Goal: Task Accomplishment & Management: Use online tool/utility

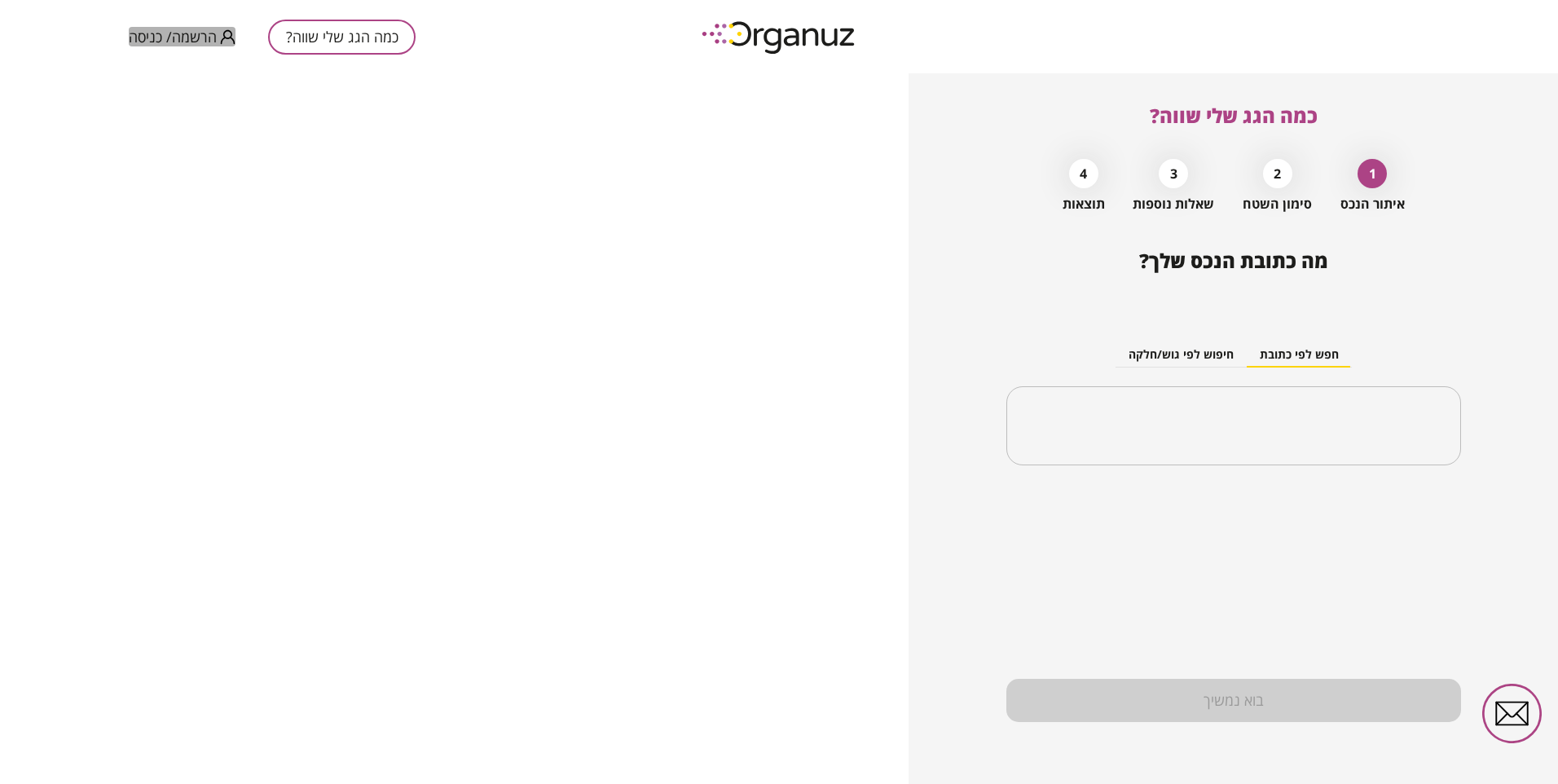
click at [172, 33] on span "הרשמה/ כניסה" at bounding box center [172, 37] width 88 height 16
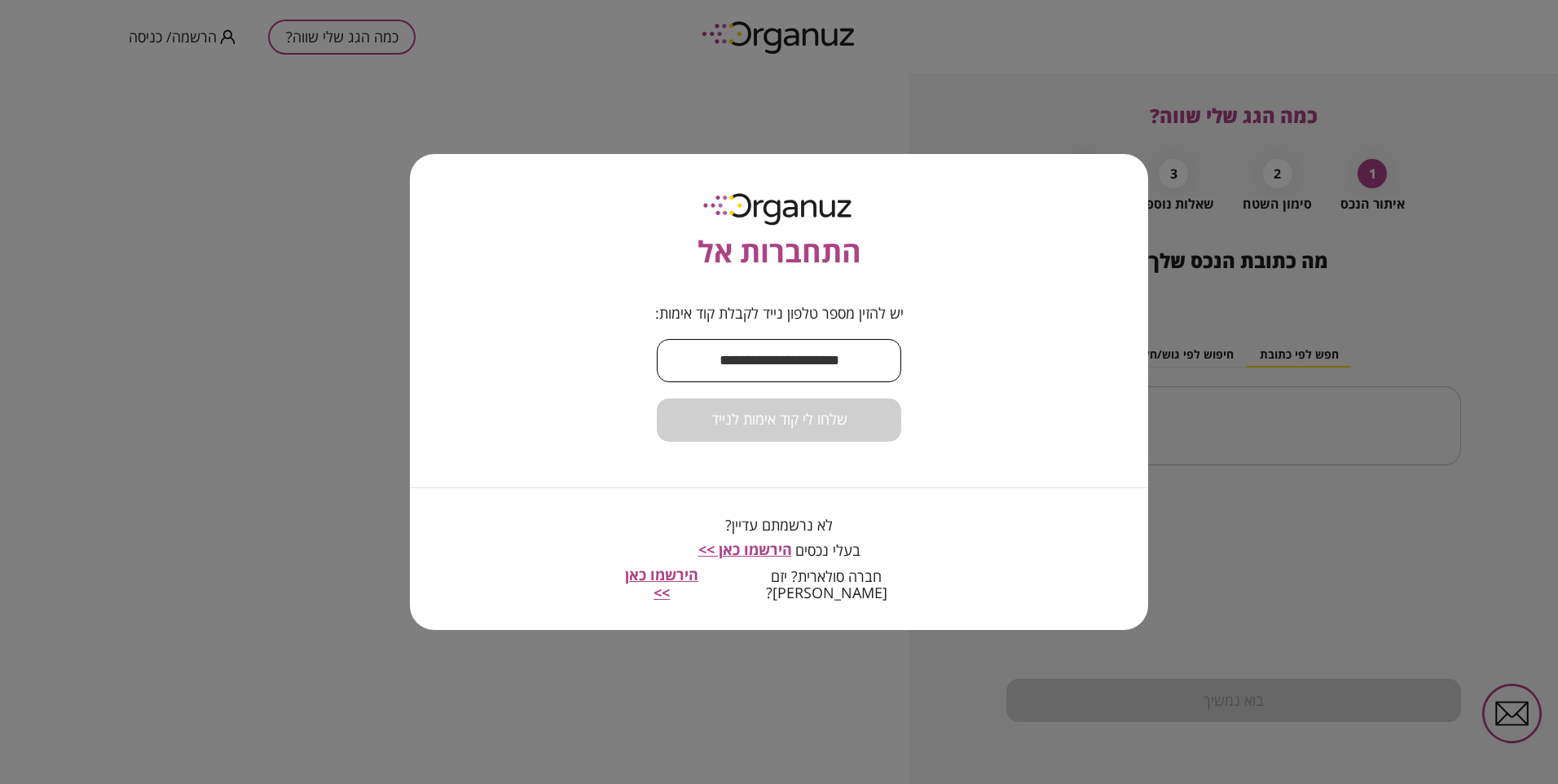
click at [746, 355] on input "text" at bounding box center [779, 360] width 245 height 48
type input "**********"
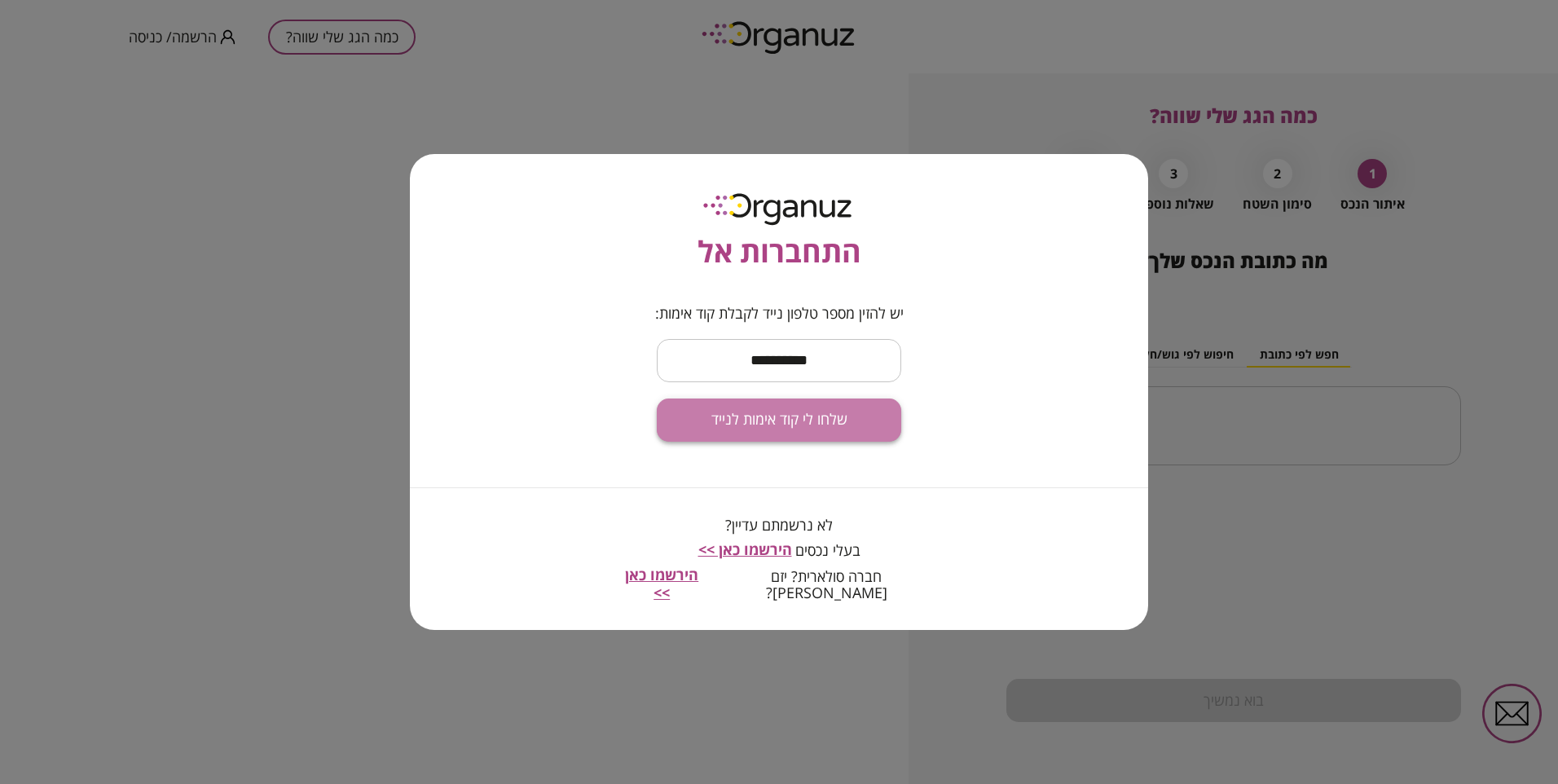
click at [790, 429] on span "שלחו לי קוד אימות לנייד" at bounding box center [779, 419] width 136 height 18
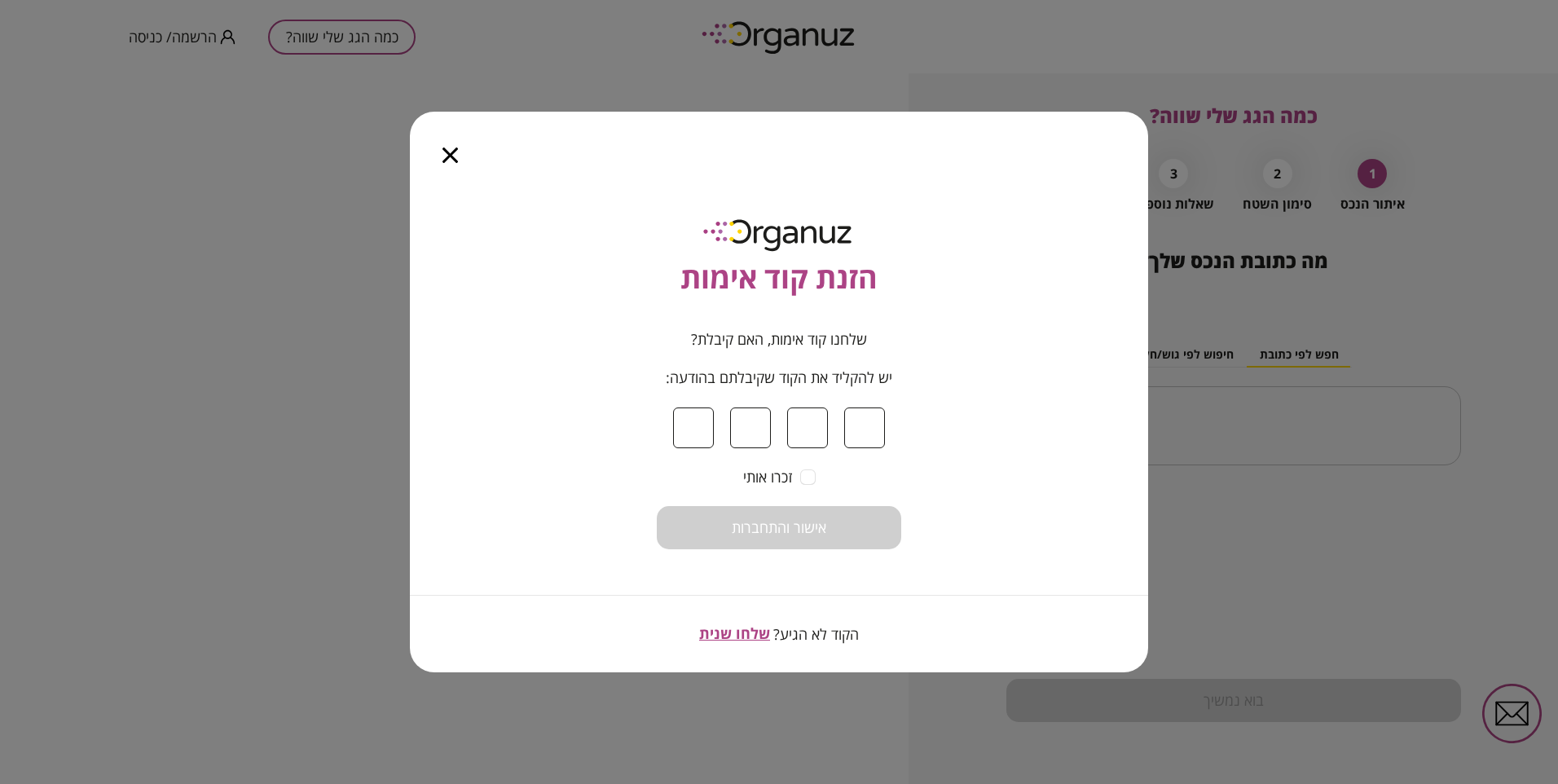
type input "*"
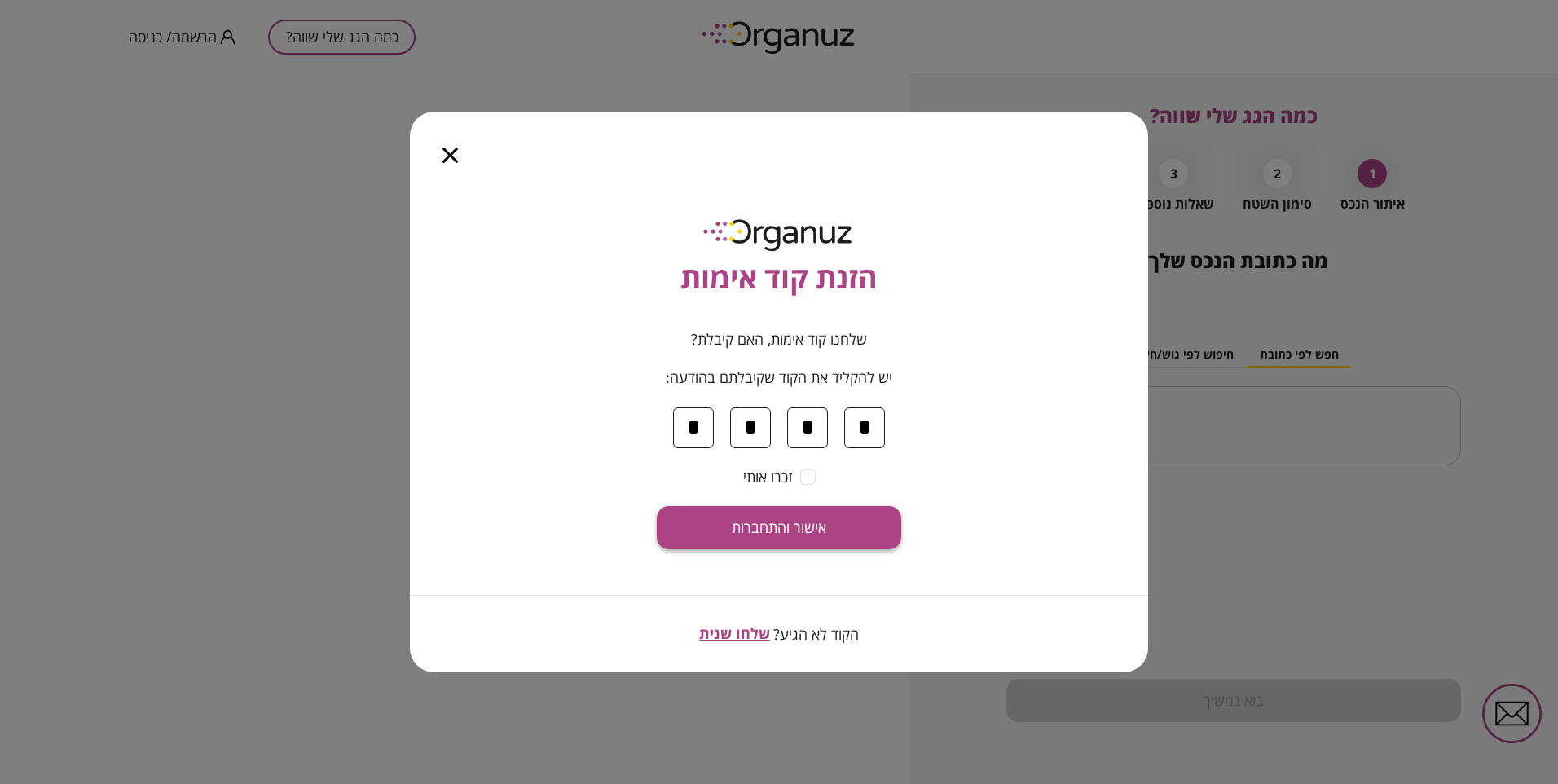
type input "*"
click at [753, 533] on span "אישור והתחברות" at bounding box center [779, 528] width 94 height 18
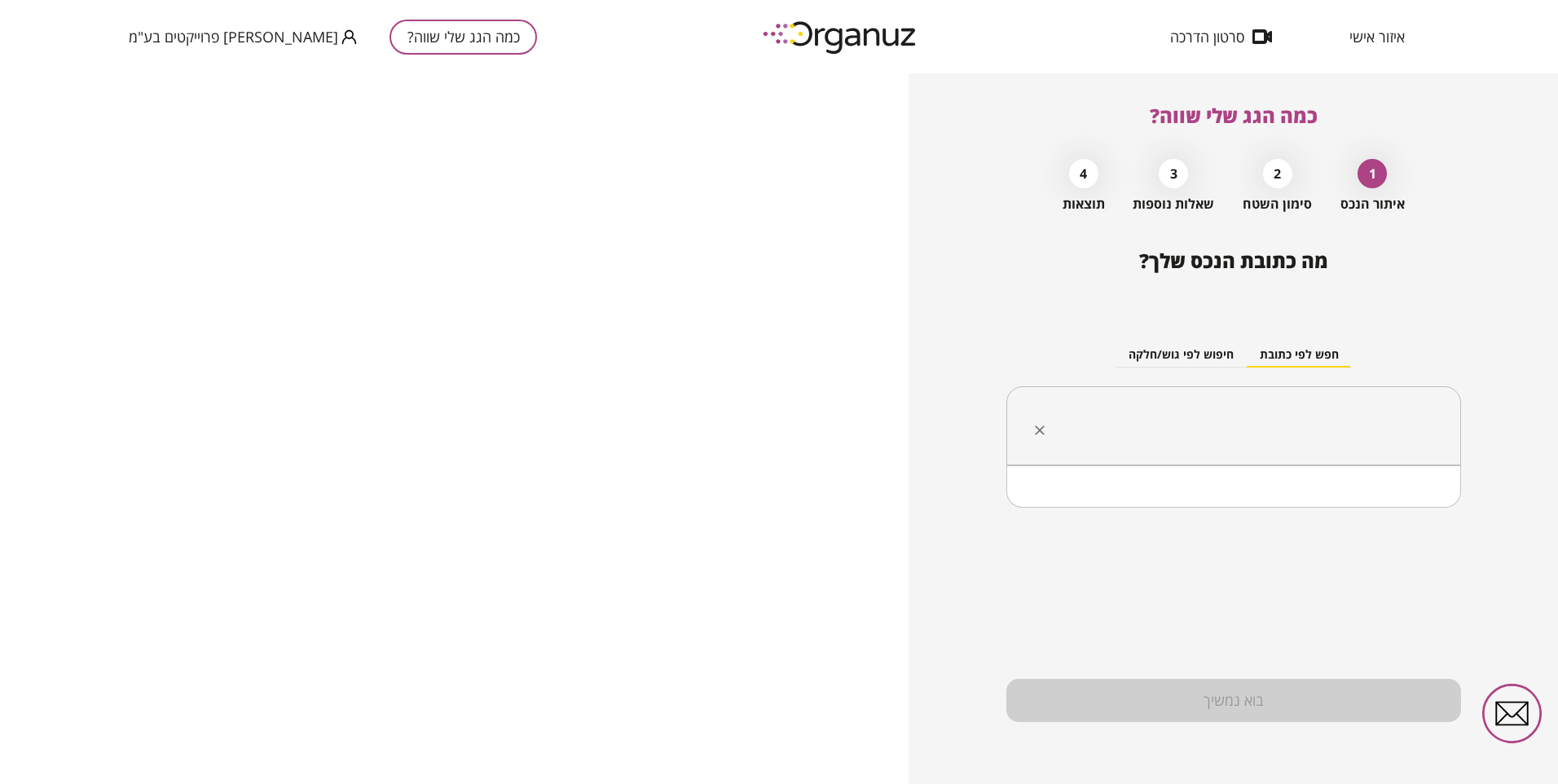
click at [1254, 434] on input "text" at bounding box center [1240, 426] width 404 height 40
click at [1362, 531] on li "[PERSON_NAME] 35 [GEOGRAPHIC_DATA]" at bounding box center [1234, 536] width 412 height 29
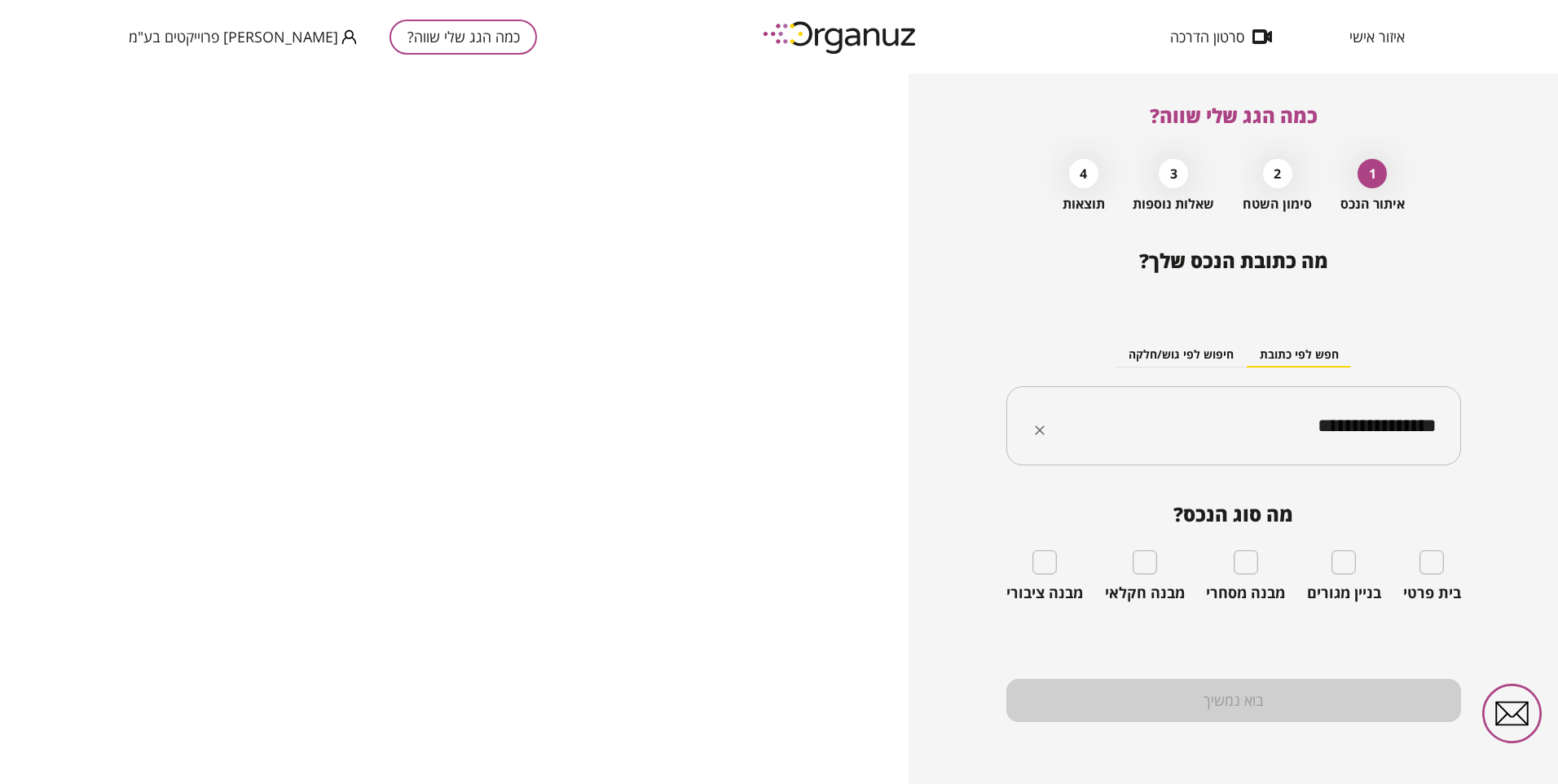
type input "**********"
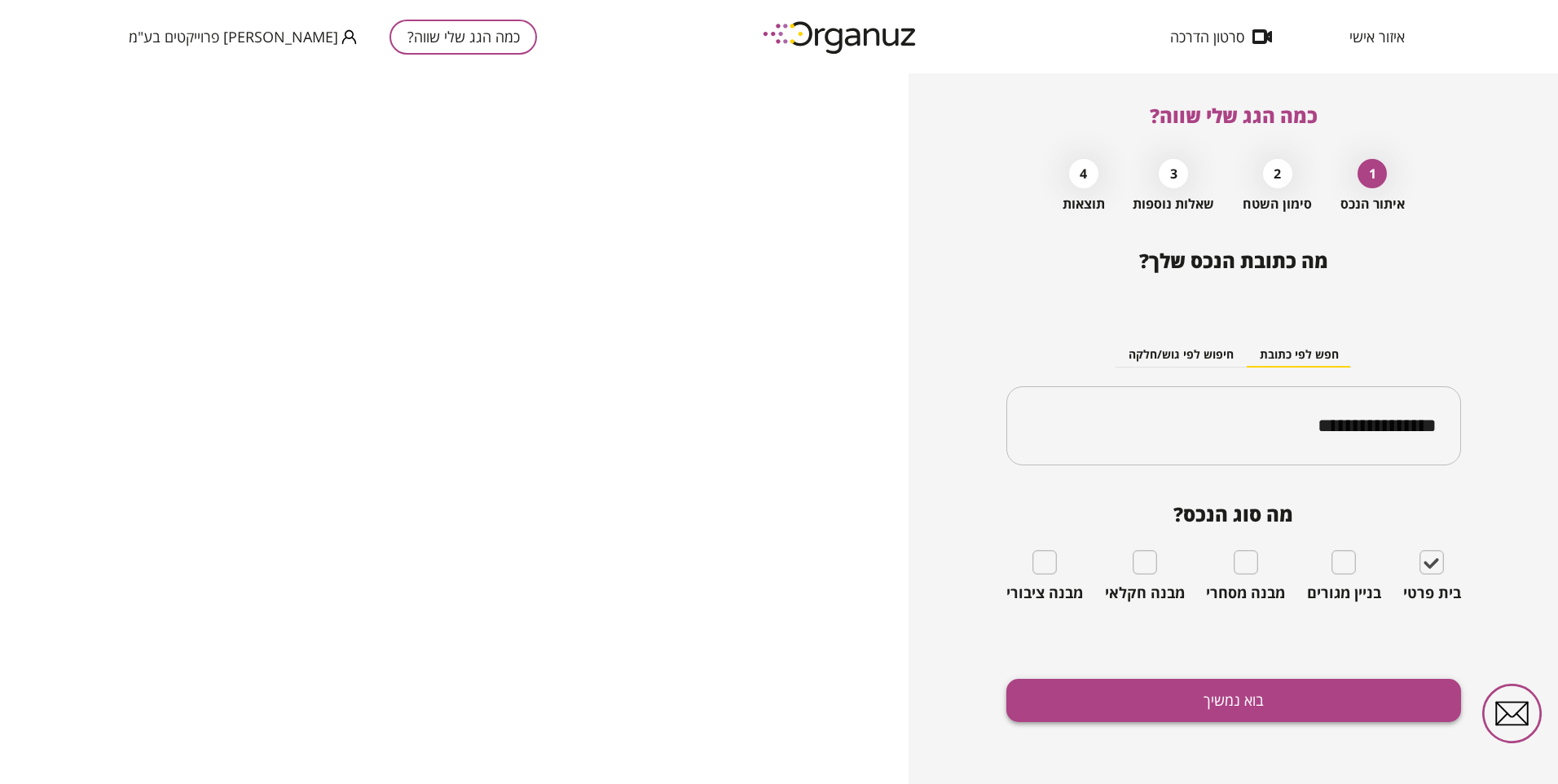
click at [1277, 691] on button "בוא נמשיך" at bounding box center [1234, 700] width 455 height 43
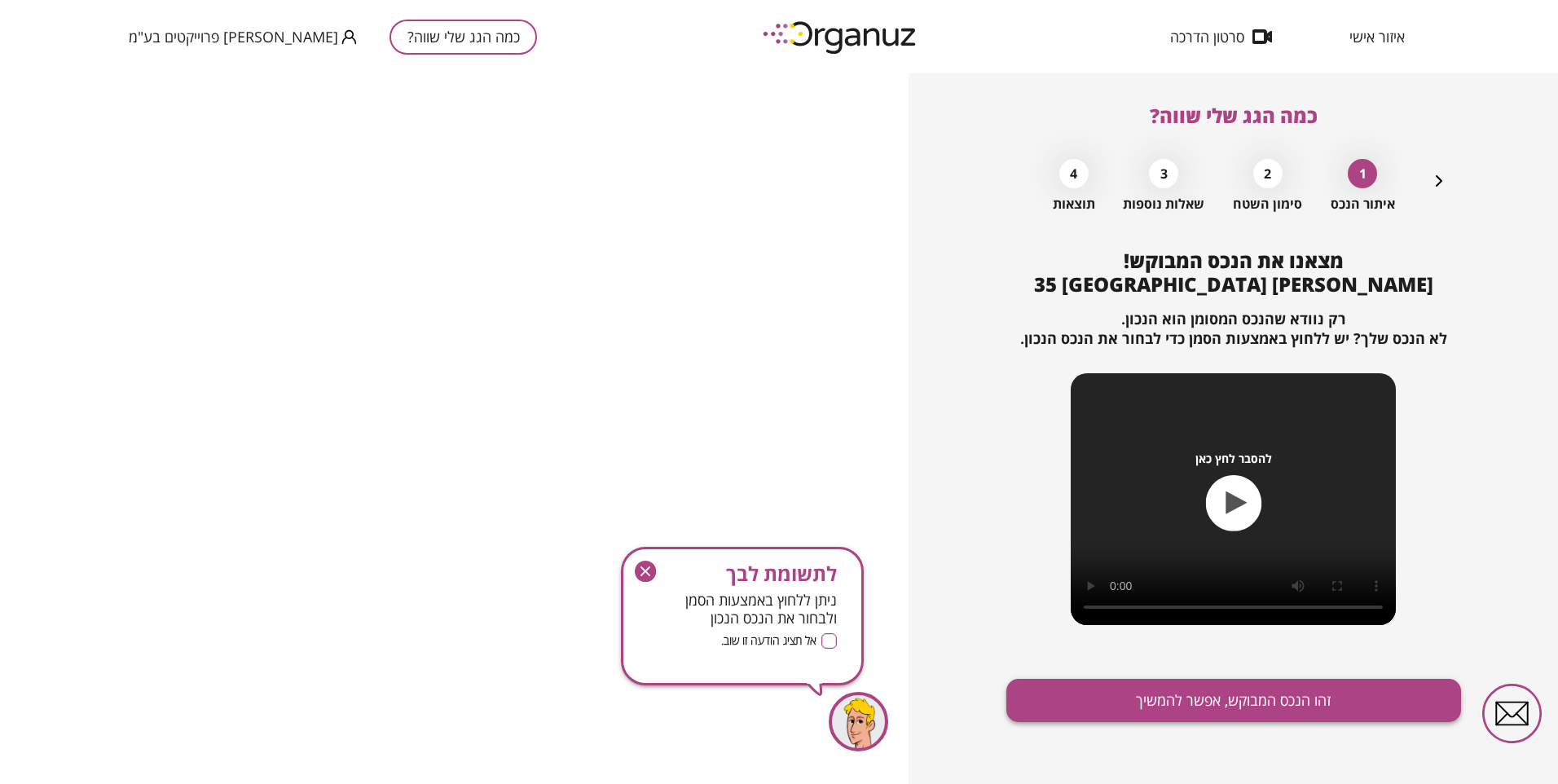
click at [1195, 694] on button "זהו הנכס המבוקש, אפשר להמשיך" at bounding box center [1234, 700] width 455 height 43
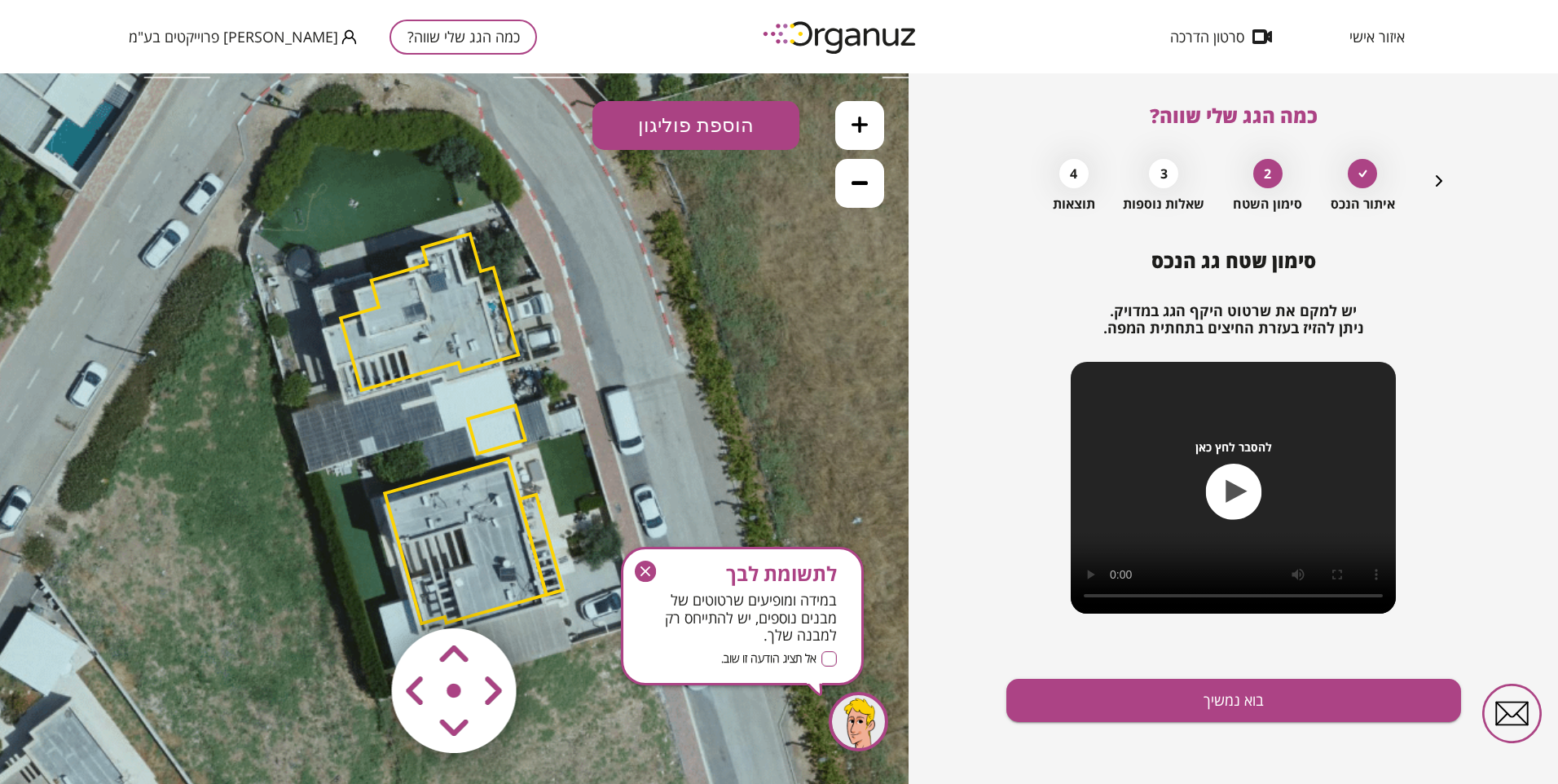
click at [356, 594] on area at bounding box center [356, 594] width 0 height 0
drag, startPoint x: 415, startPoint y: 690, endPoint x: 457, endPoint y: 725, distance: 54.7
click at [356, 594] on area at bounding box center [356, 594] width 0 height 0
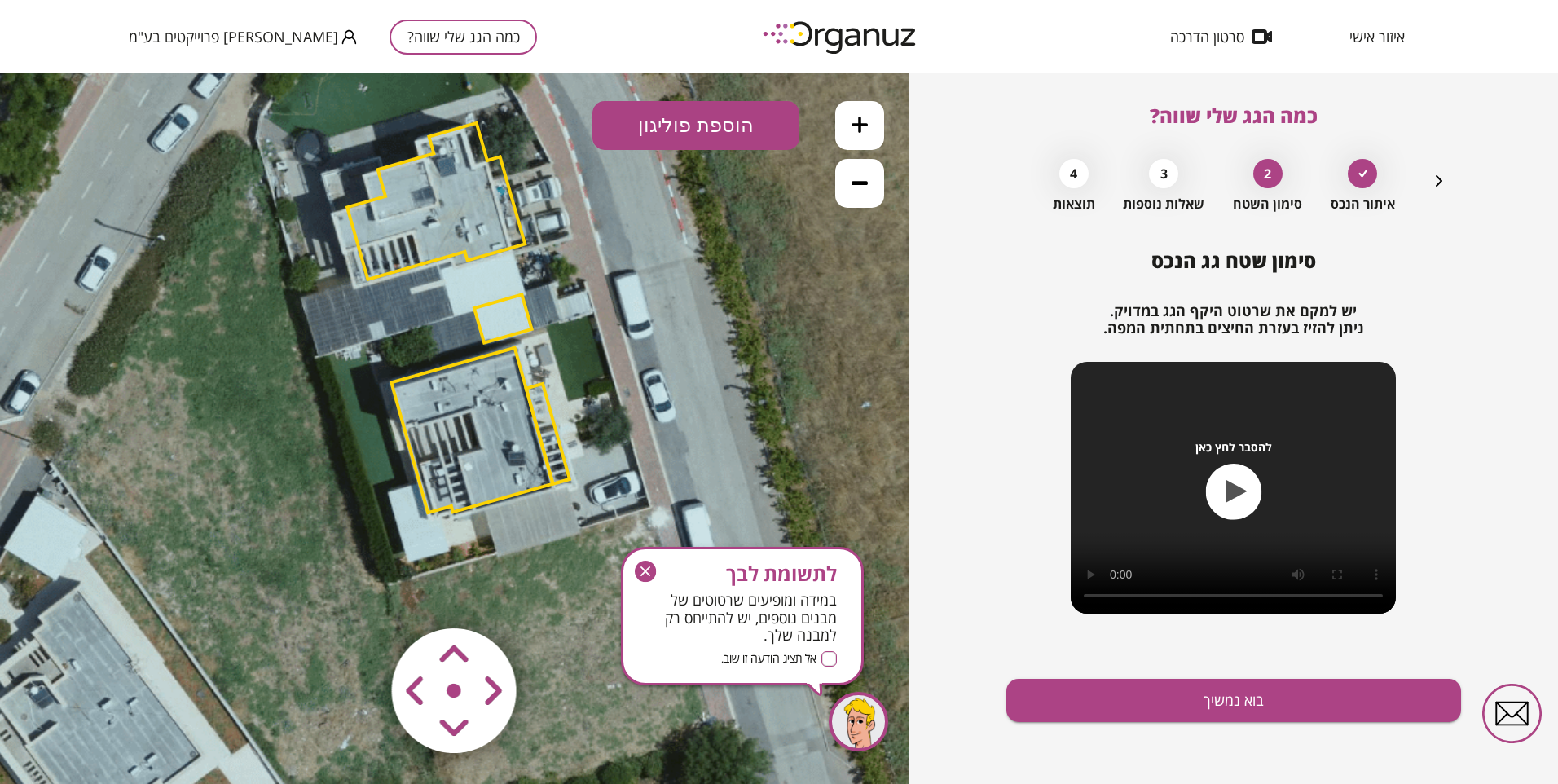
drag, startPoint x: 758, startPoint y: 376, endPoint x: 723, endPoint y: 339, distance: 50.9
click at [767, 261] on icon at bounding box center [459, 316] width 1210 height 1210
click at [356, 594] on area at bounding box center [356, 594] width 0 height 0
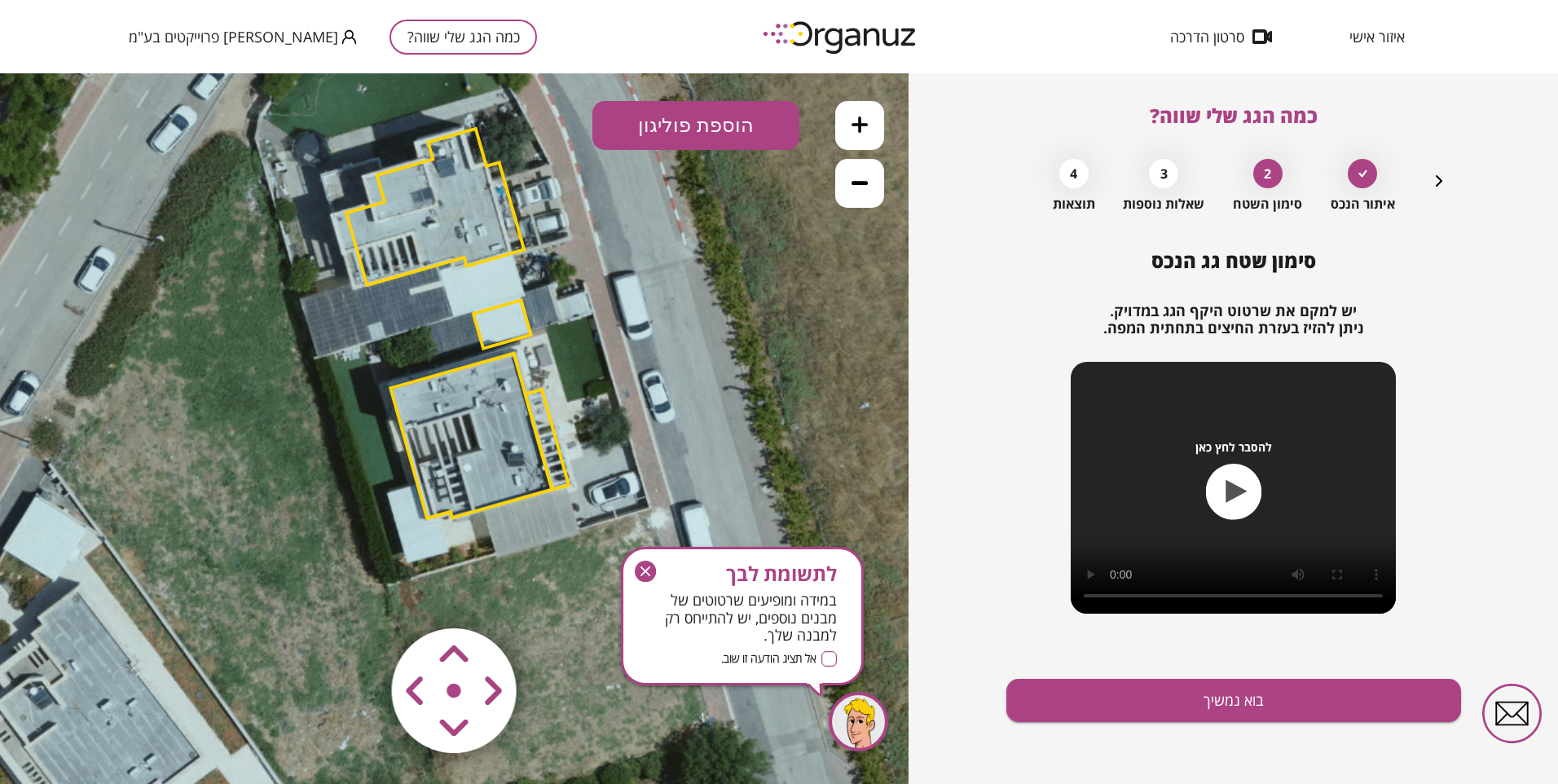
drag, startPoint x: 462, startPoint y: 731, endPoint x: 467, endPoint y: 724, distance: 8.6
click at [356, 594] on area at bounding box center [356, 594] width 0 height 0
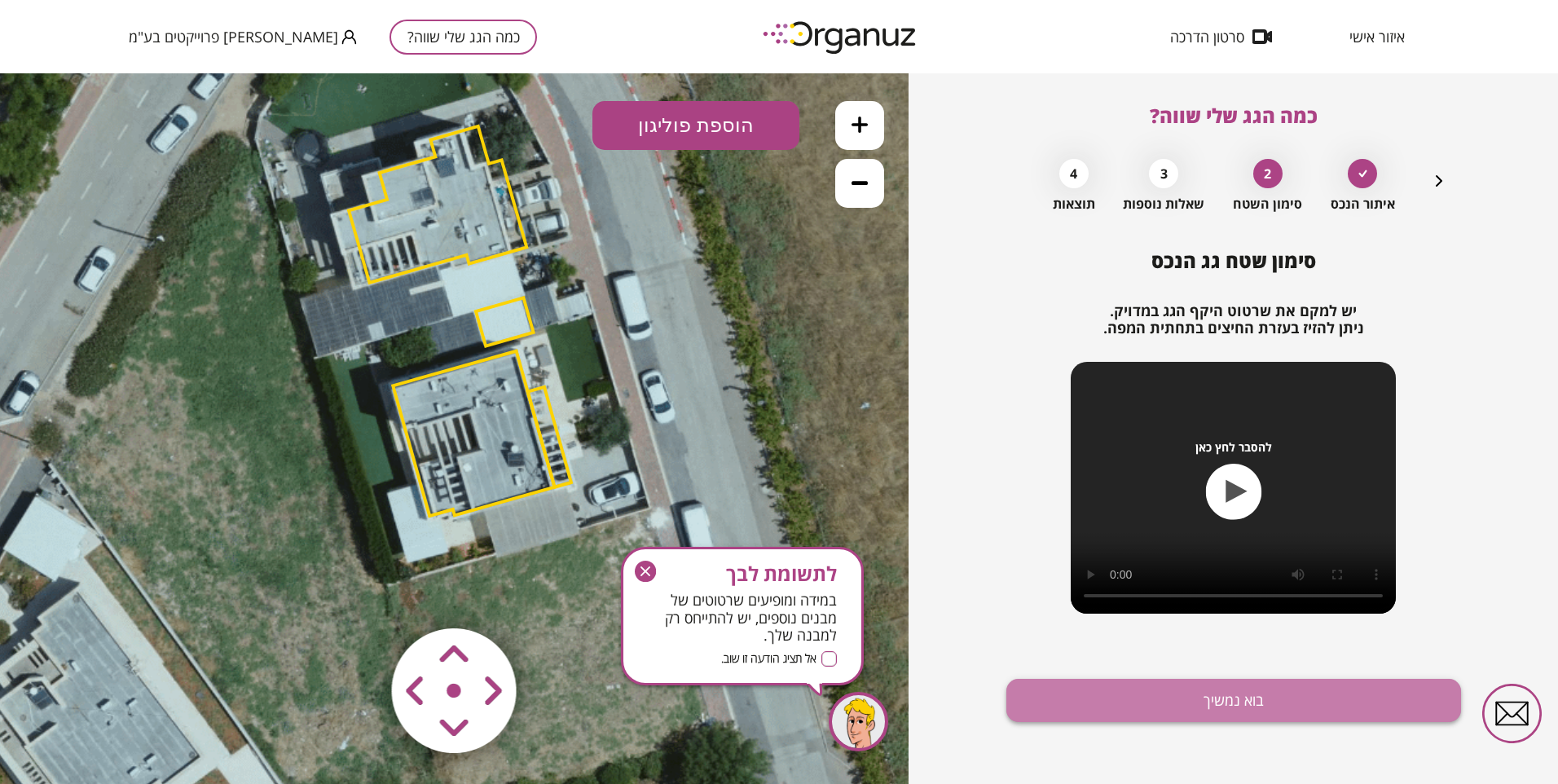
click at [1149, 699] on button "בוא נמשיך" at bounding box center [1234, 700] width 455 height 43
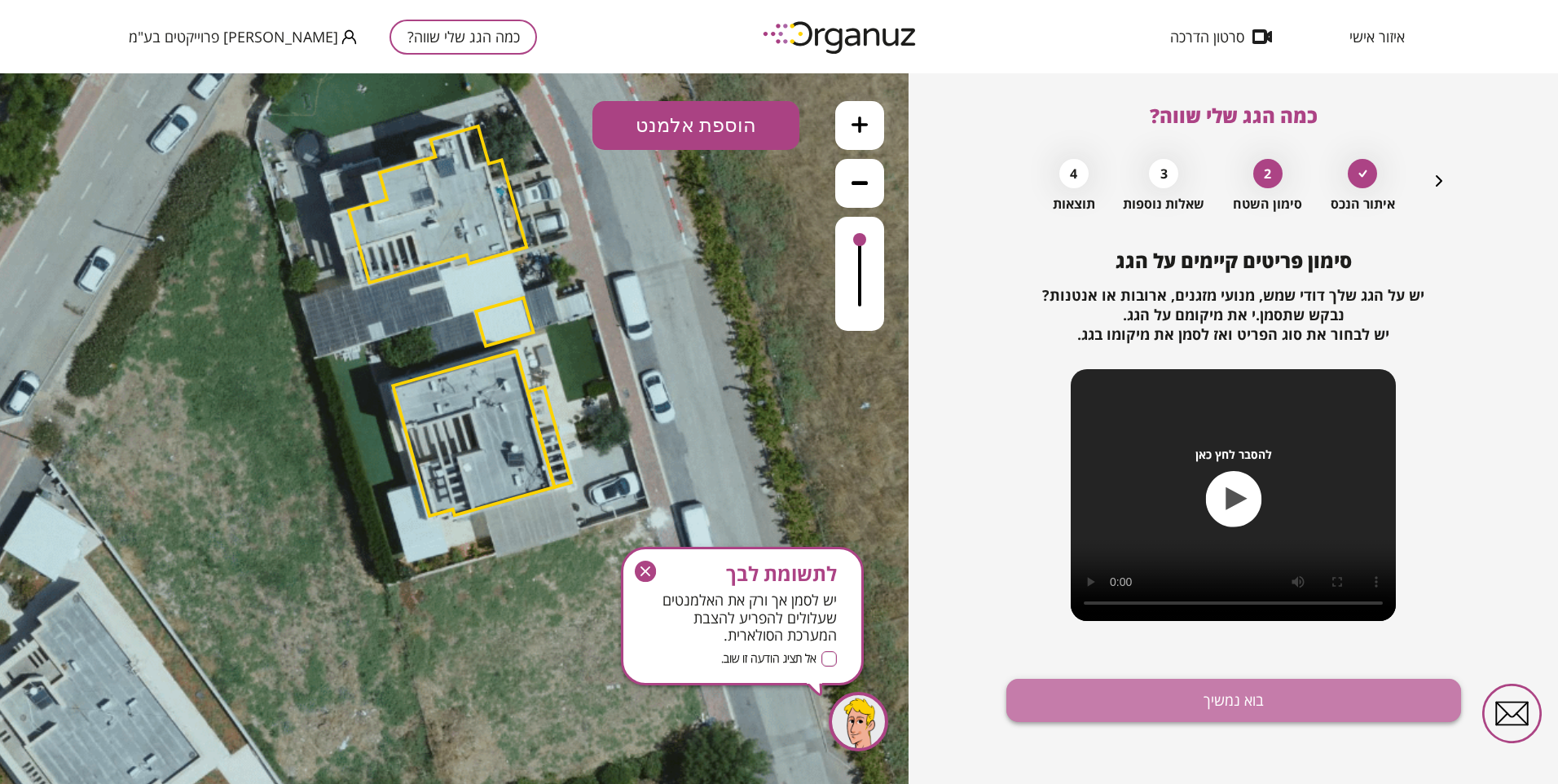
click at [1189, 699] on button "בוא נמשיך" at bounding box center [1234, 700] width 455 height 43
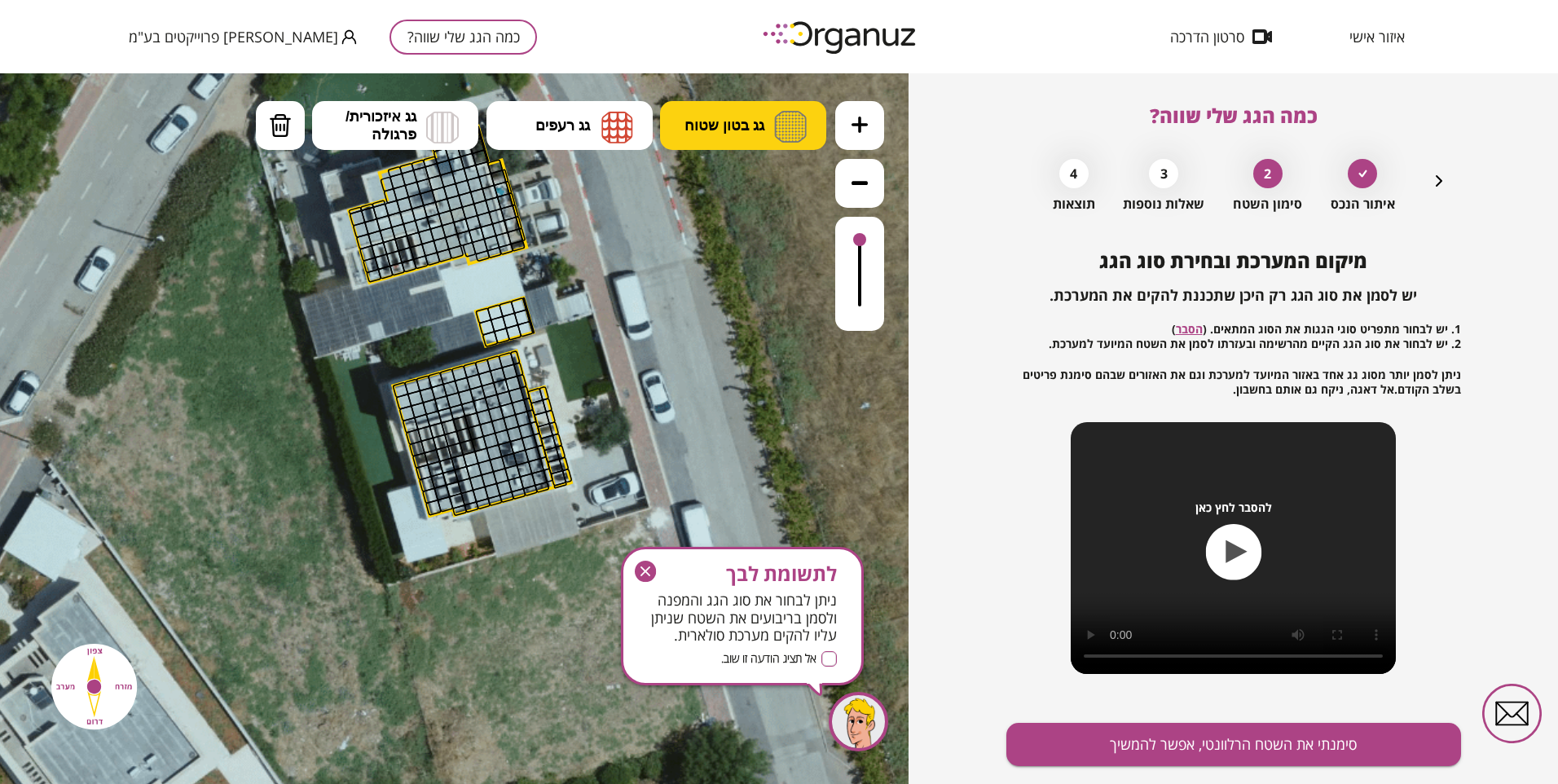
click at [729, 119] on span "גג בטון שטוח" at bounding box center [724, 125] width 80 height 18
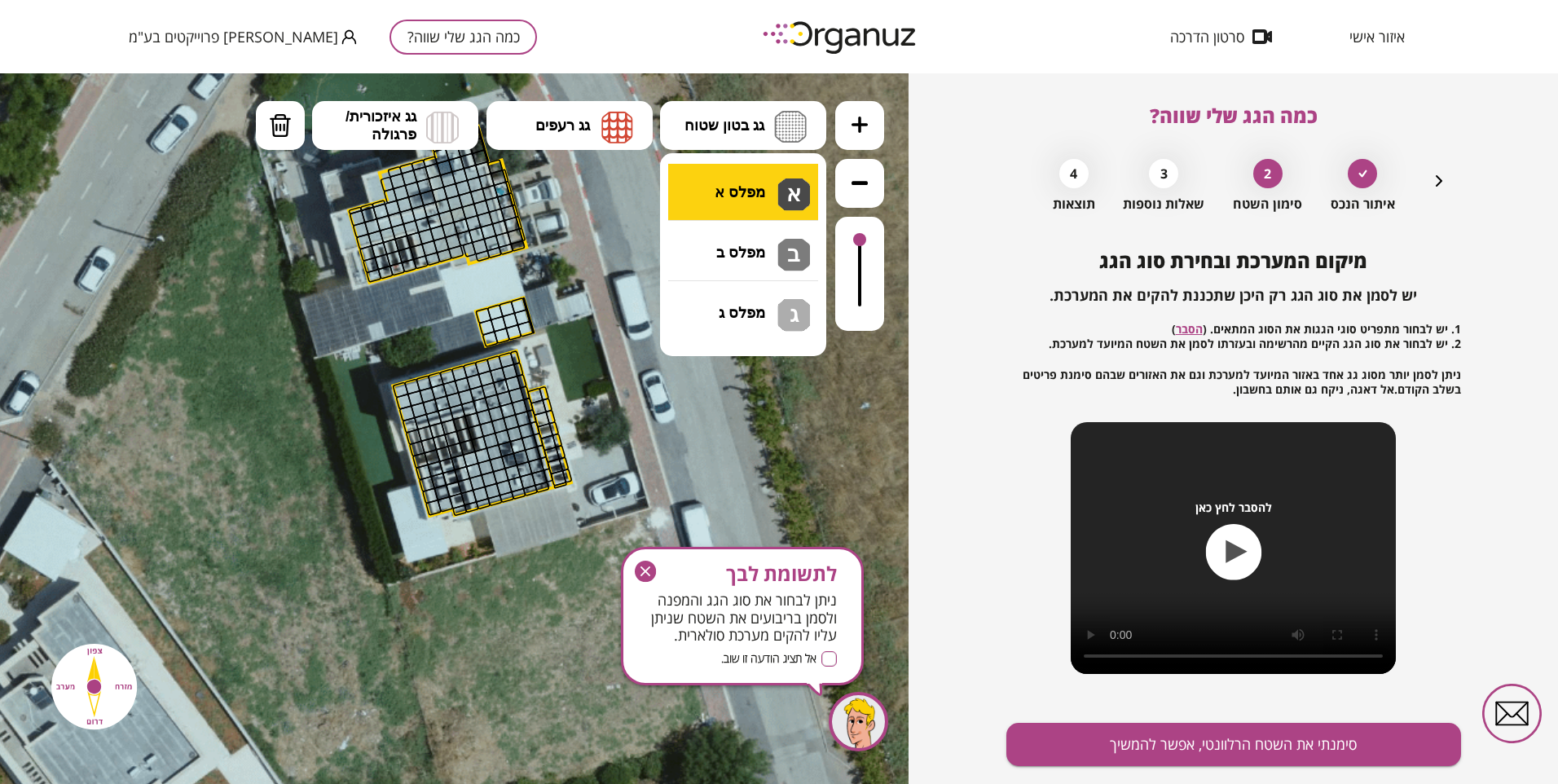
click at [788, 183] on div ".st0 { fill: #FFFFFF; } 10" at bounding box center [454, 429] width 909 height 711
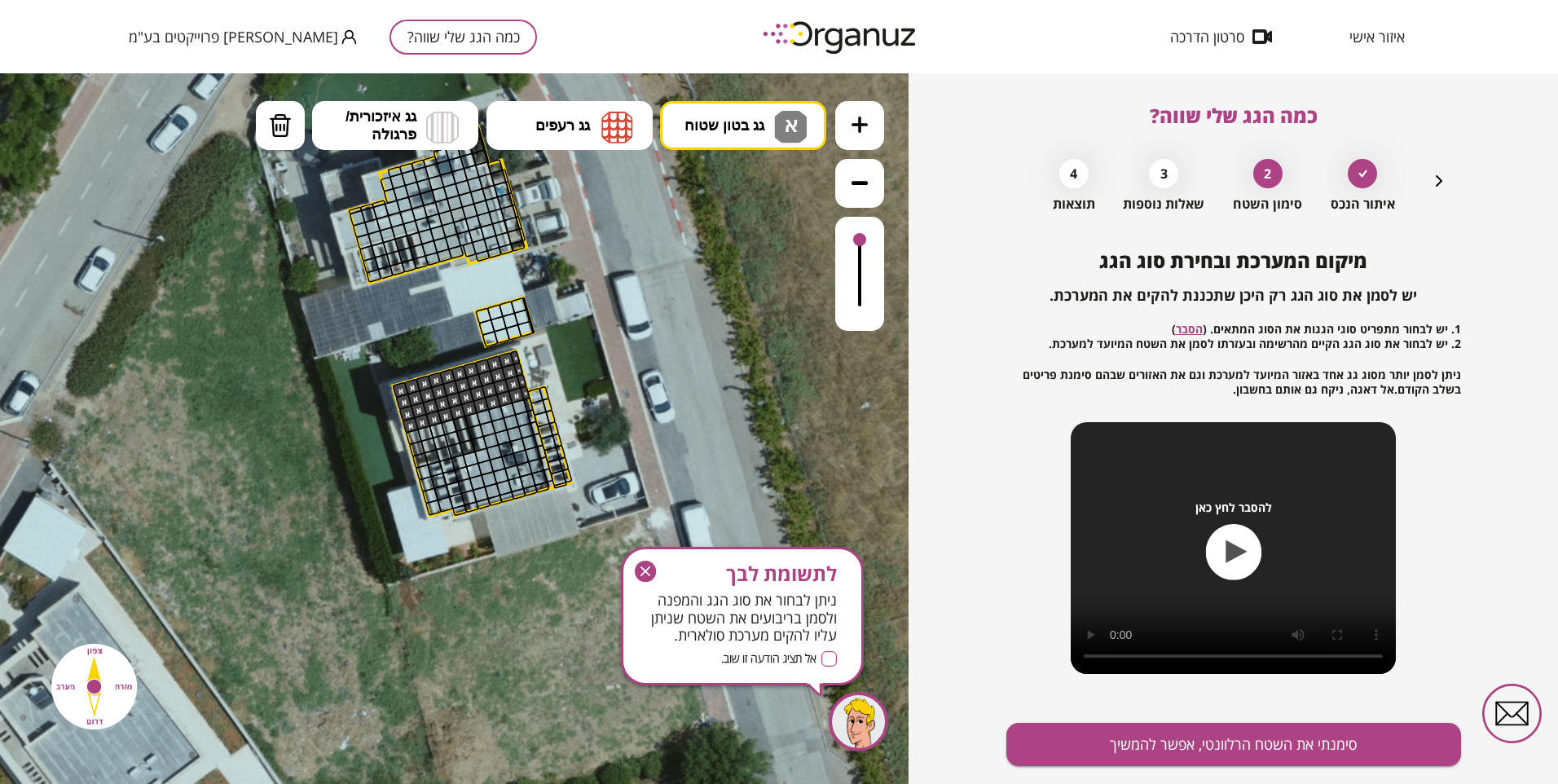
drag, startPoint x: 401, startPoint y: 388, endPoint x: 405, endPoint y: 422, distance: 34.2
drag, startPoint x: 523, startPoint y: 403, endPoint x: 516, endPoint y: 418, distance: 16.6
drag, startPoint x: 505, startPoint y: 499, endPoint x: 488, endPoint y: 502, distance: 17.3
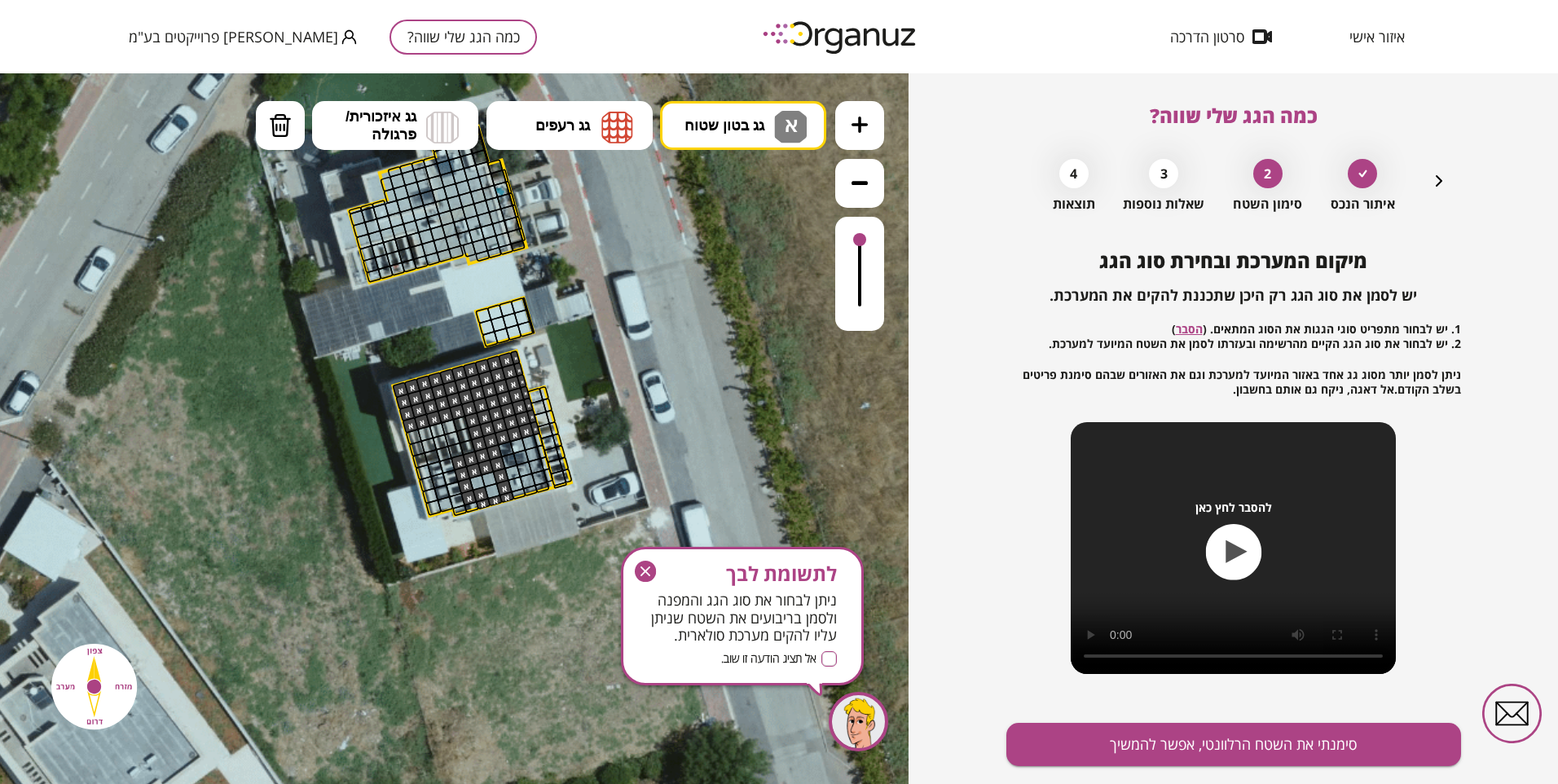
click at [474, 509] on div at bounding box center [471, 507] width 15 height 13
click at [489, 478] on div at bounding box center [489, 479] width 16 height 16
click at [477, 488] on div at bounding box center [481, 493] width 16 height 16
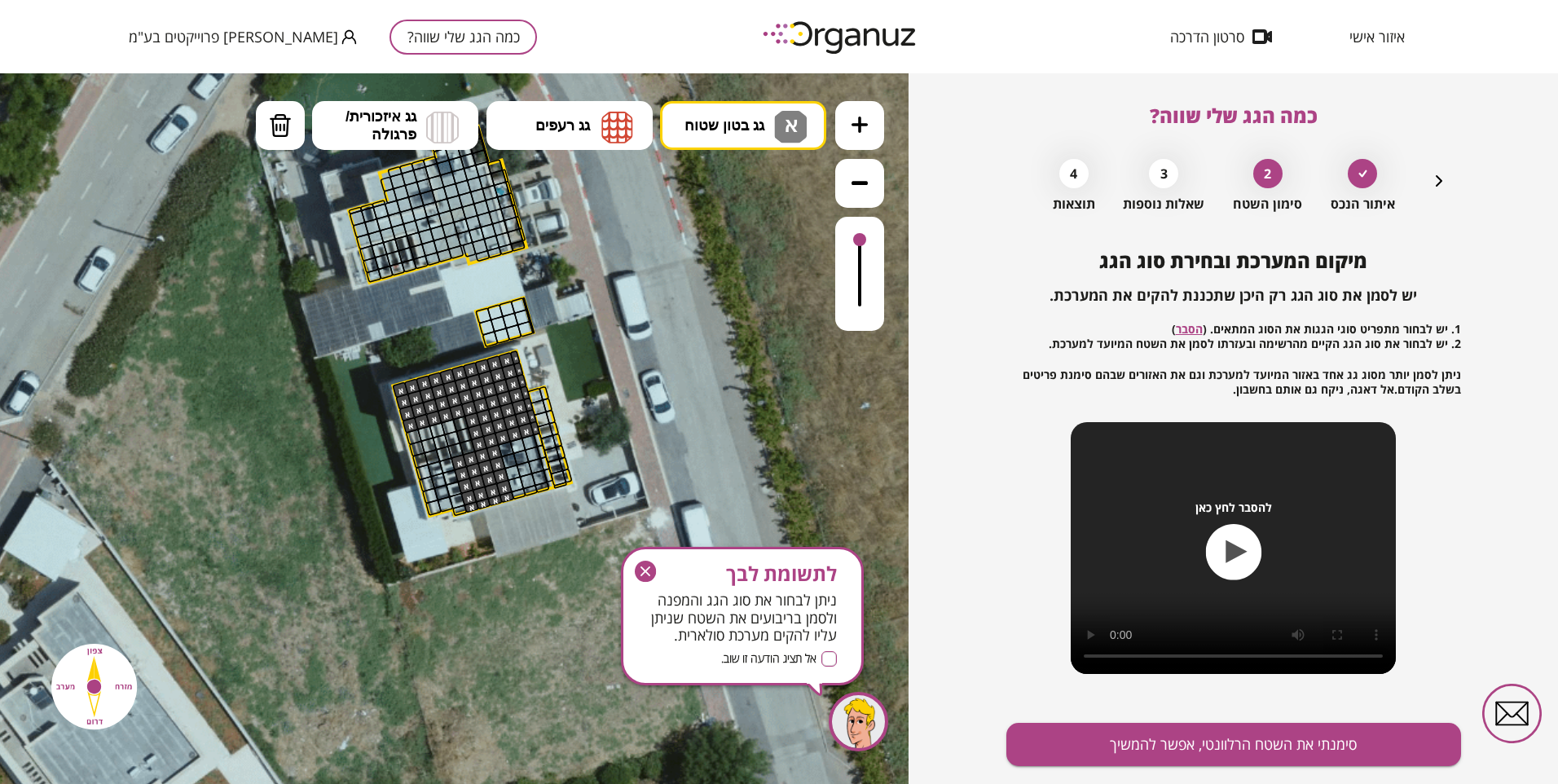
click at [478, 484] on div at bounding box center [477, 482] width 16 height 16
click at [539, 452] on div at bounding box center [541, 451] width 11 height 14
click at [535, 436] on div at bounding box center [538, 439] width 11 height 14
click at [529, 457] on div at bounding box center [533, 454] width 16 height 16
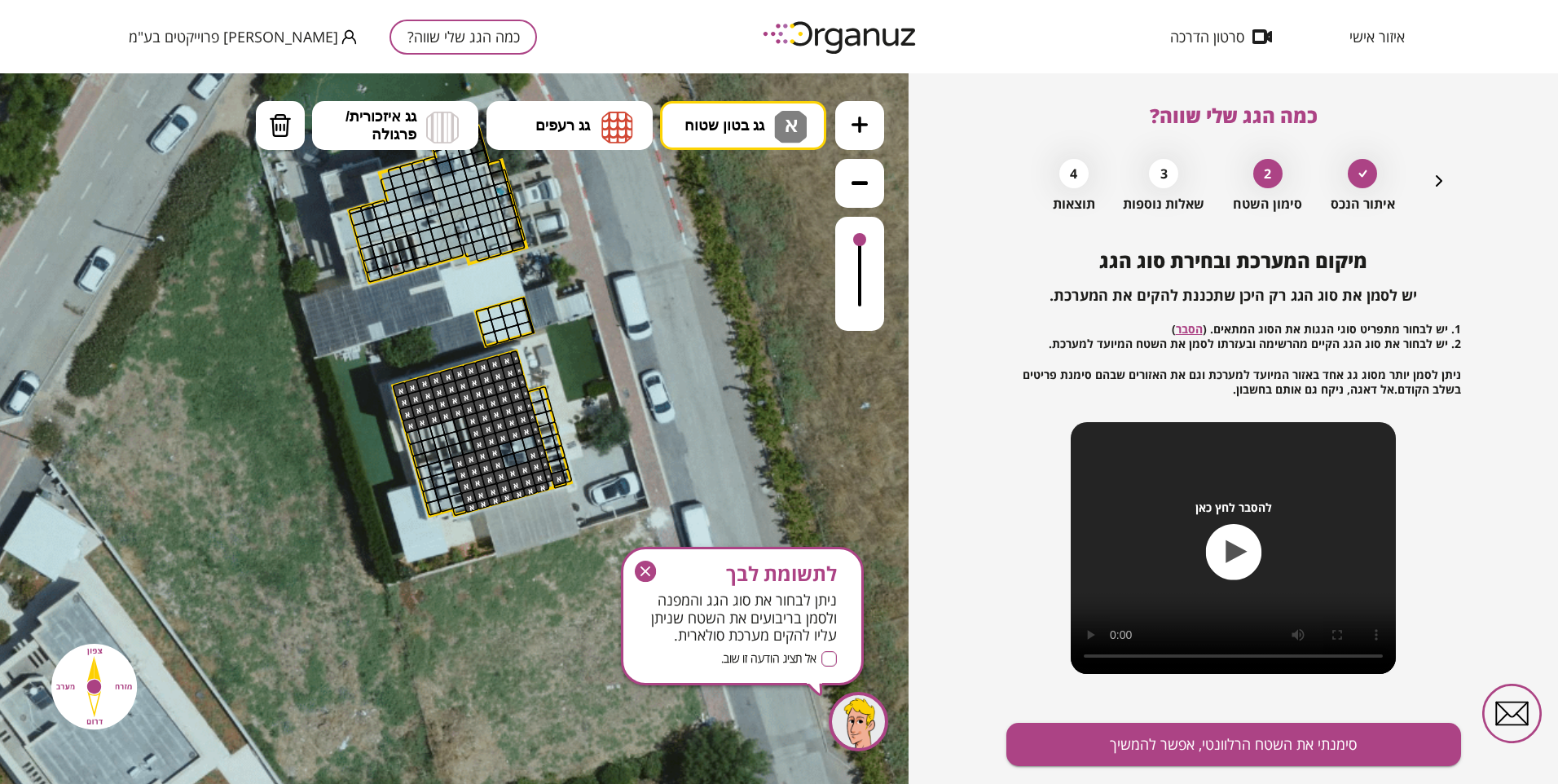
click at [528, 439] on div at bounding box center [529, 442] width 16 height 16
click at [291, 120] on button "מחיקה" at bounding box center [280, 125] width 49 height 49
drag, startPoint x: 555, startPoint y: 475, endPoint x: 568, endPoint y: 488, distance: 18.4
click at [556, 477] on div at bounding box center [558, 478] width 16 height 16
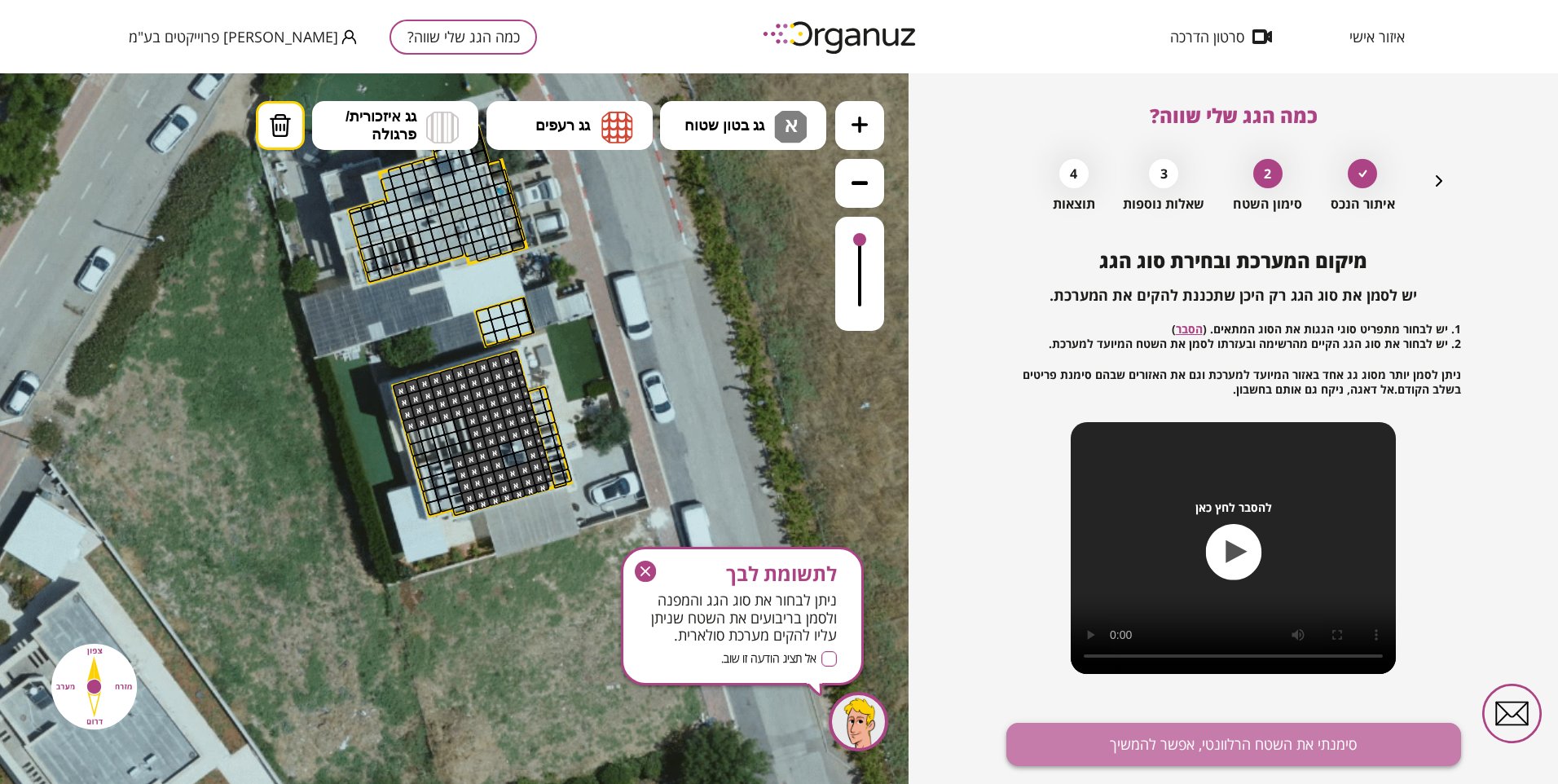
click at [1242, 742] on button "סימנתי את השטח הרלוונטי, אפשר להמשיך" at bounding box center [1234, 744] width 455 height 43
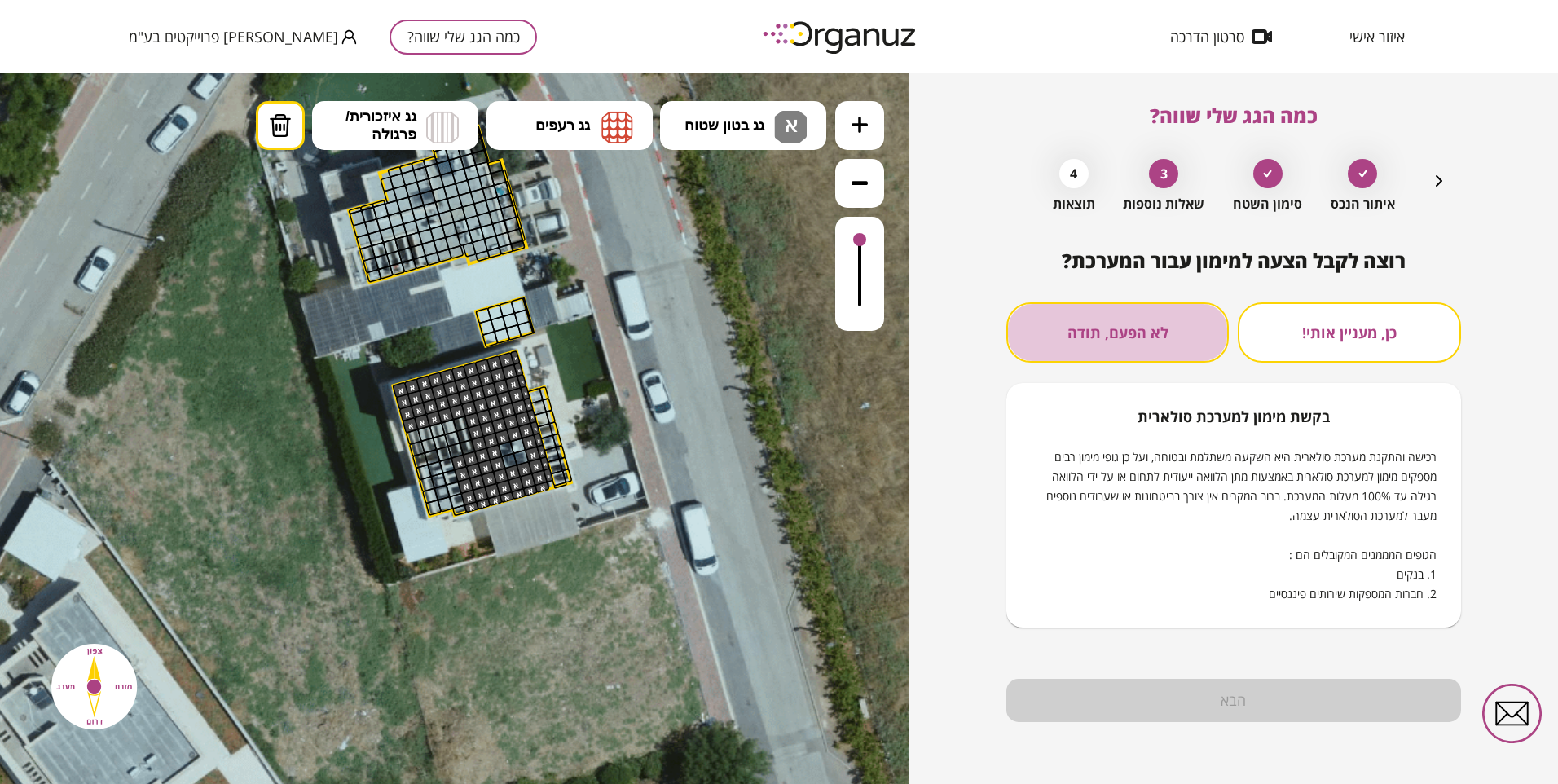
click at [1134, 338] on button "לא הפעם, תודה" at bounding box center [1118, 332] width 223 height 61
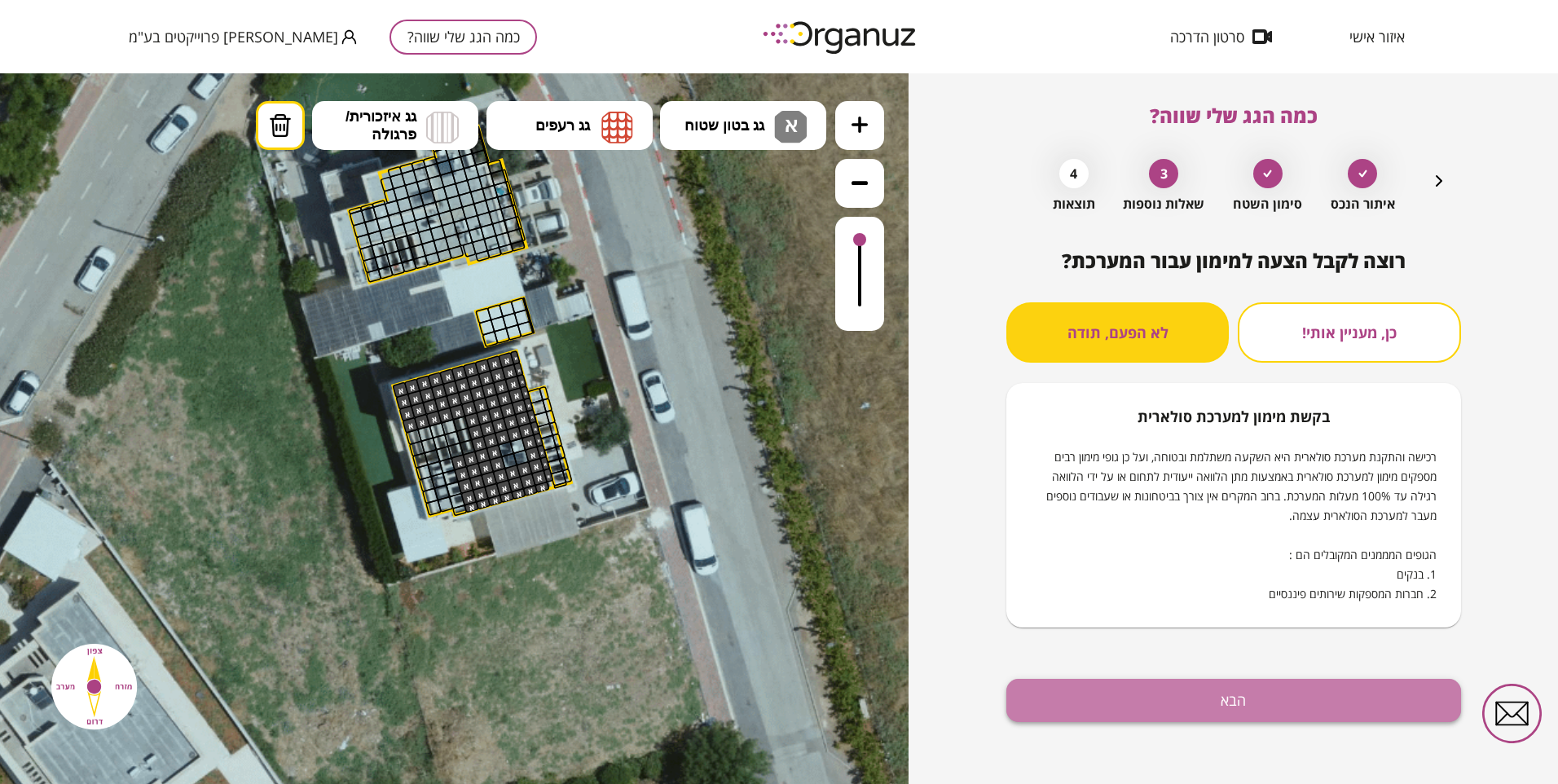
click at [1215, 704] on button "הבא" at bounding box center [1234, 700] width 455 height 43
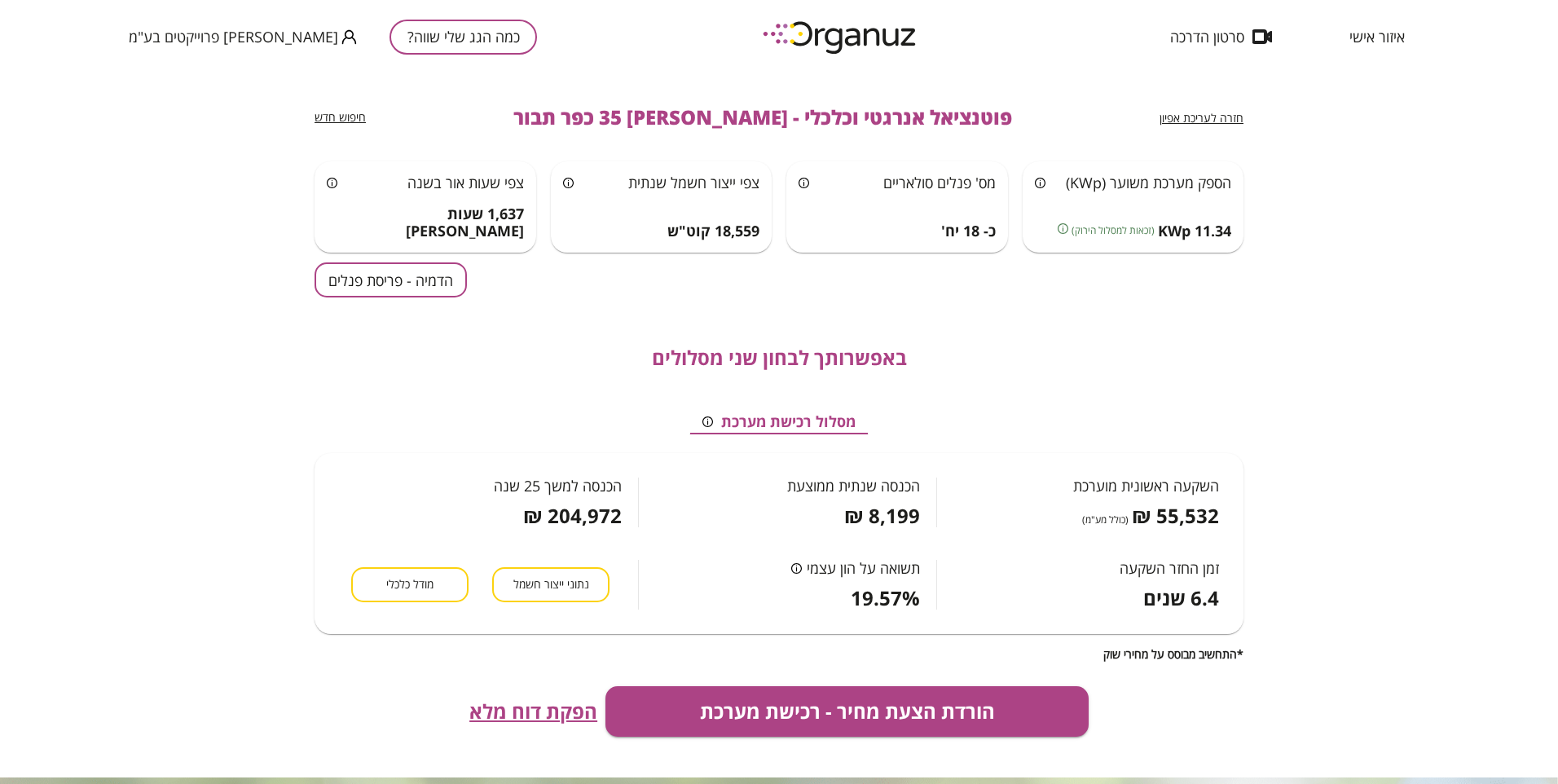
click at [436, 288] on button "הדמיה - פריסת פנלים" at bounding box center [390, 279] width 152 height 35
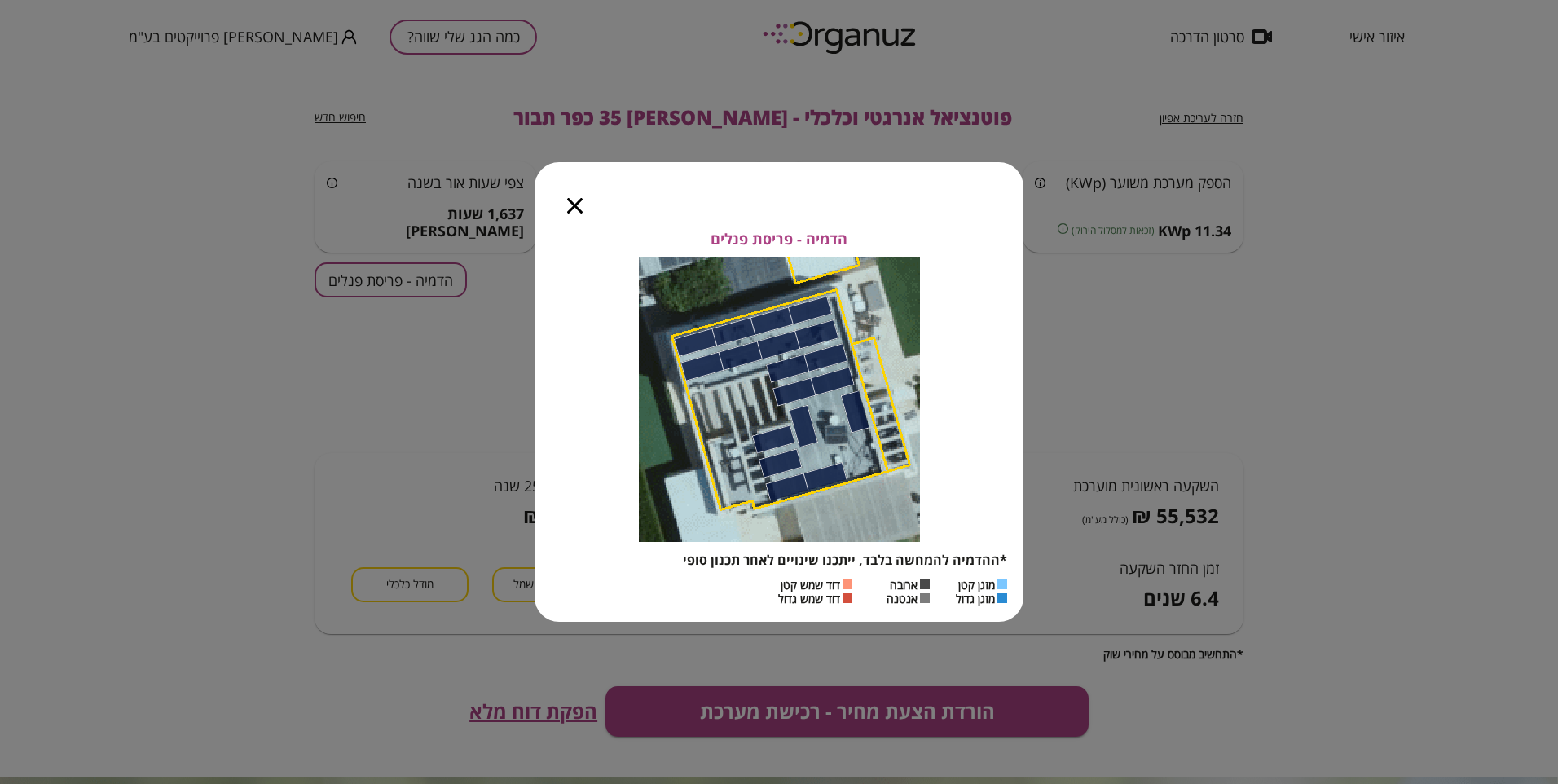
click at [577, 199] on icon "button" at bounding box center [575, 206] width 15 height 15
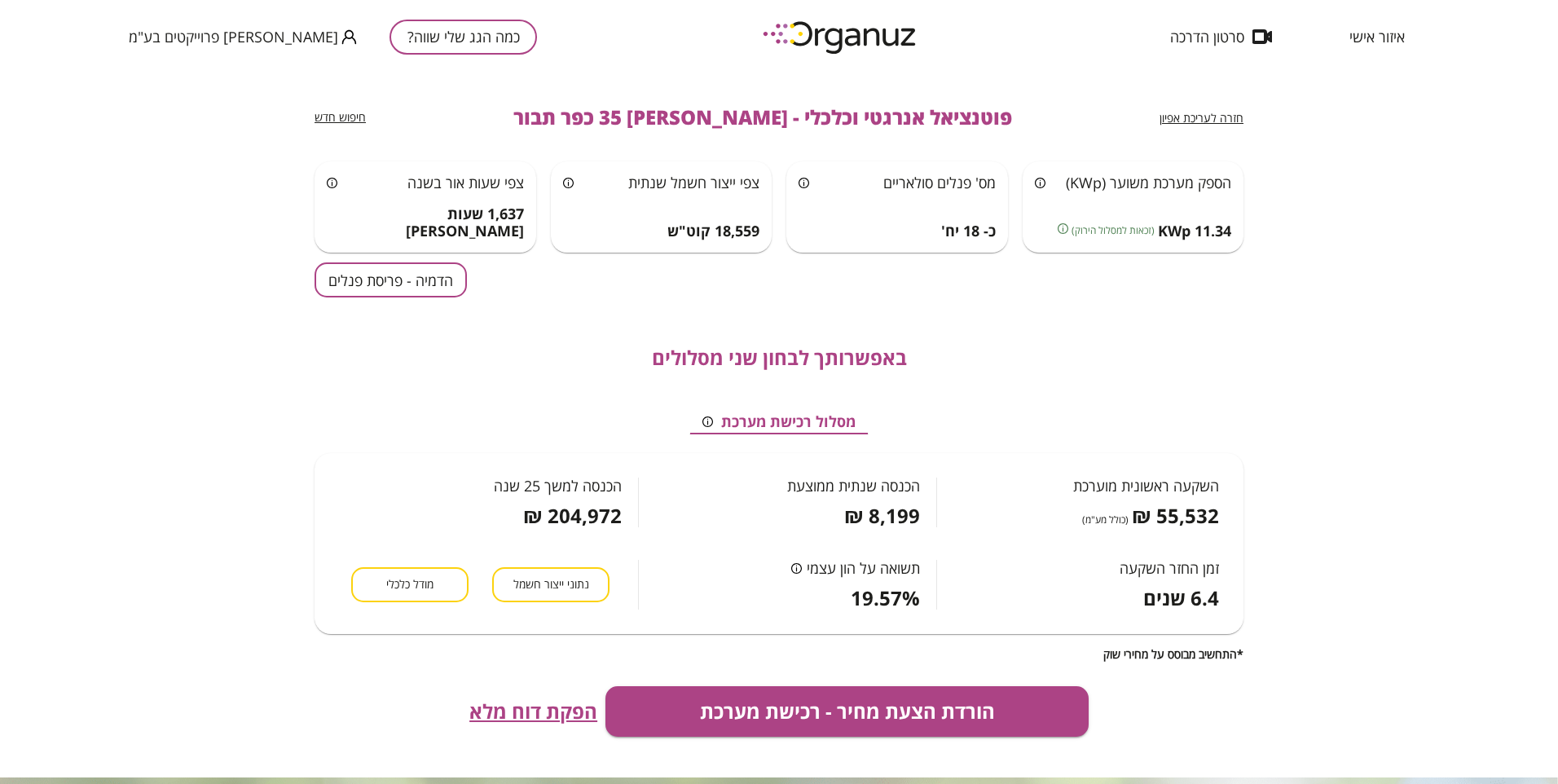
click at [1212, 115] on span "חזרה לעריכת אפיון" at bounding box center [1202, 118] width 84 height 15
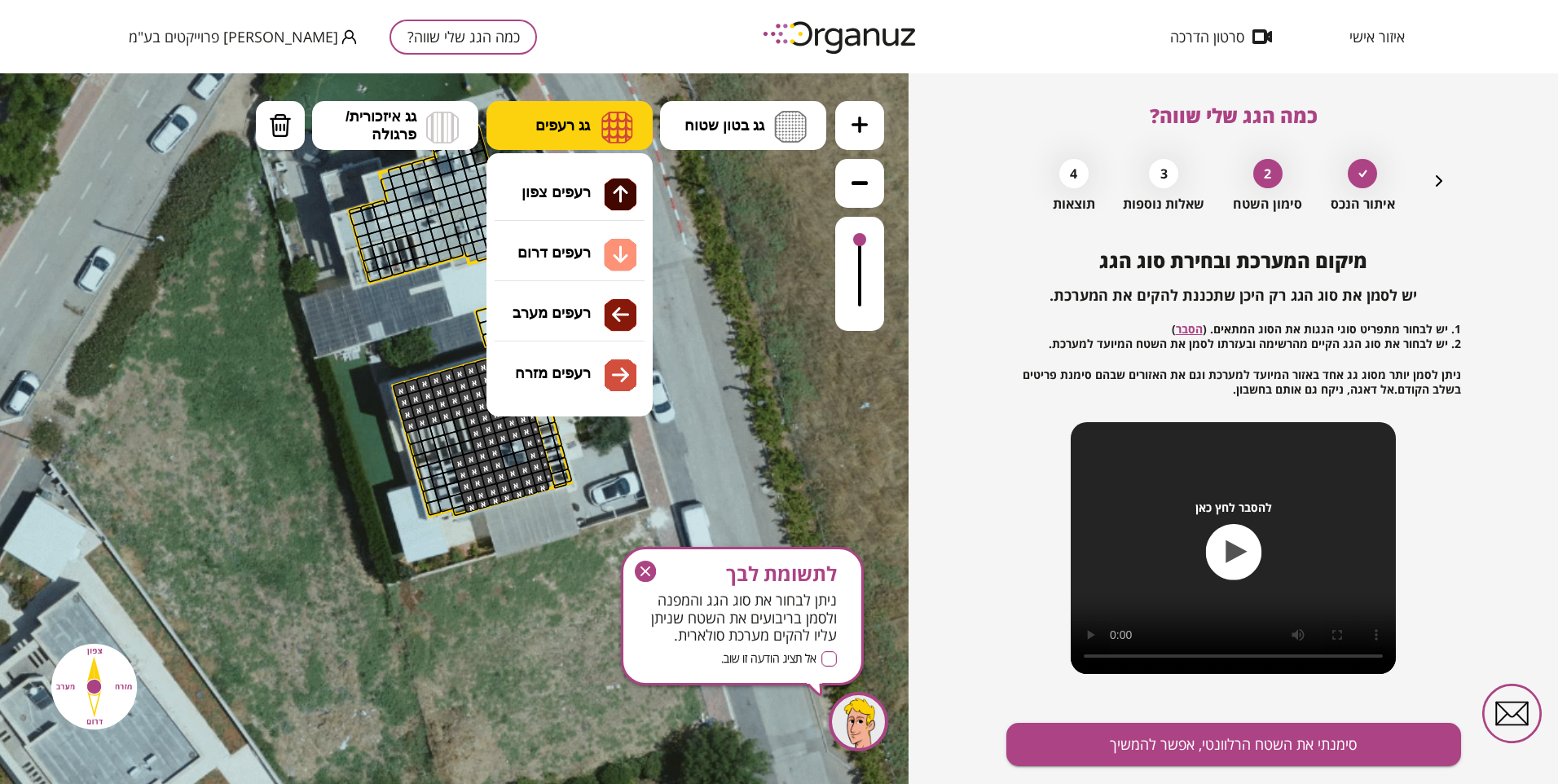
click at [593, 127] on button "גג רעפים" at bounding box center [569, 125] width 167 height 49
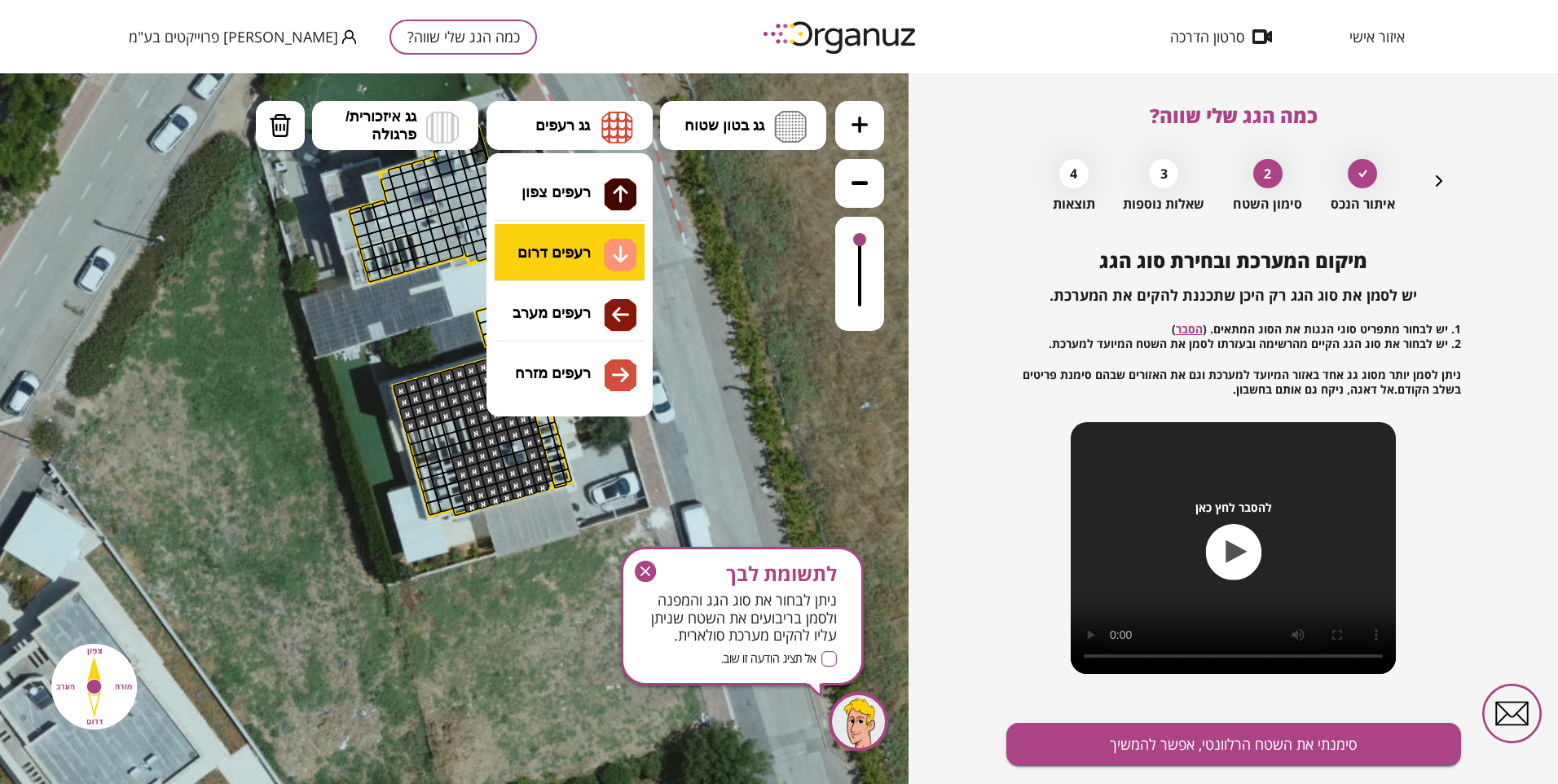
click at [559, 251] on div ".st0 { fill: #FFFFFF; } 10" at bounding box center [454, 429] width 909 height 711
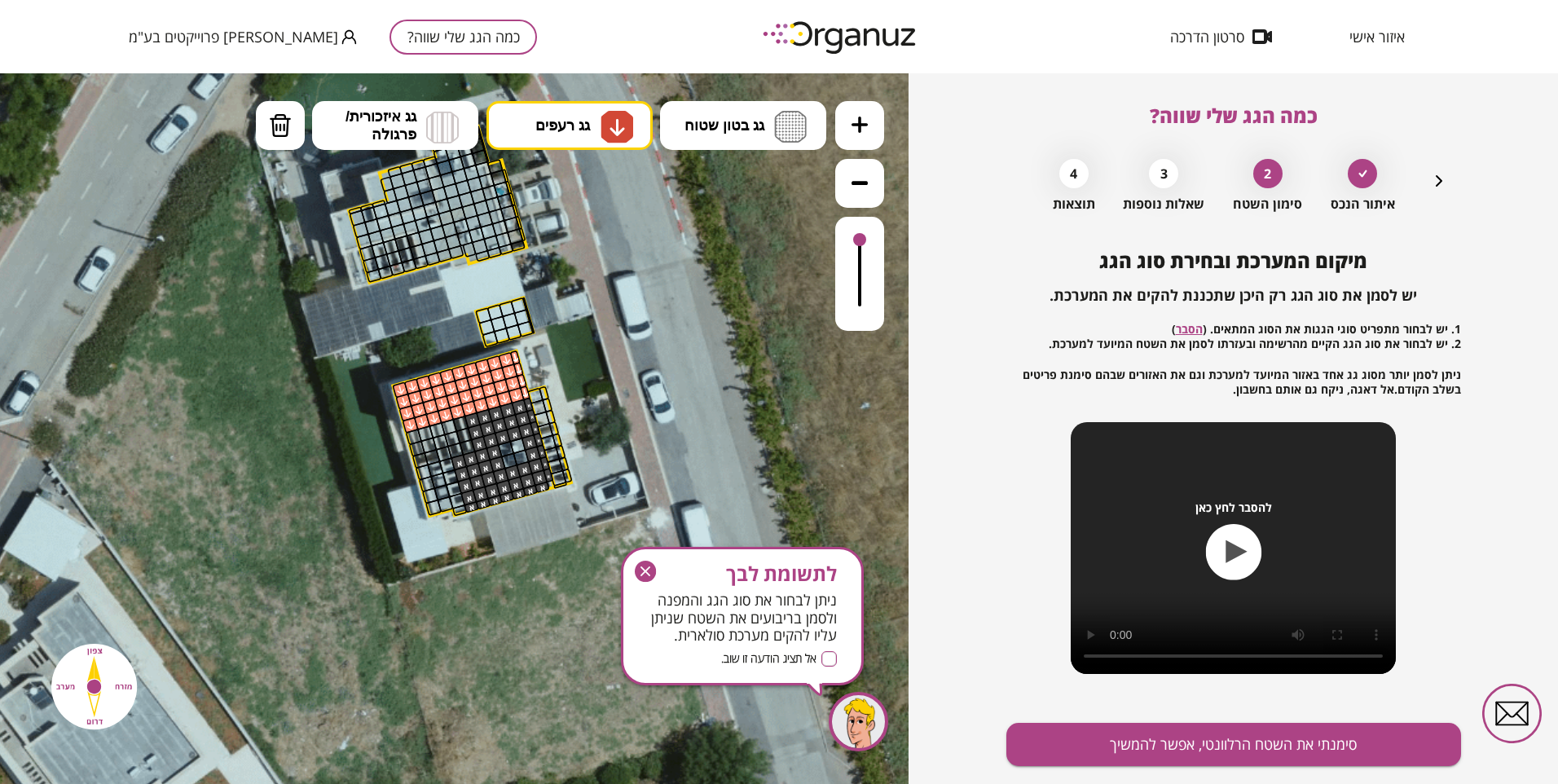
drag, startPoint x: 401, startPoint y: 389, endPoint x: 522, endPoint y: 395, distance: 121.1
drag, startPoint x: 468, startPoint y: 506, endPoint x: 536, endPoint y: 480, distance: 72.8
click at [1231, 743] on button "סימנתי את השטח הרלוונטי, אפשר להמשיך" at bounding box center [1234, 744] width 455 height 43
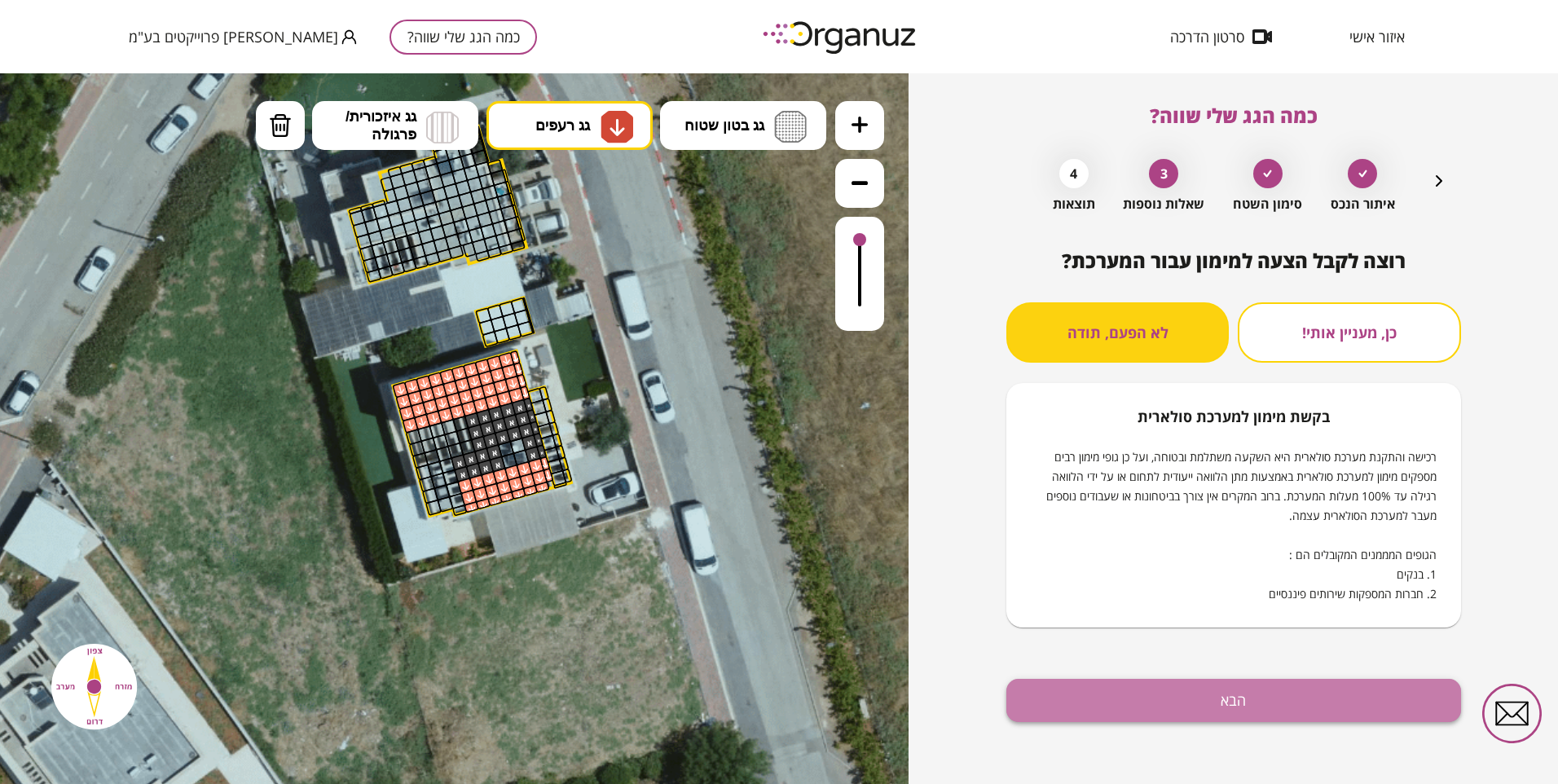
click at [1230, 700] on button "הבא" at bounding box center [1234, 700] width 455 height 43
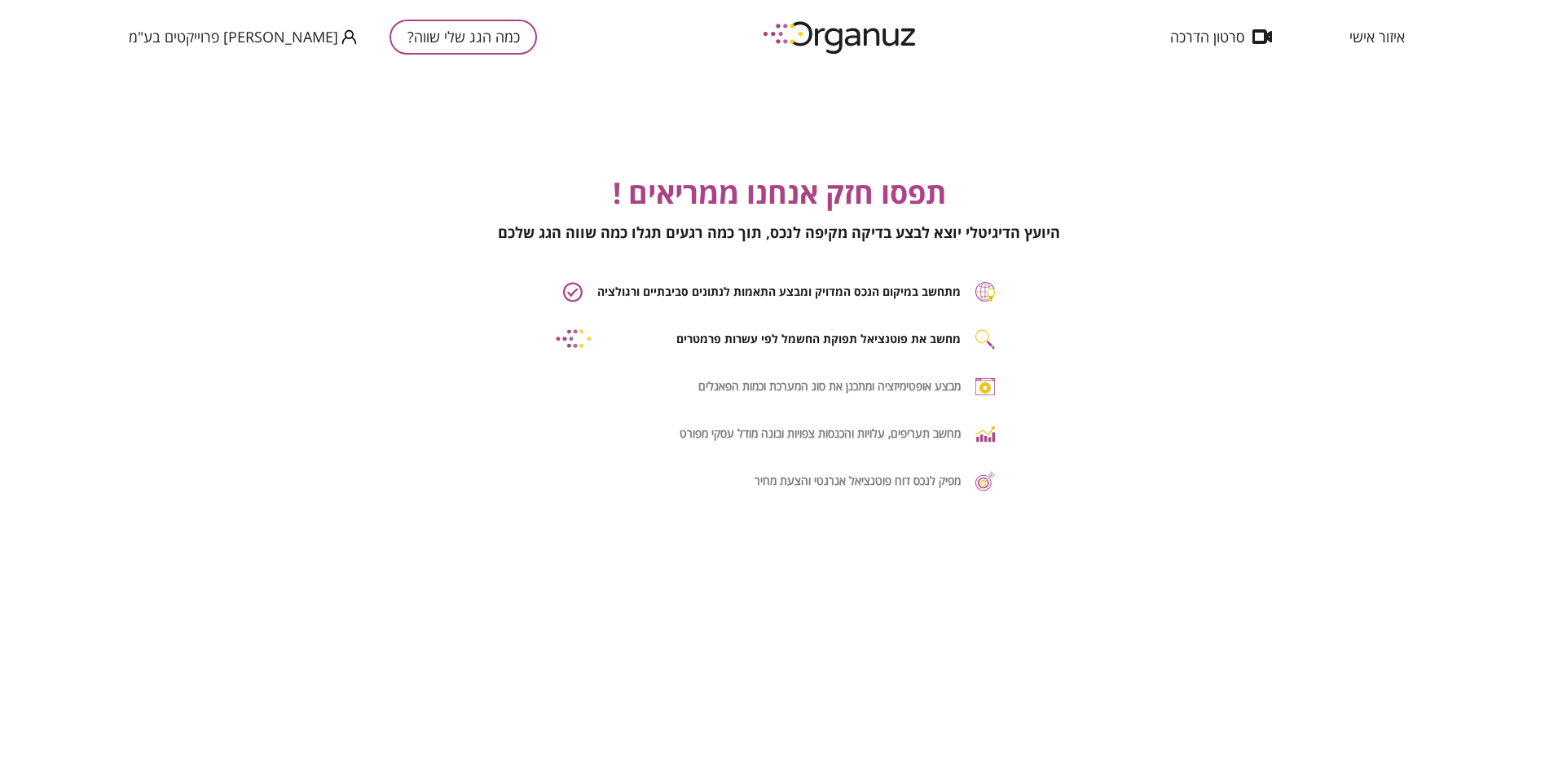
click at [1028, 108] on div "תפסו חזק אנחנו ממריאים ! היועץ הדיגיטלי יוצא לבצע בדיקה מקיפה לנכס, תוך כמה רגע…" at bounding box center [779, 465] width 1558 height 784
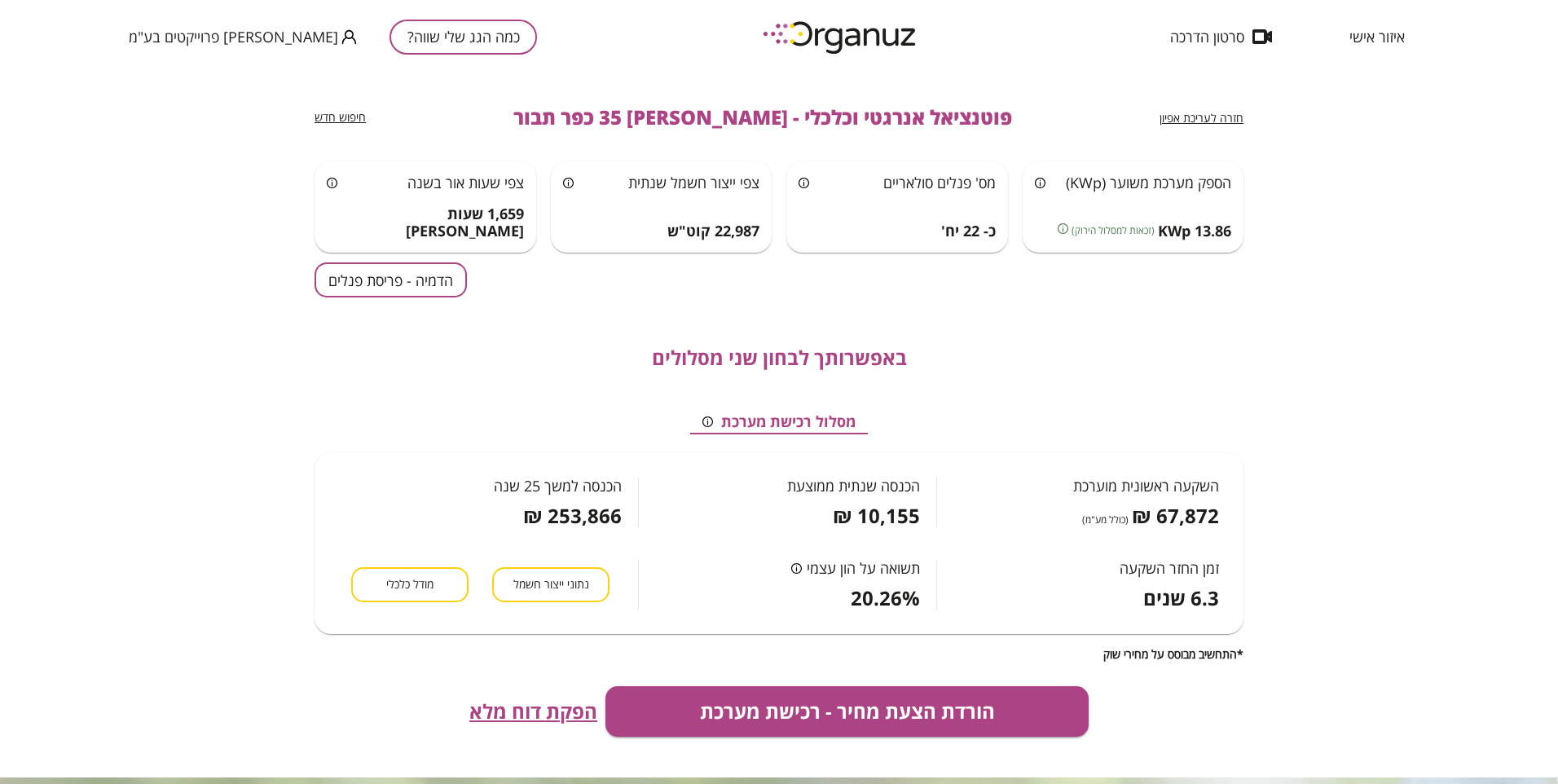
click at [425, 276] on button "הדמיה - פריסת פנלים" at bounding box center [390, 279] width 152 height 35
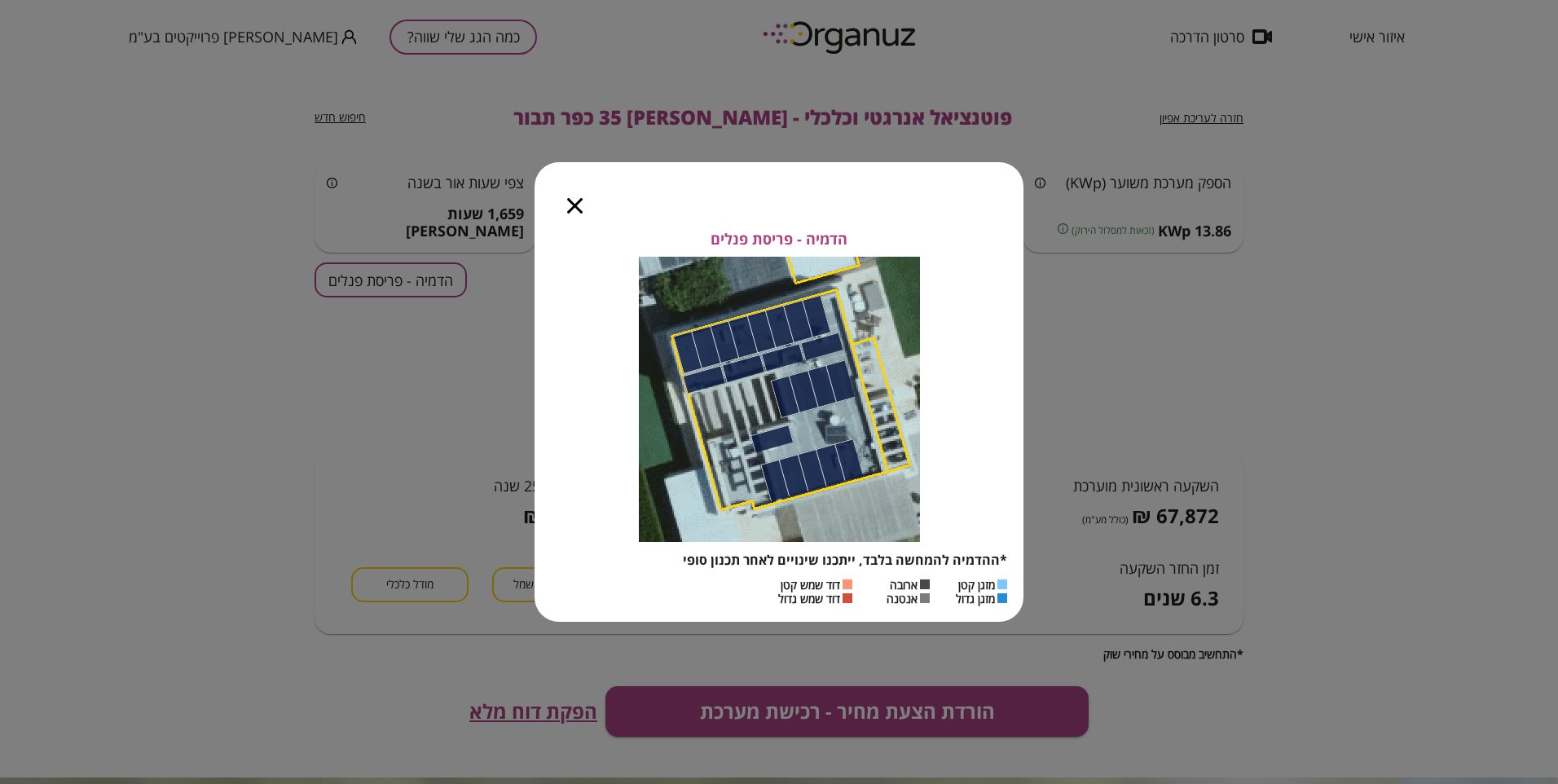
click at [571, 203] on icon "button" at bounding box center [575, 206] width 15 height 15
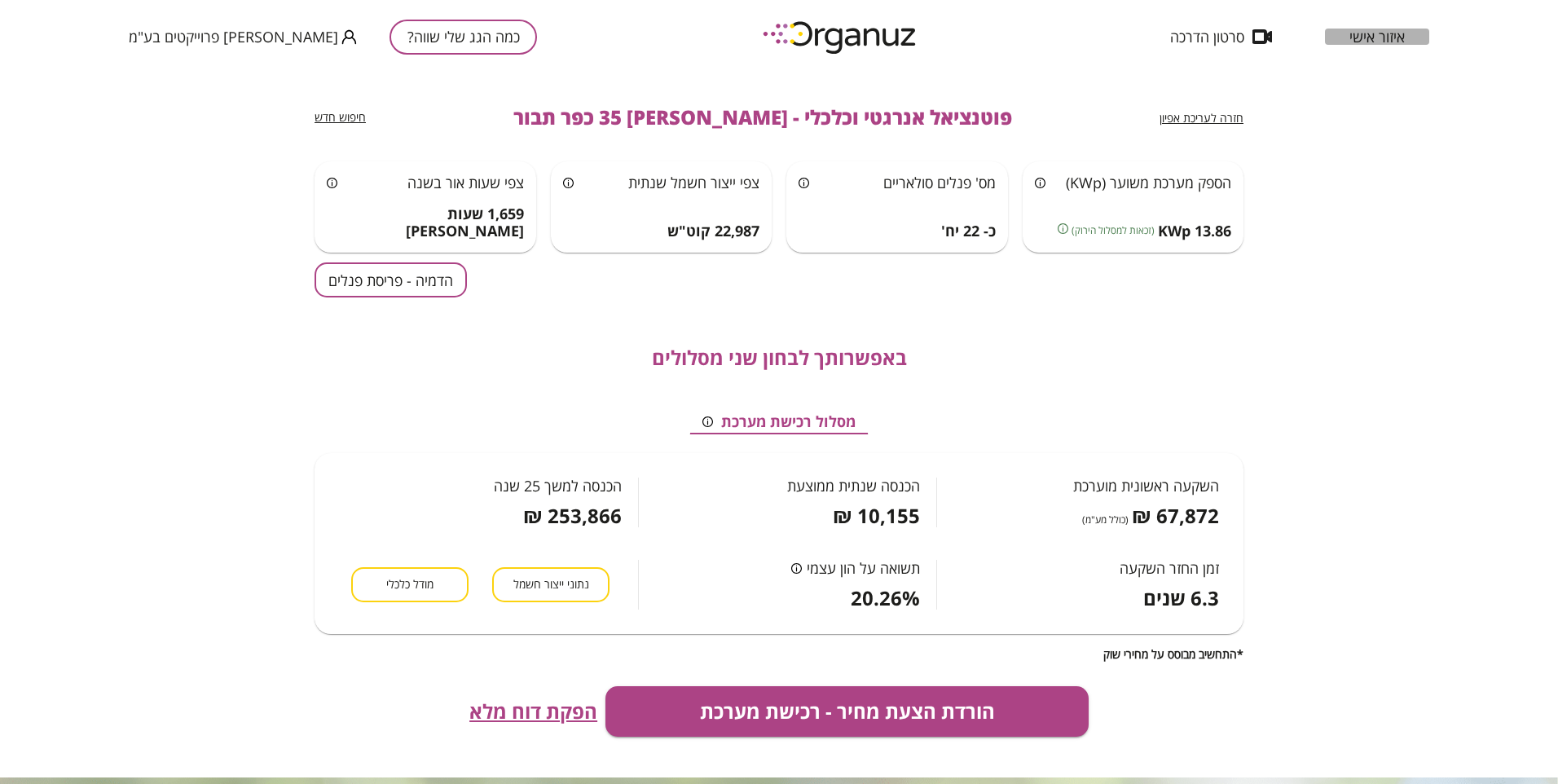
click at [1398, 30] on span "איזור אישי" at bounding box center [1378, 37] width 56 height 16
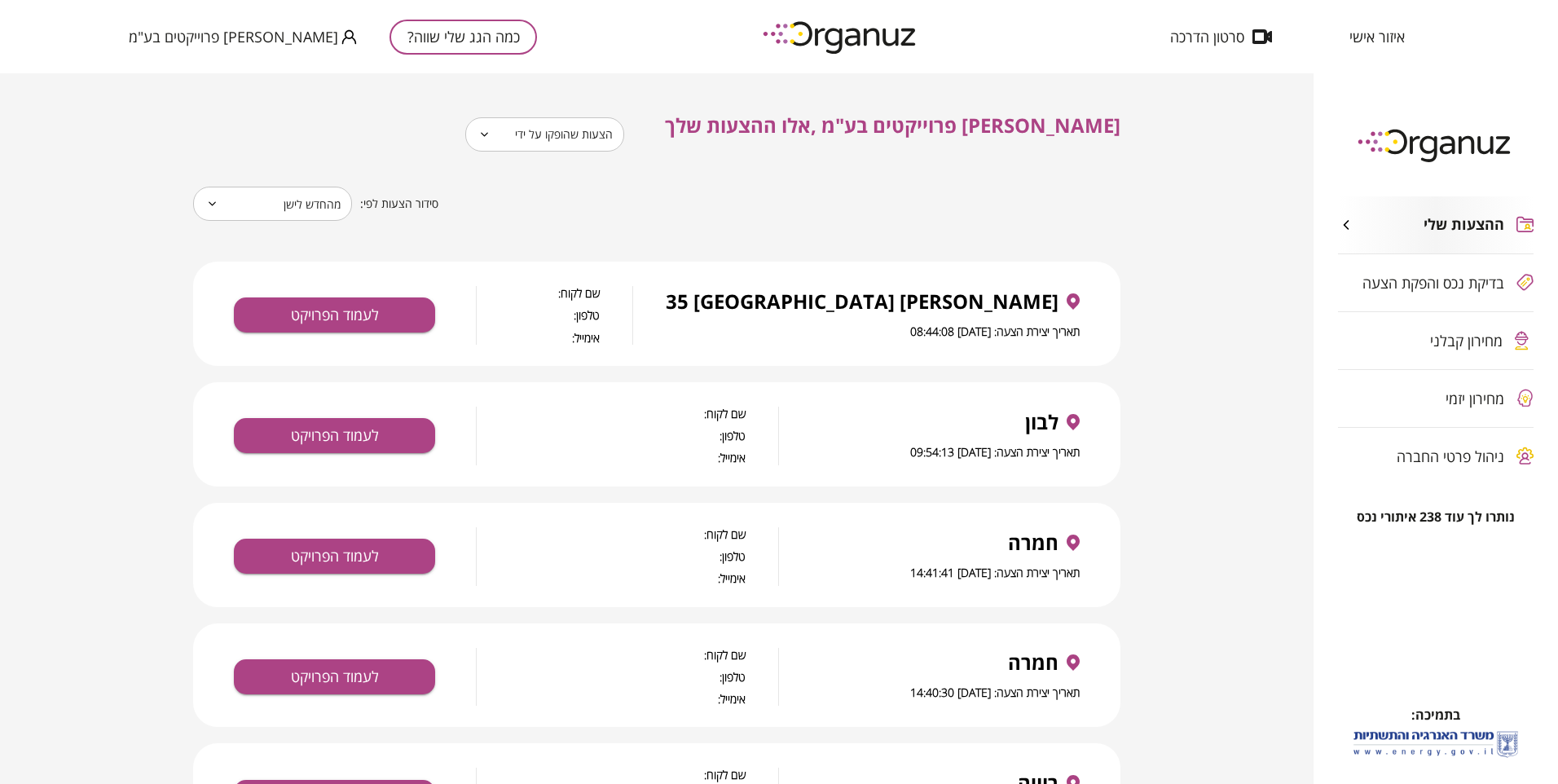
click at [1454, 341] on span "מחירון קבלני" at bounding box center [1466, 340] width 72 height 16
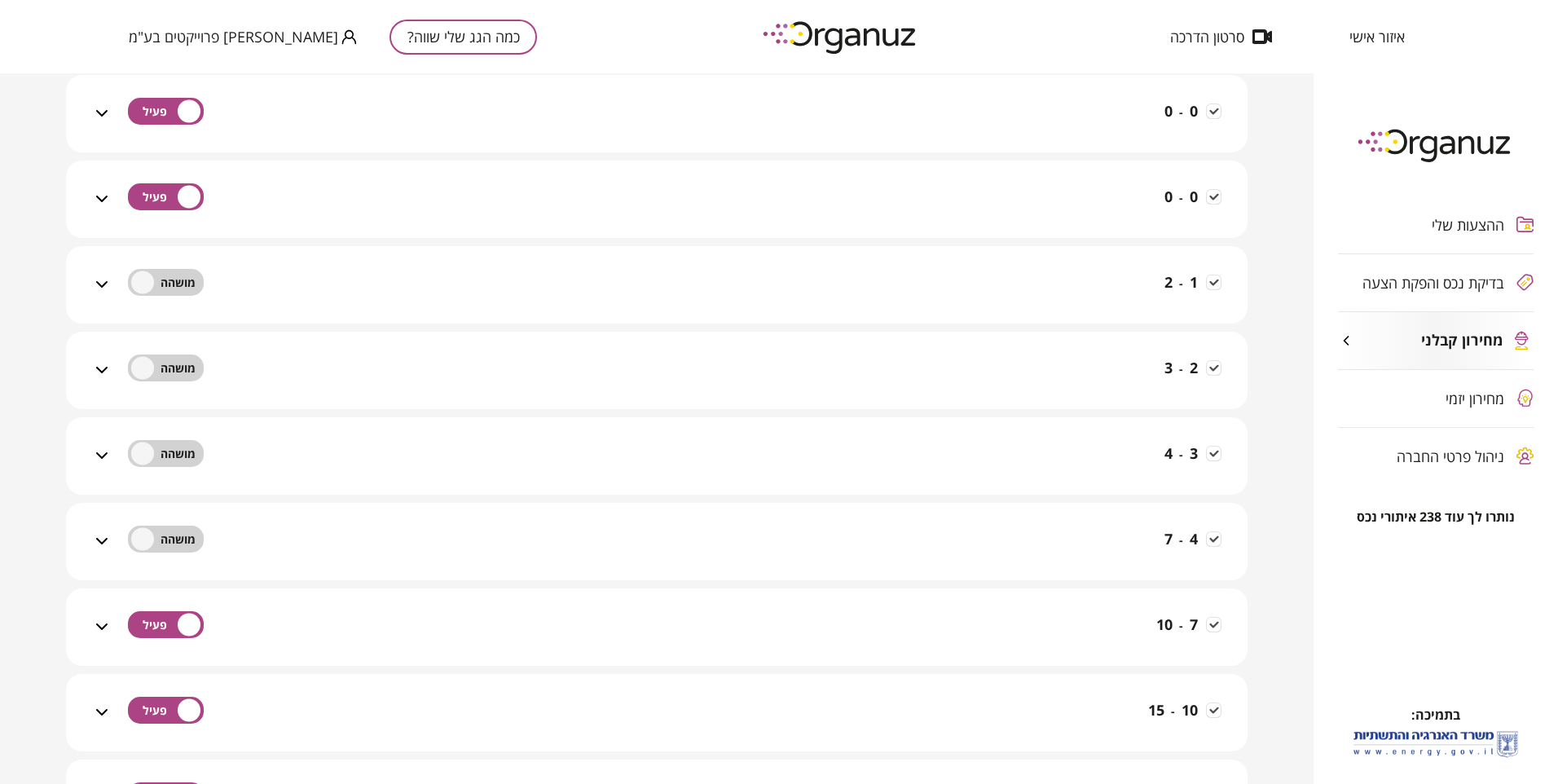
scroll to position [488, 0]
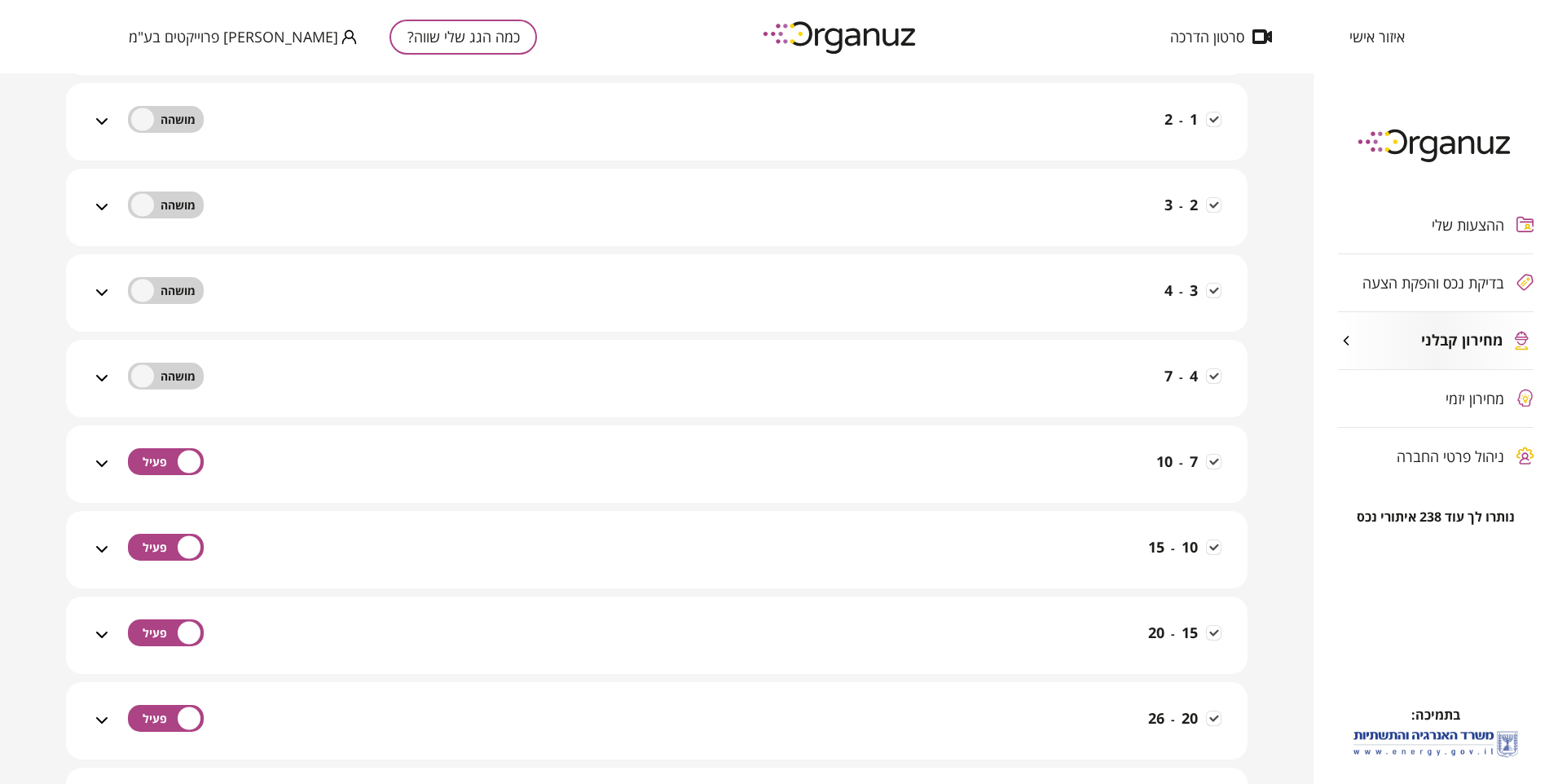
click at [97, 461] on icon at bounding box center [102, 463] width 19 height 19
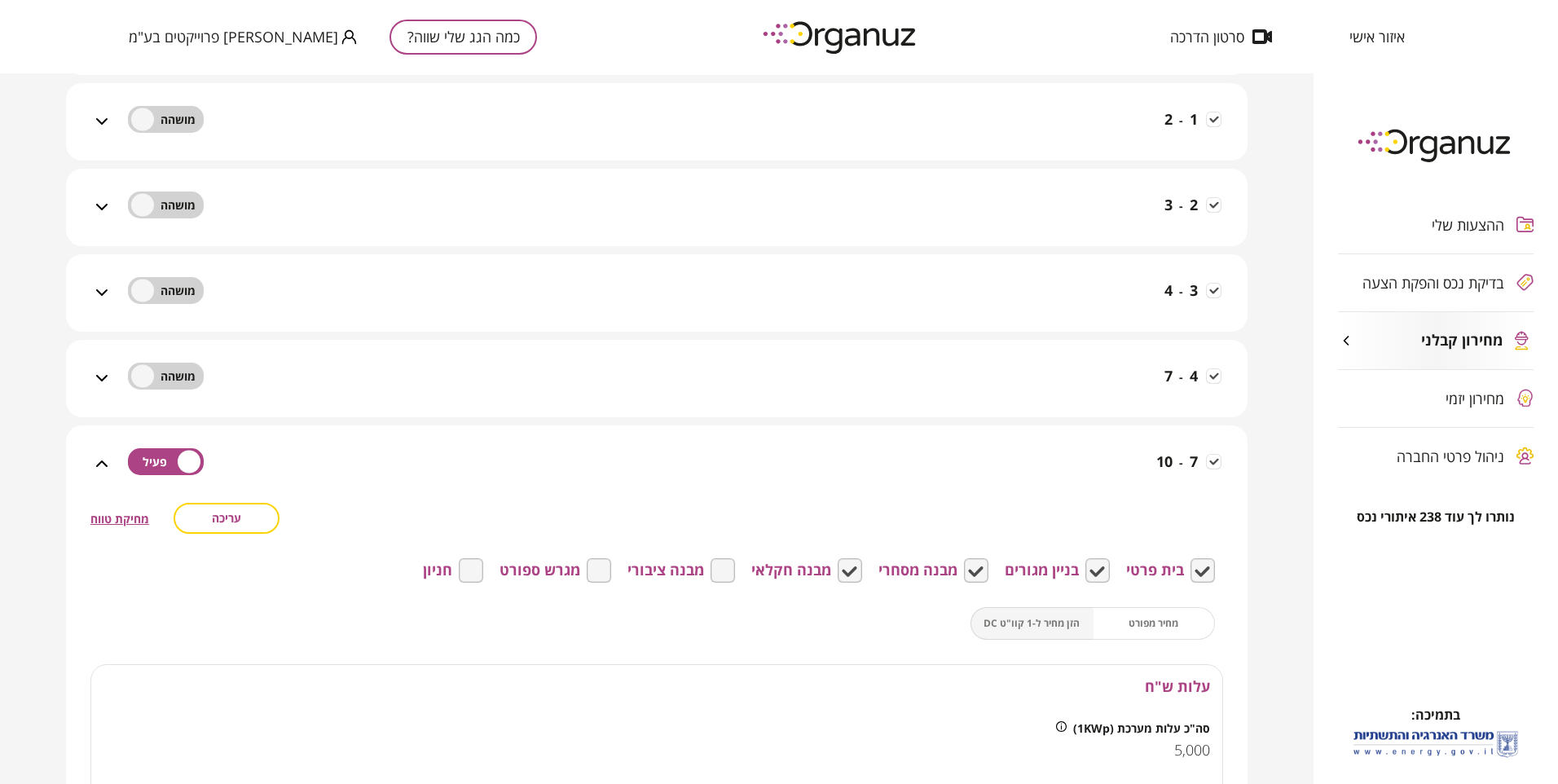
click at [235, 519] on span "עריכה" at bounding box center [226, 517] width 29 height 13
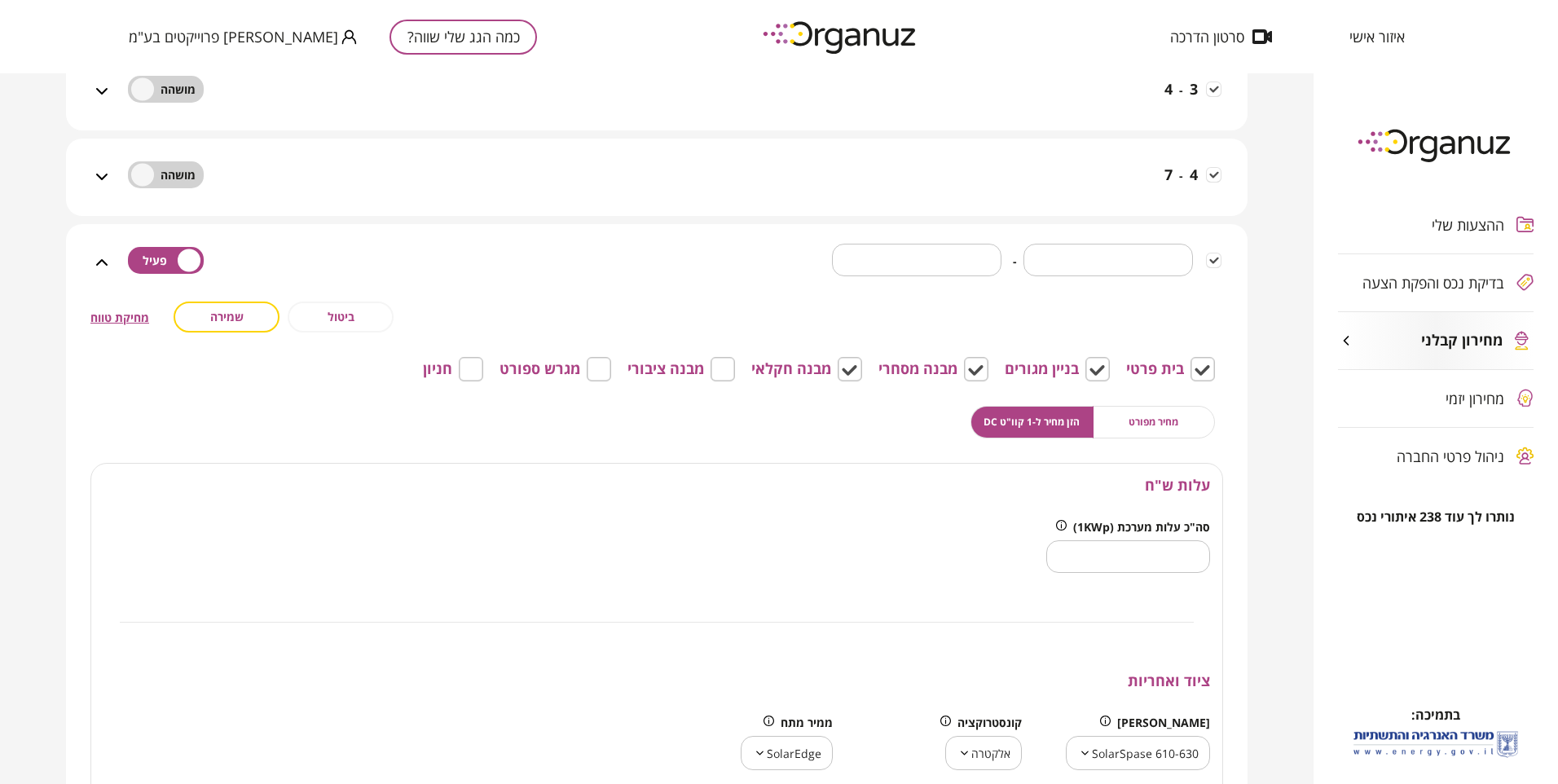
scroll to position [652, 0]
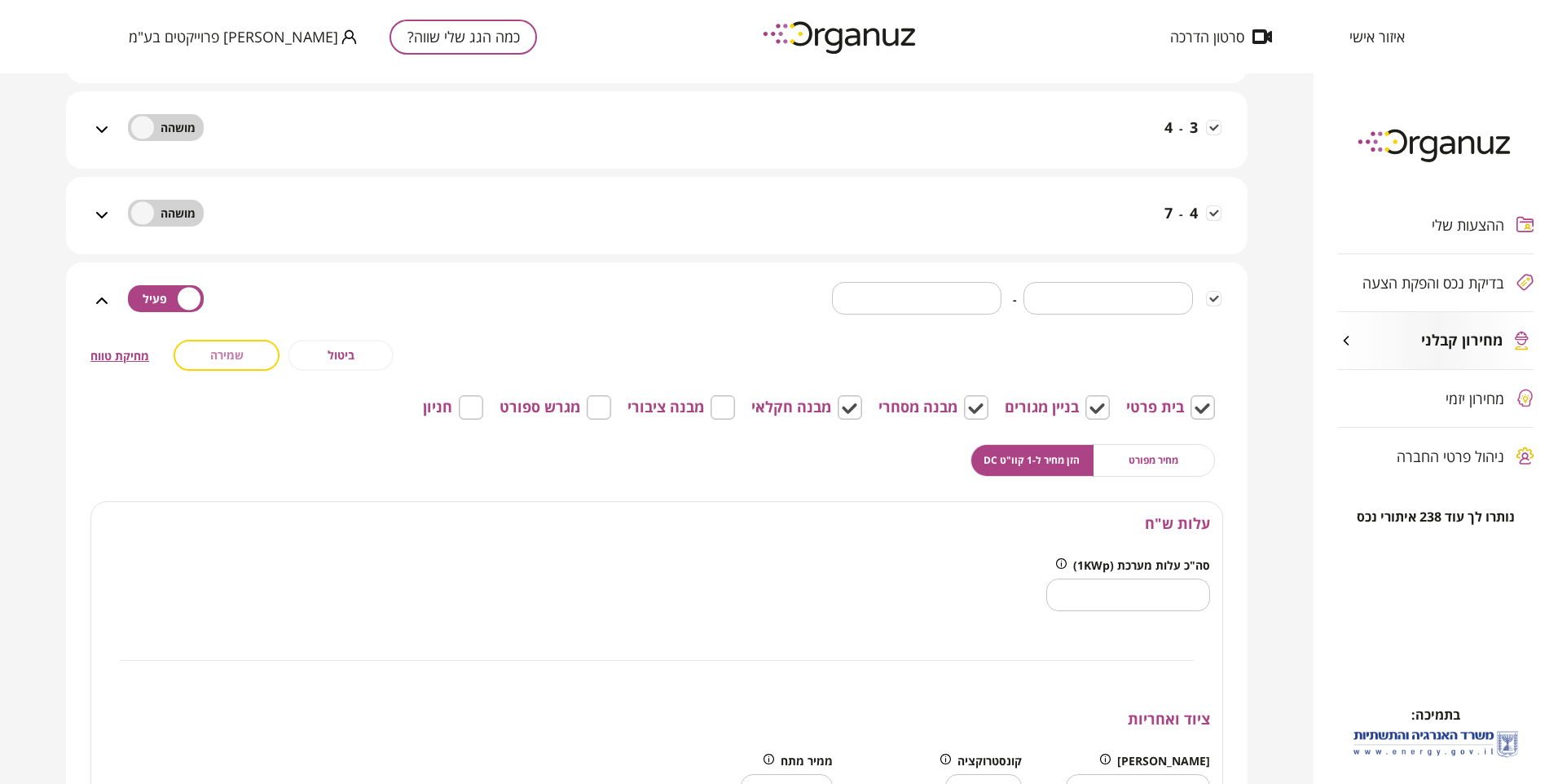
click at [204, 359] on button "שמירה" at bounding box center [226, 355] width 106 height 31
click at [106, 300] on icon at bounding box center [102, 301] width 12 height 7
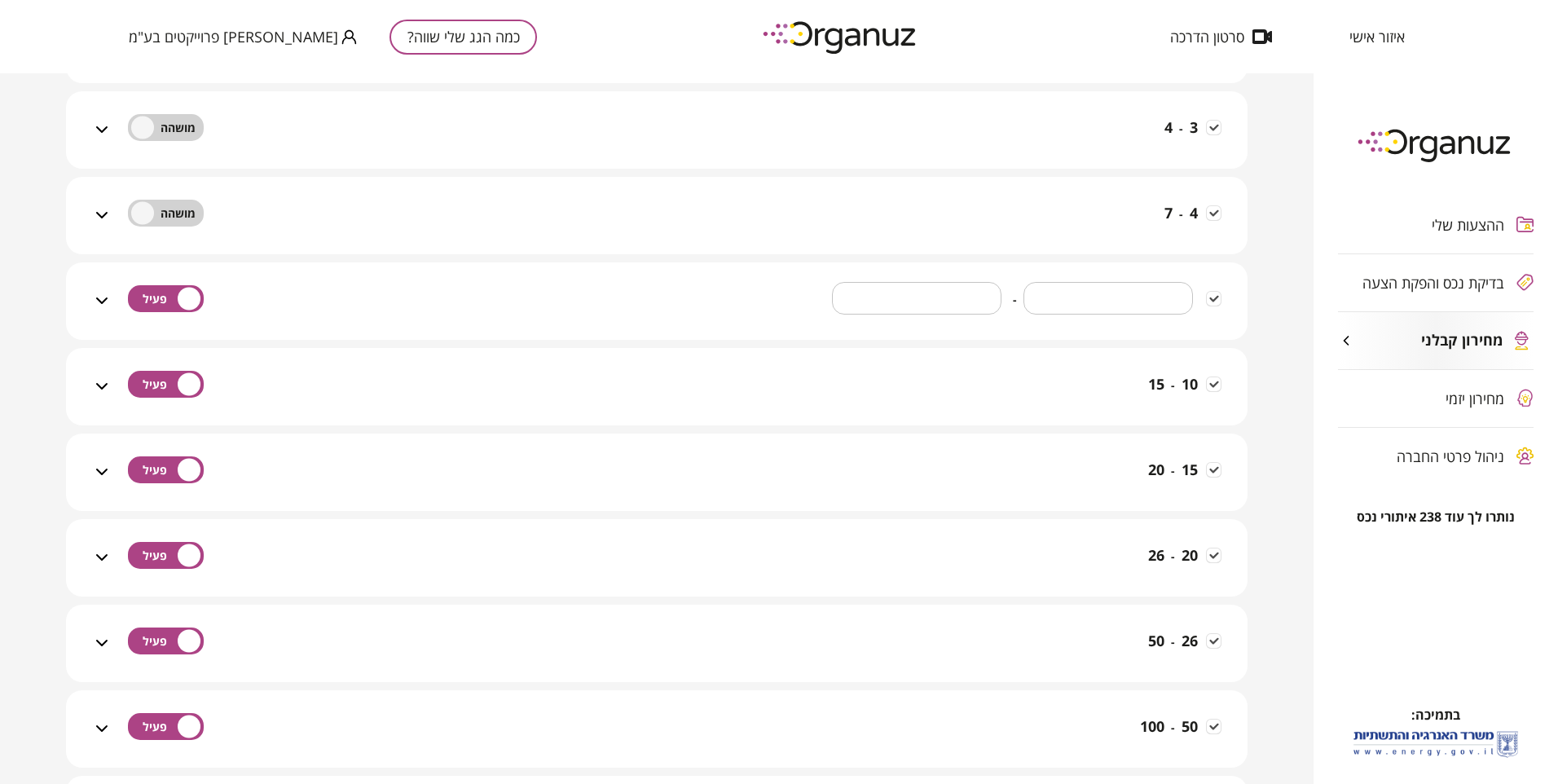
click at [109, 380] on icon at bounding box center [102, 386] width 19 height 19
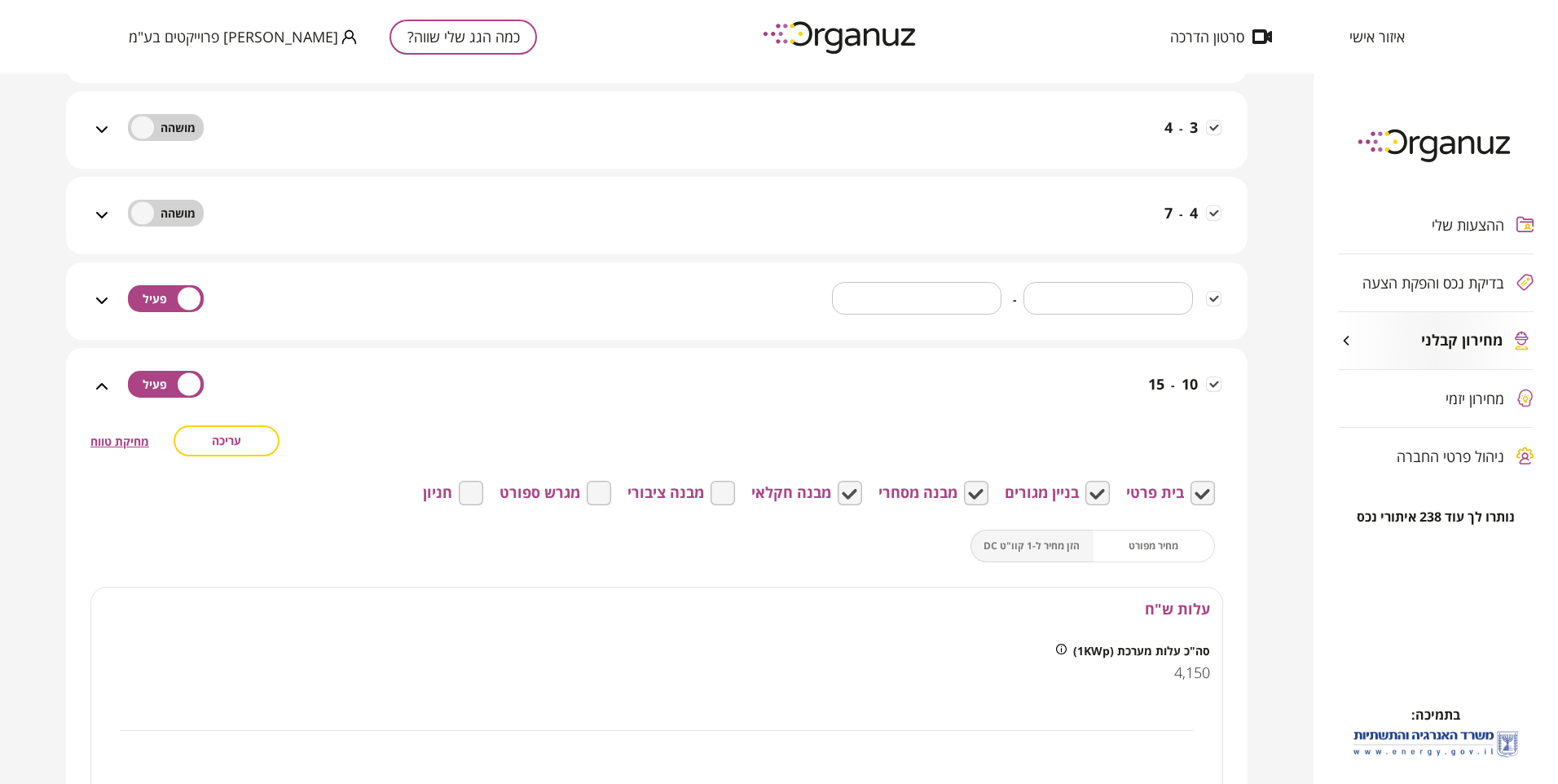
click at [101, 383] on icon at bounding box center [102, 386] width 19 height 19
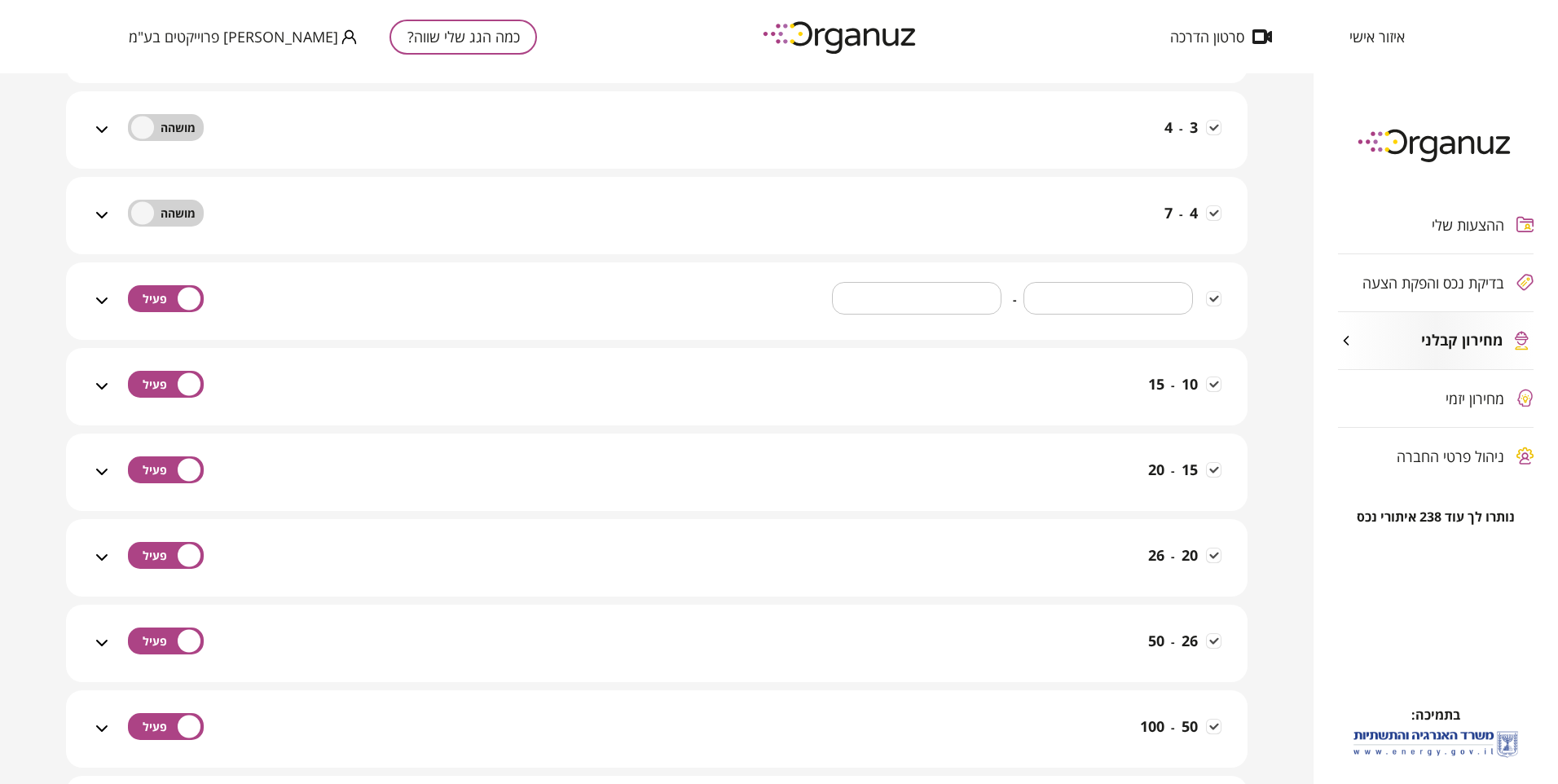
click at [105, 467] on icon at bounding box center [102, 472] width 19 height 19
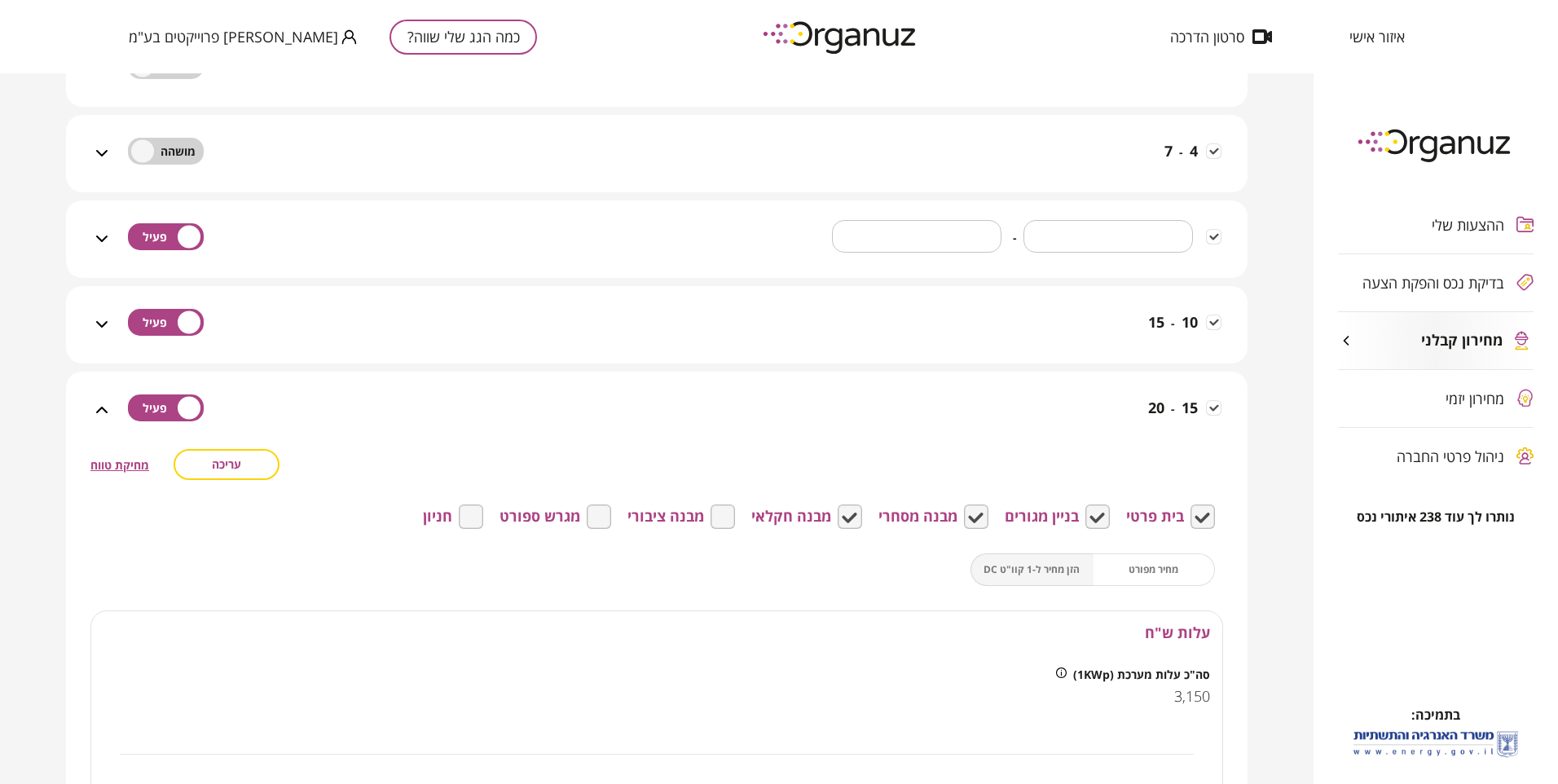
scroll to position [815, 0]
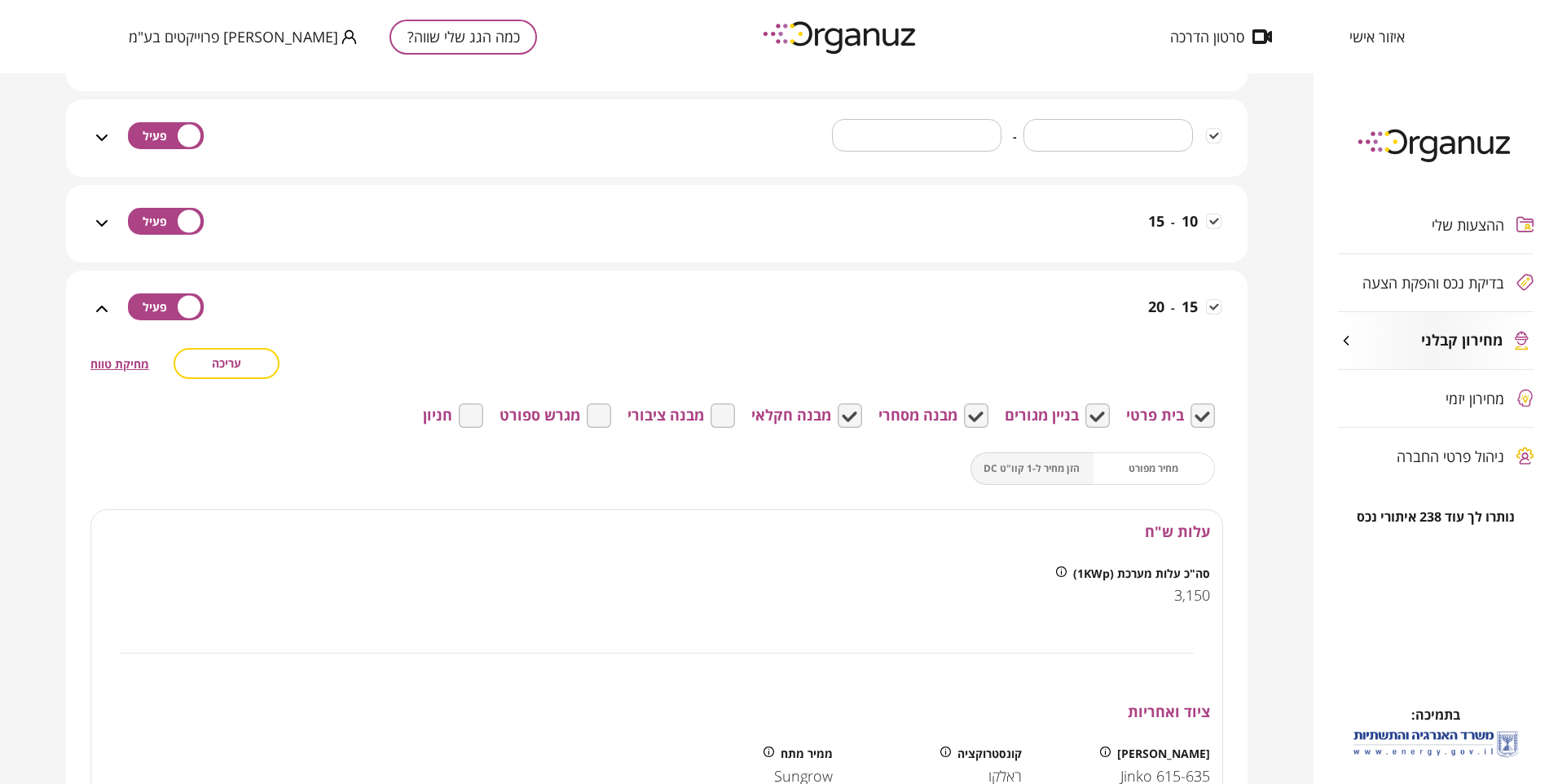
click at [220, 366] on span "עריכה" at bounding box center [226, 363] width 29 height 13
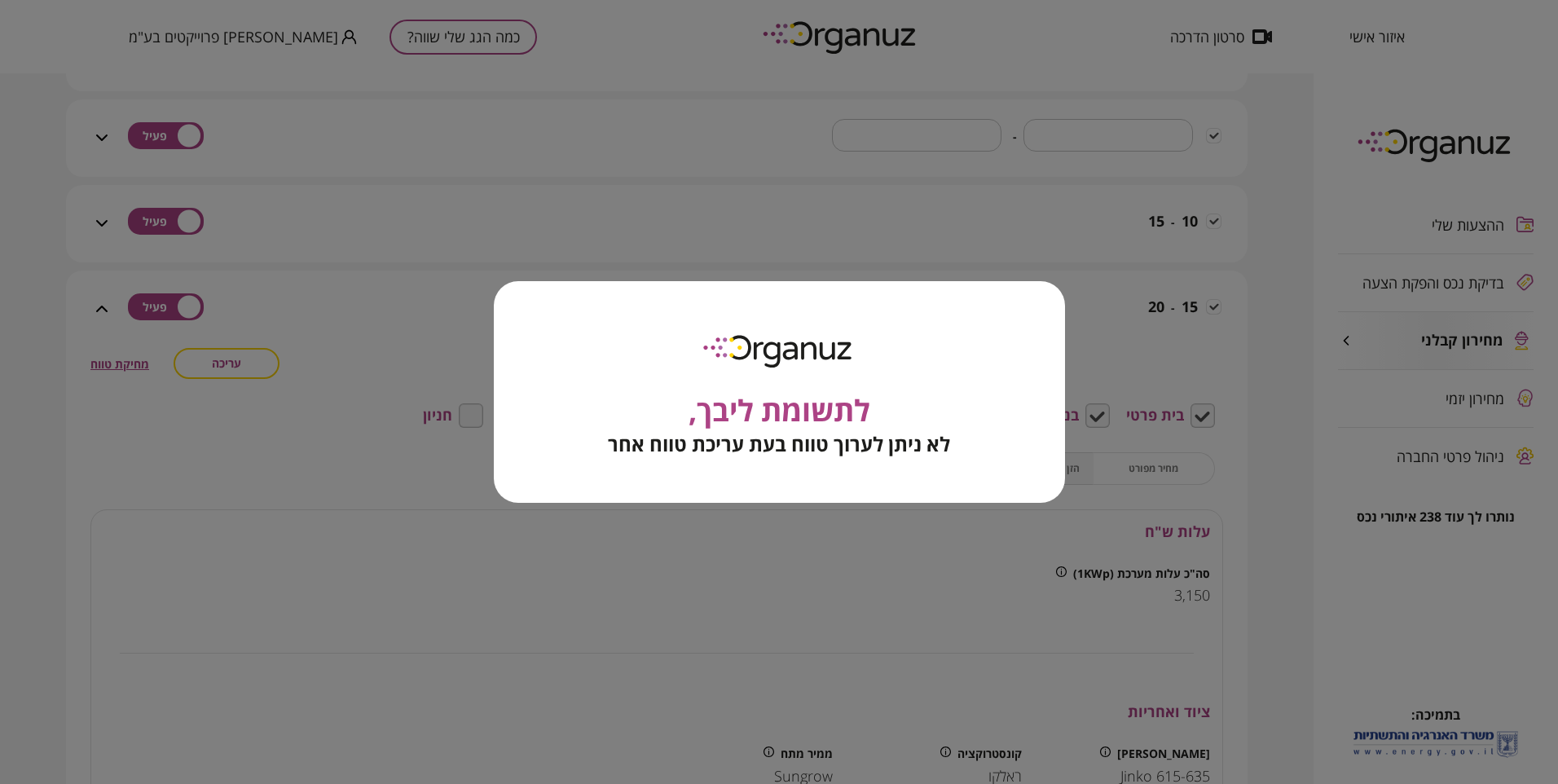
click at [405, 574] on div "לתשומת ליבך, לא ניתן לערוך טווח בעת עריכת טווח אחר" at bounding box center [779, 392] width 1558 height 784
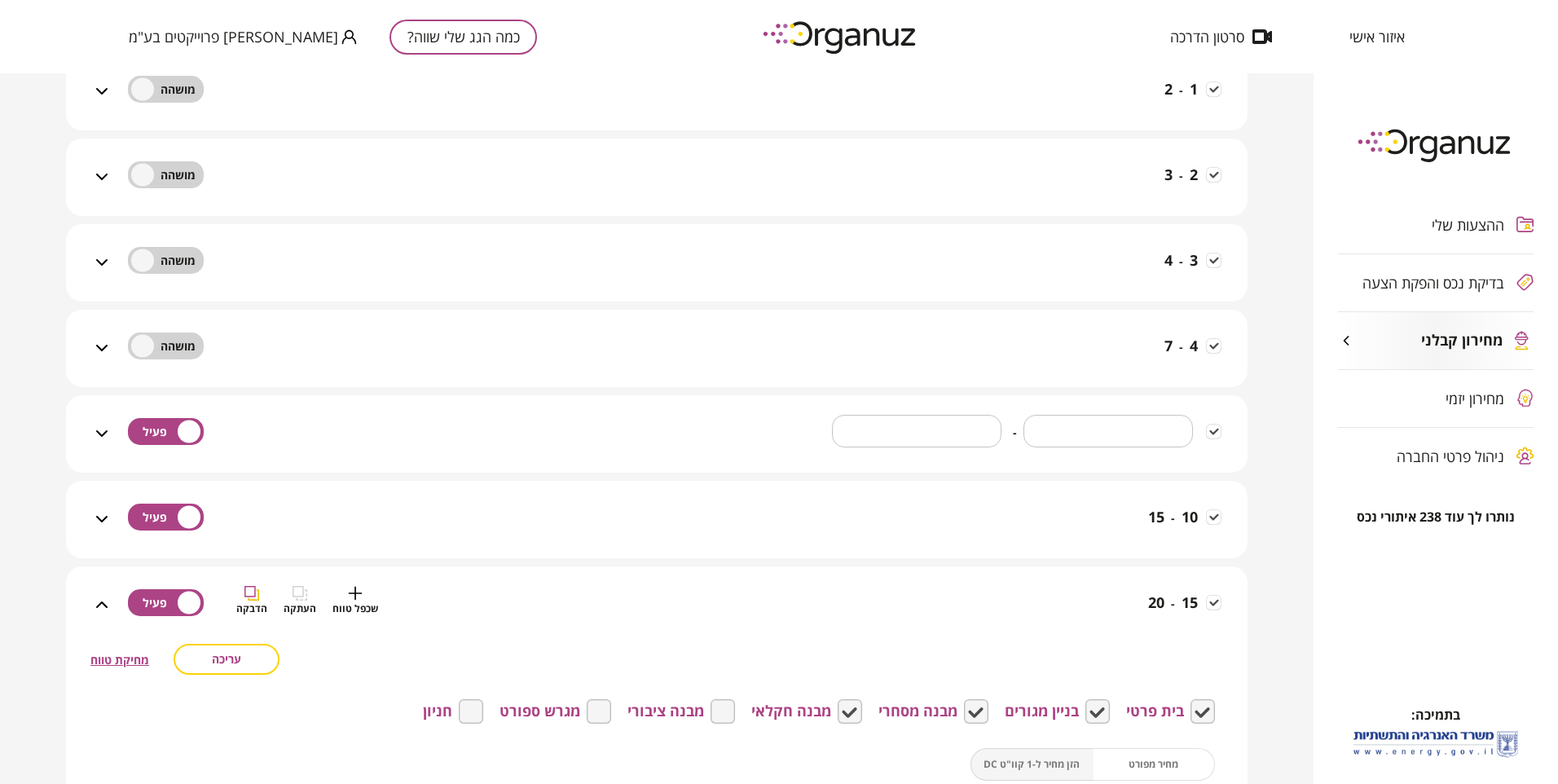
scroll to position [488, 0]
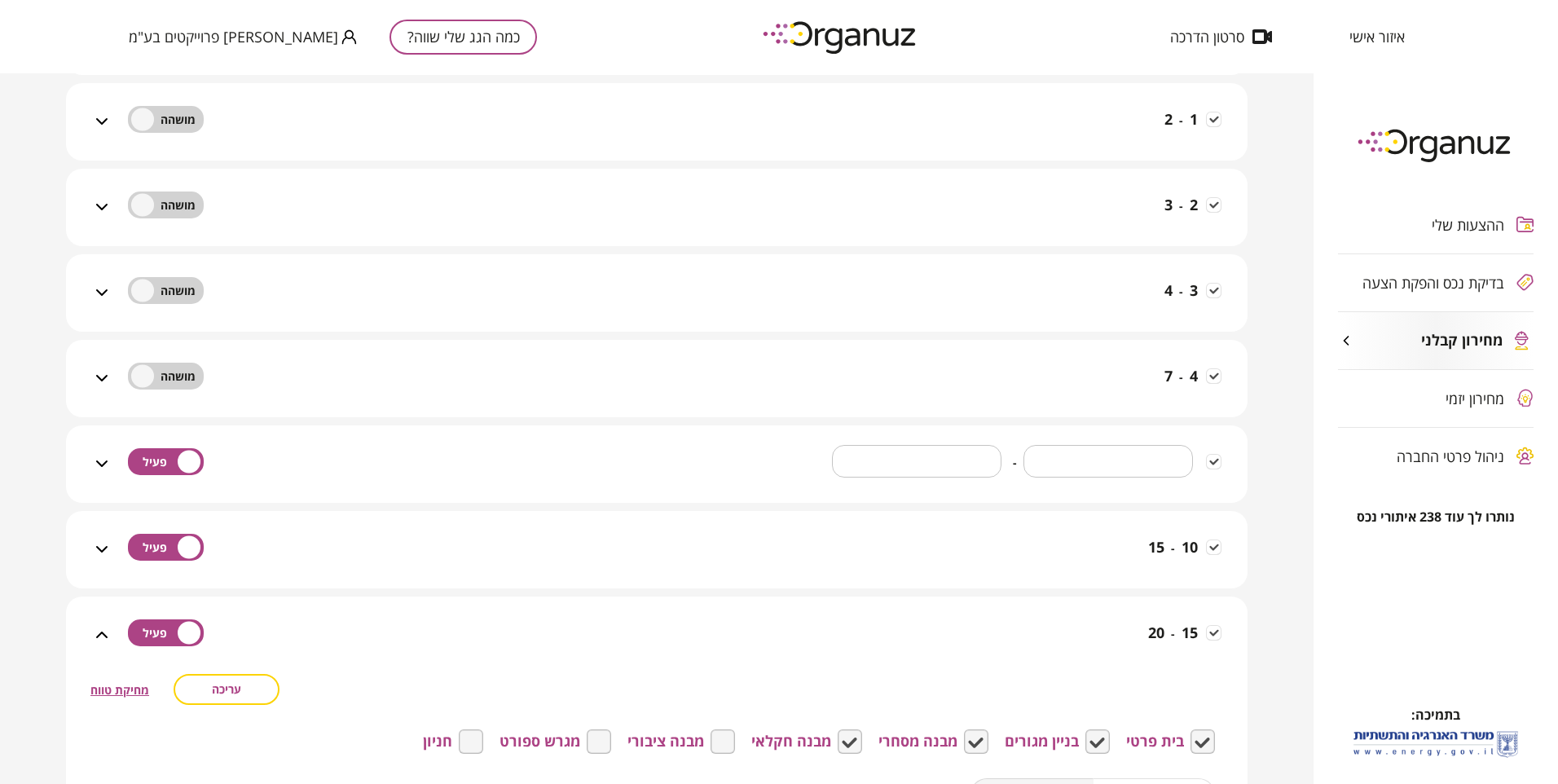
click at [108, 453] on div "* ​ - ** ​" at bounding box center [657, 464] width 1133 height 77
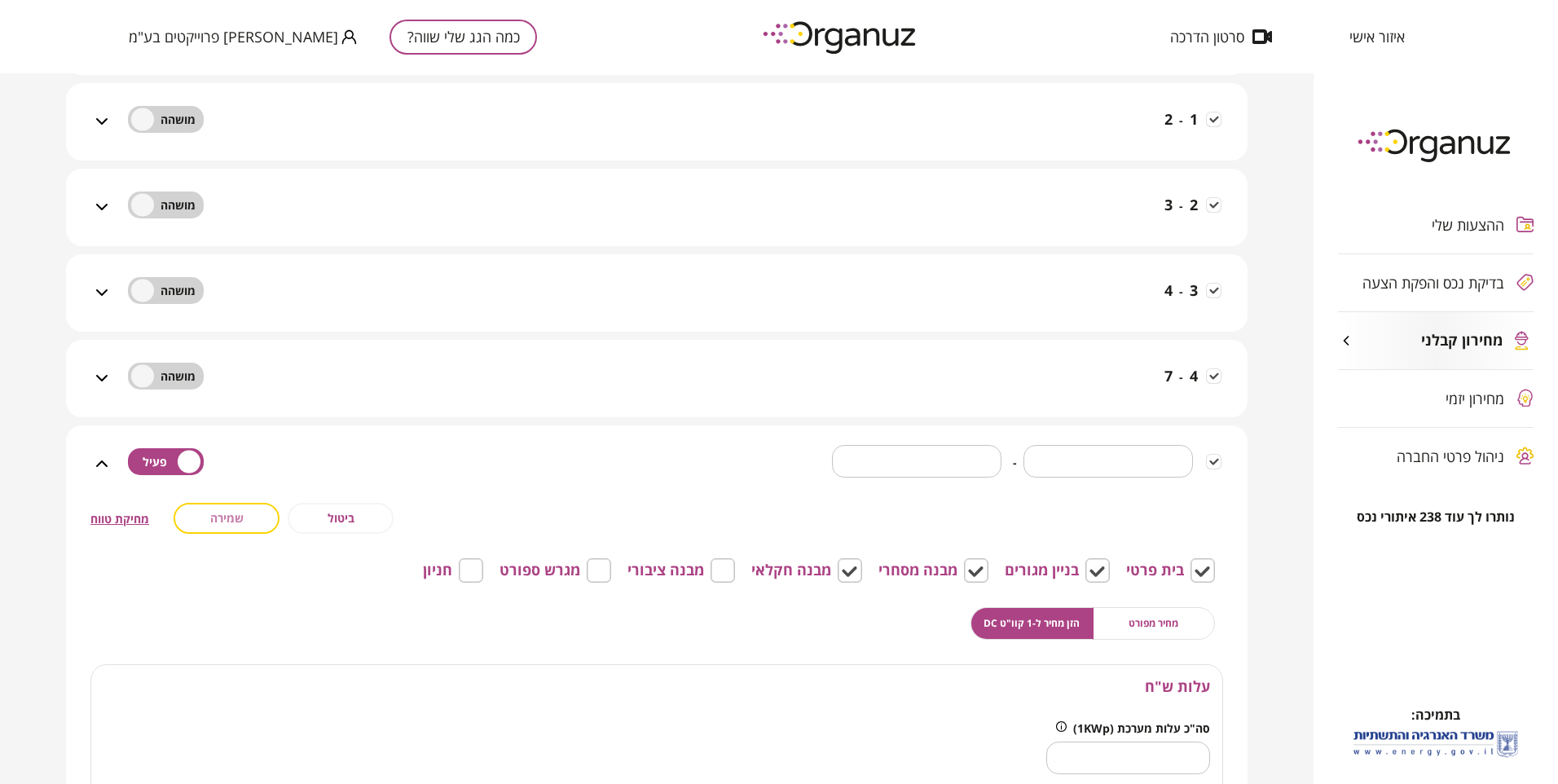
click at [259, 525] on button "שמירה" at bounding box center [226, 518] width 106 height 31
click at [244, 517] on span "שמירה" at bounding box center [226, 517] width 34 height 13
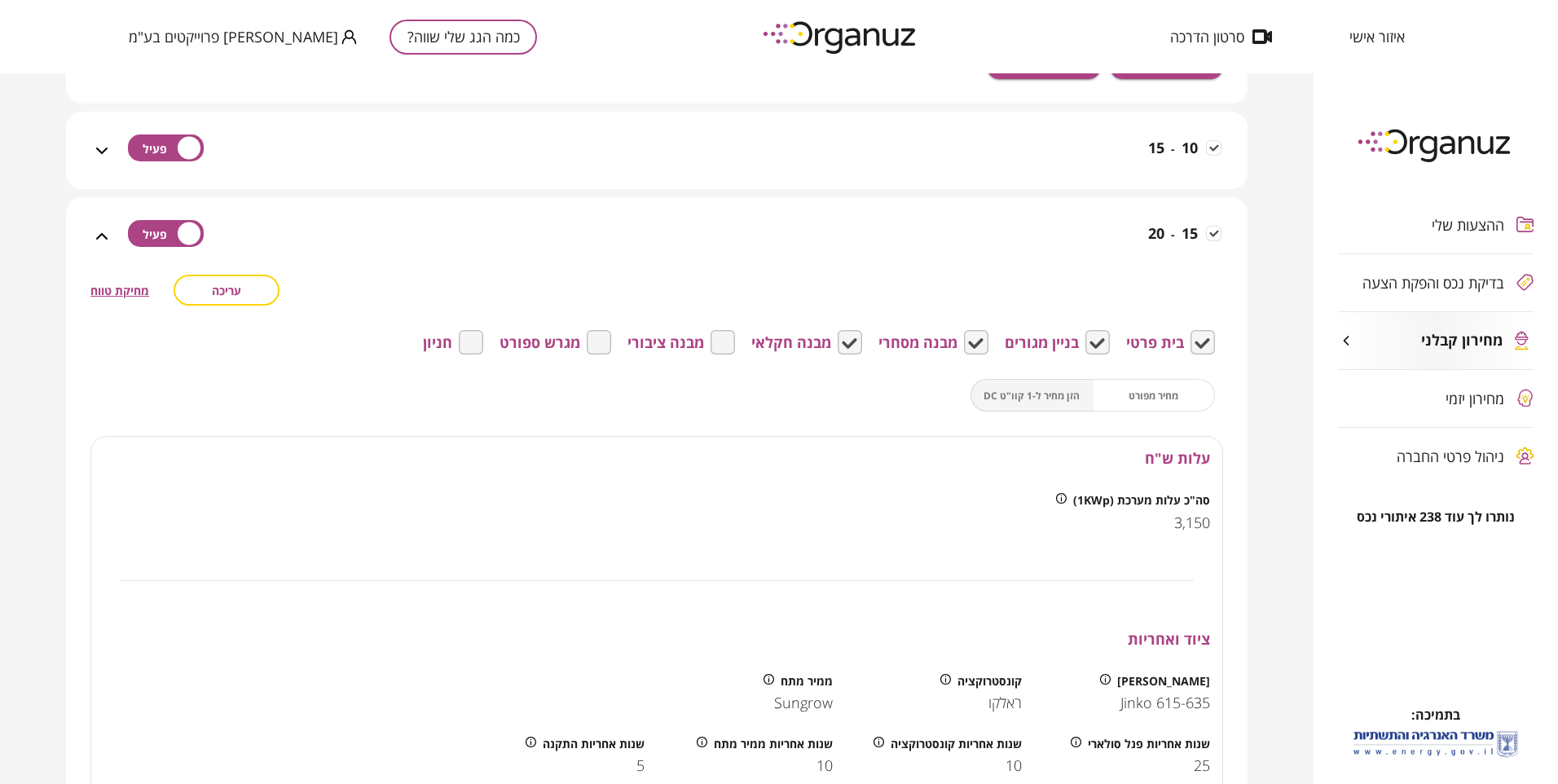
scroll to position [1711, 0]
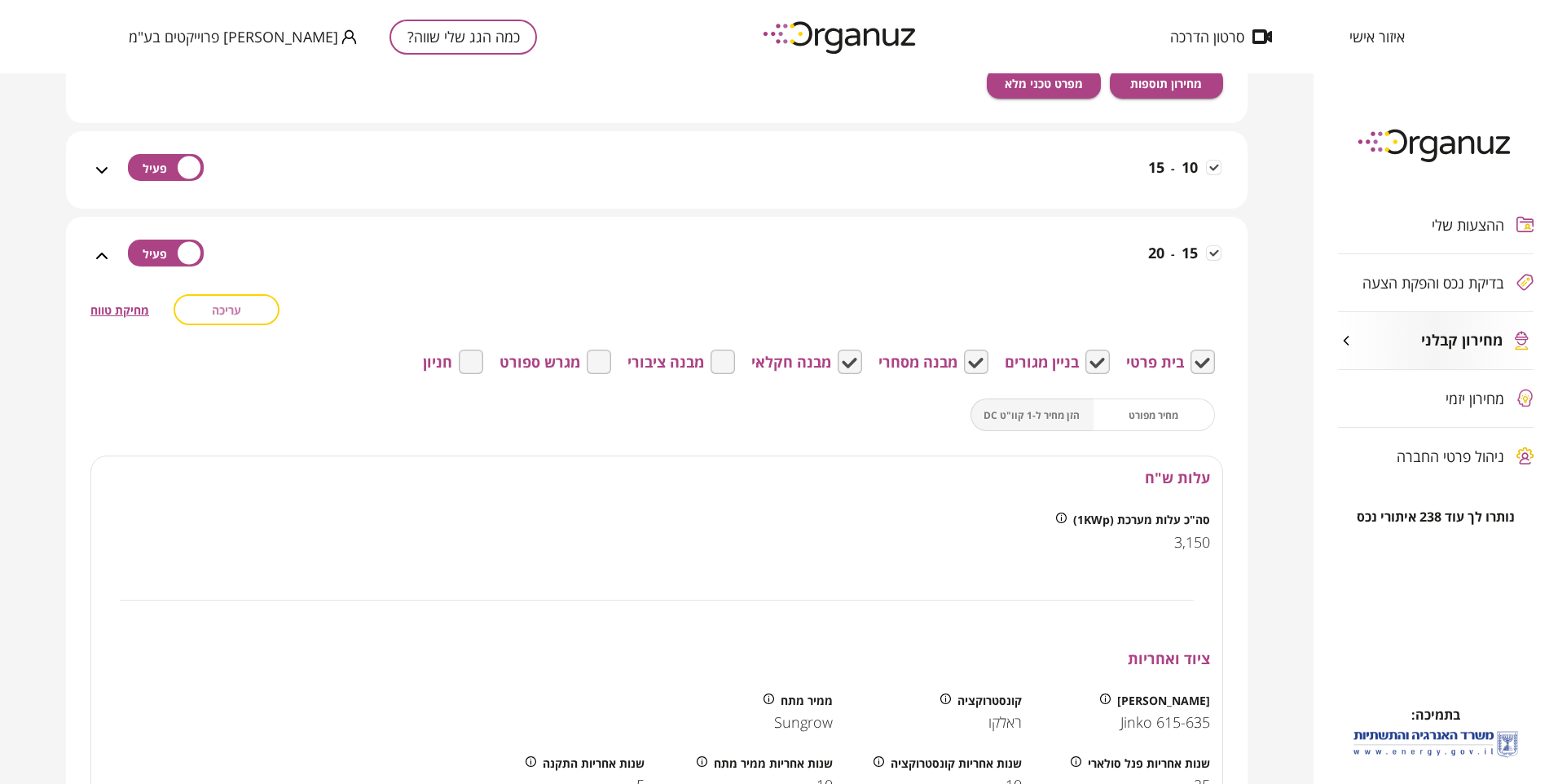
click at [230, 306] on span "עריכה" at bounding box center [226, 310] width 29 height 13
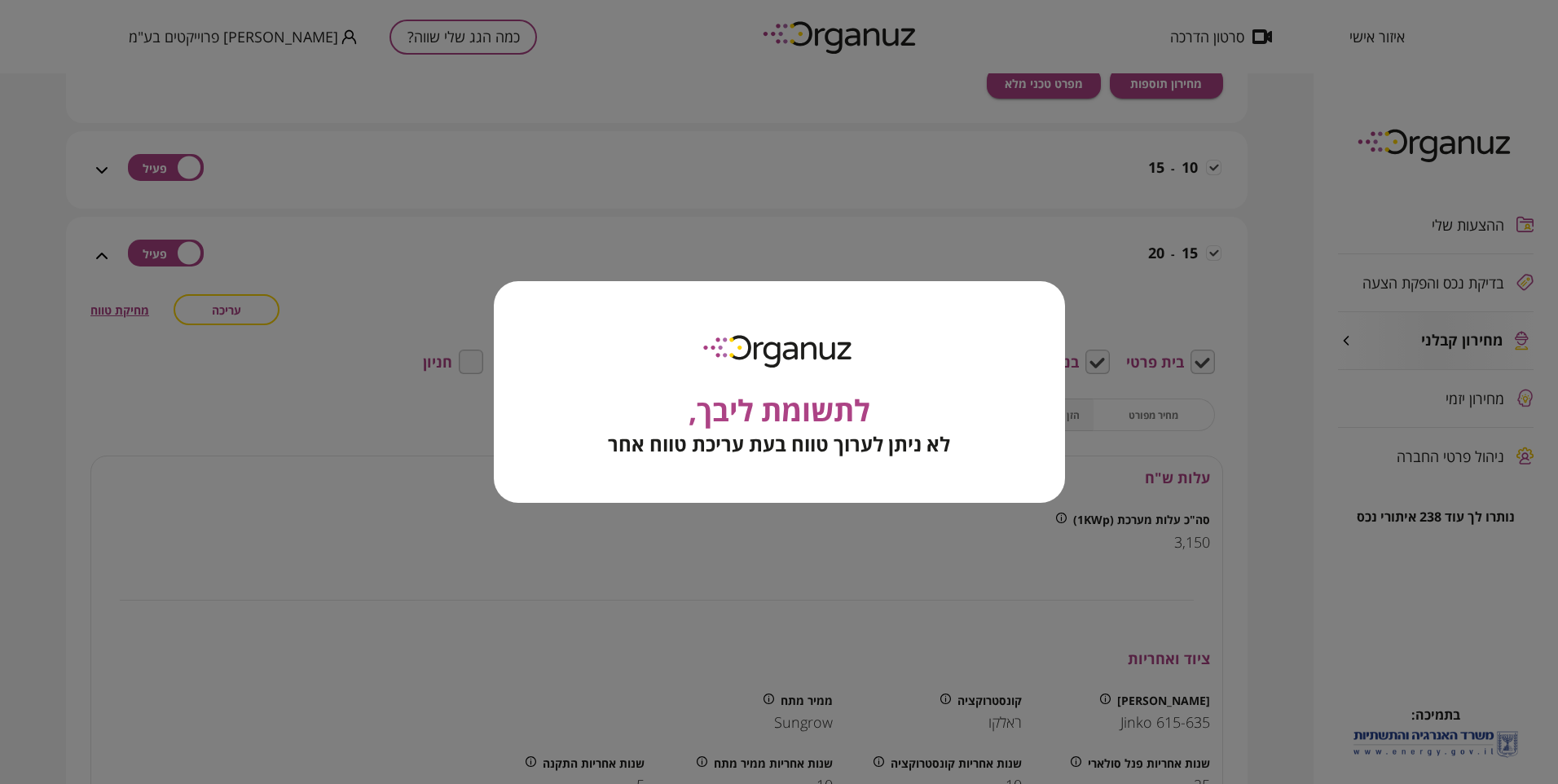
click at [695, 432] on span "לא ניתן לערוך טווח בעת עריכת טווח אחר" at bounding box center [779, 444] width 342 height 23
click at [272, 452] on div "לתשומת ליבך, לא ניתן לערוך טווח בעת עריכת טווח אחר" at bounding box center [779, 392] width 1558 height 784
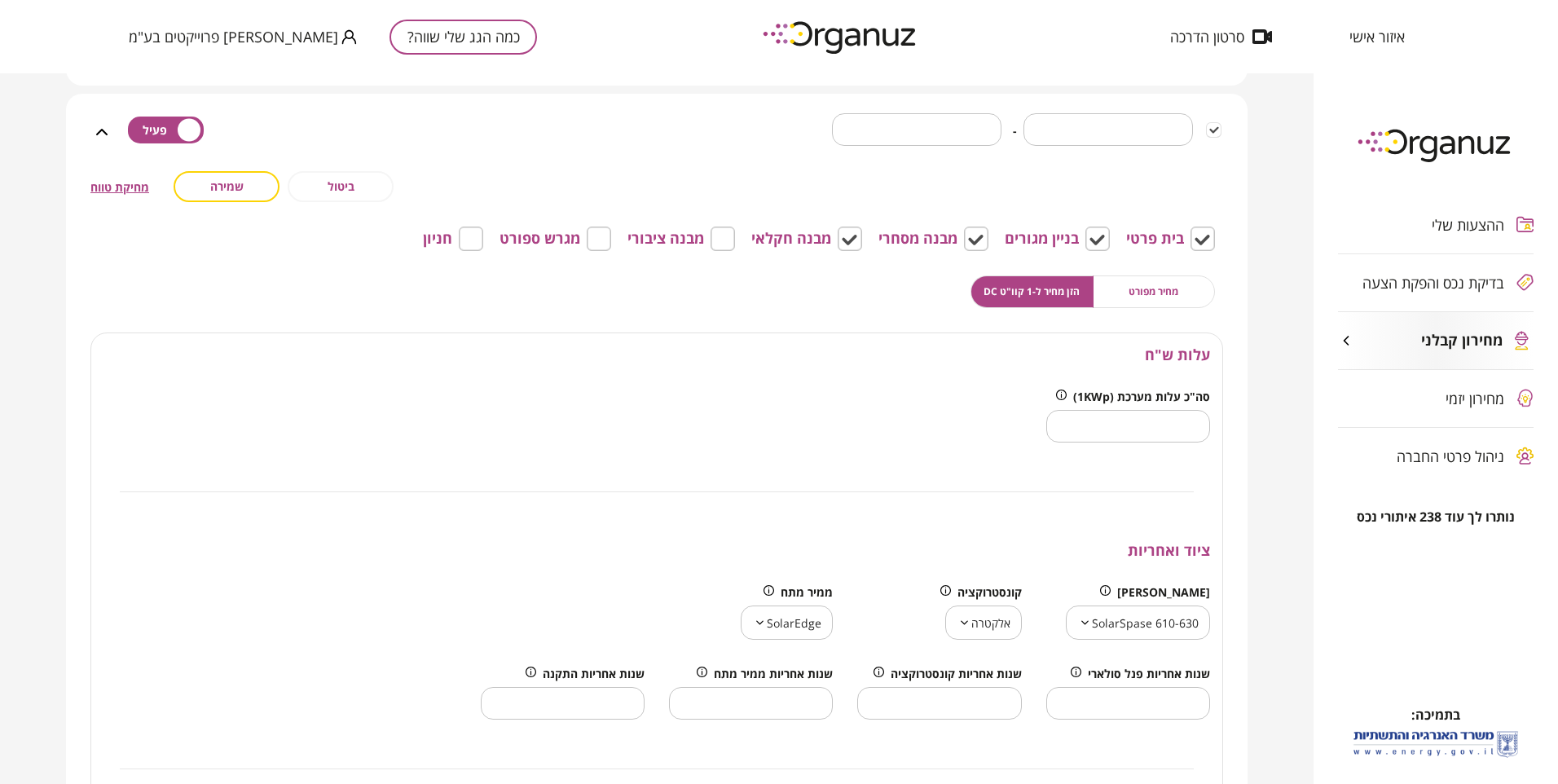
scroll to position [815, 0]
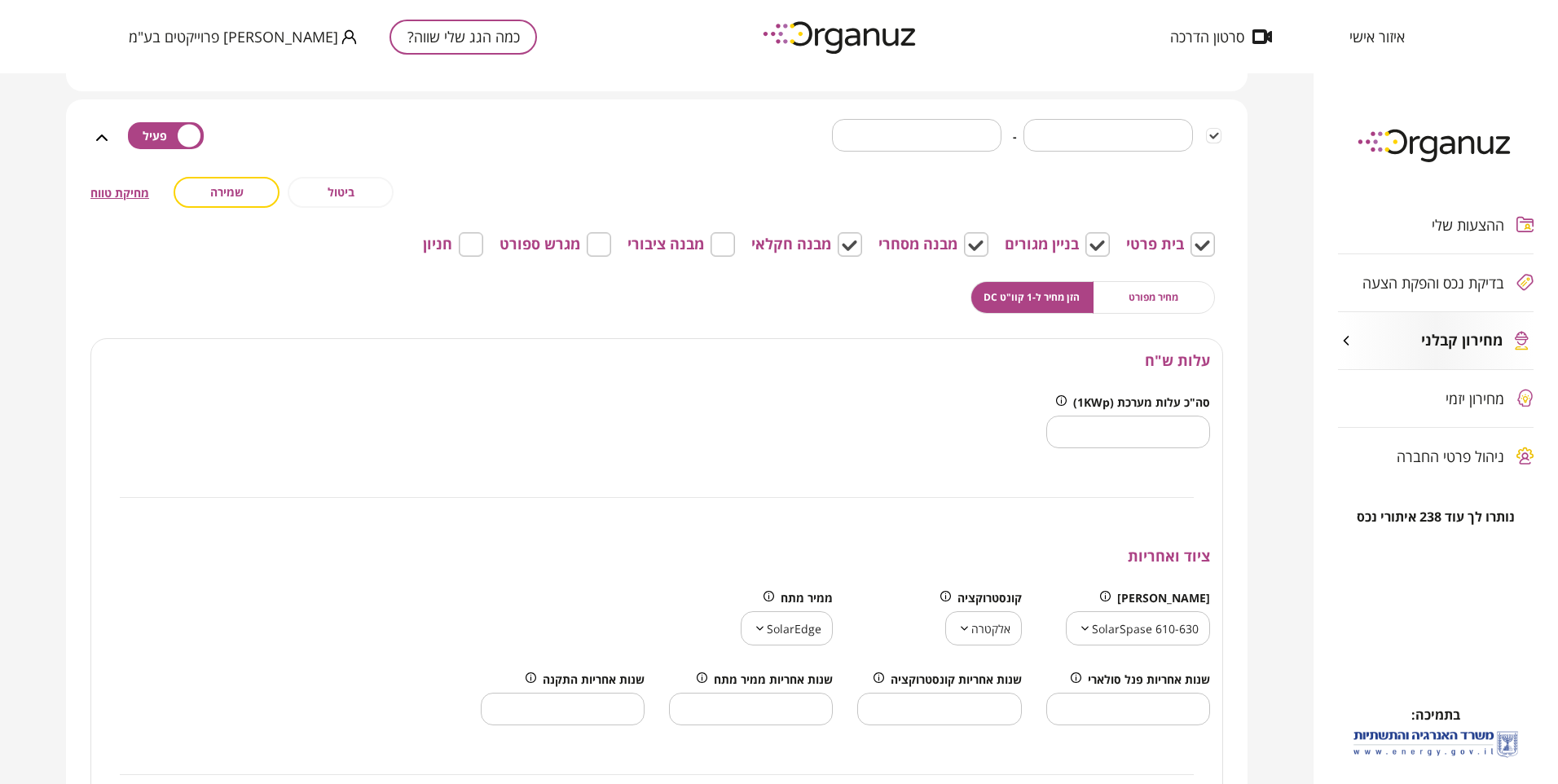
click at [103, 132] on icon at bounding box center [102, 138] width 19 height 19
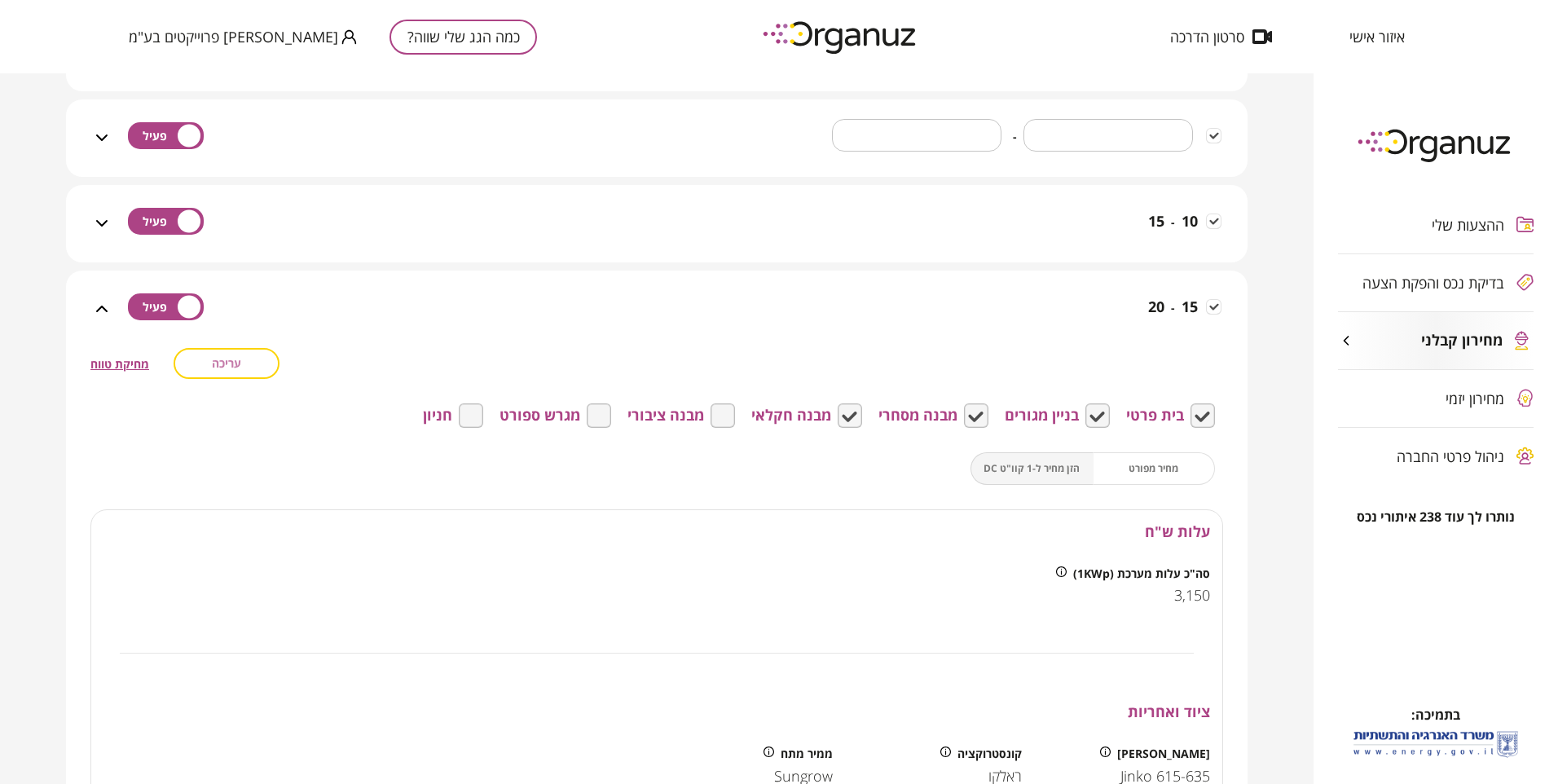
click at [249, 361] on button "עריכה" at bounding box center [226, 363] width 106 height 31
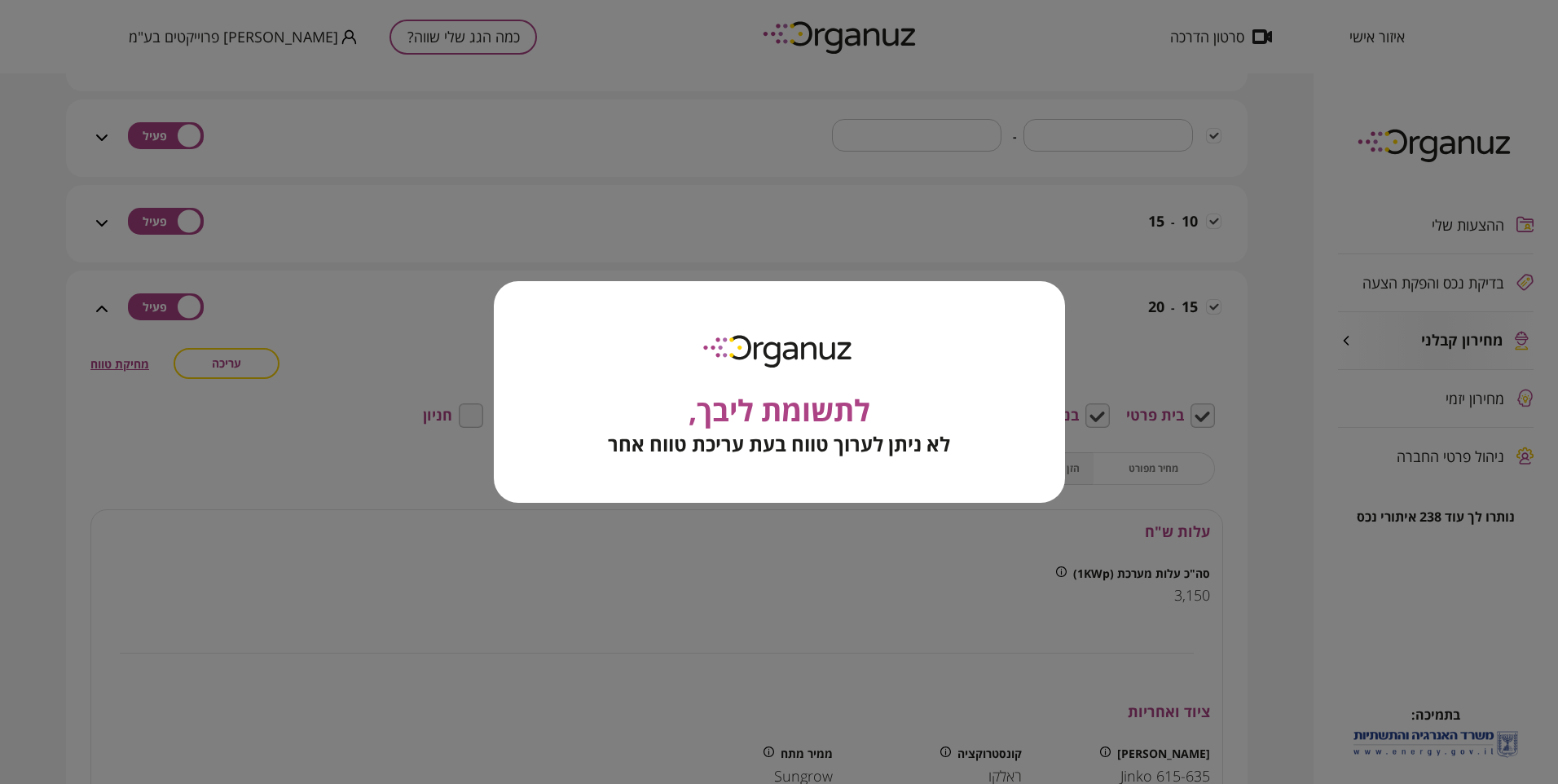
click at [309, 541] on div "לתשומת ליבך, לא ניתן לערוך טווח בעת עריכת טווח אחר" at bounding box center [779, 392] width 1558 height 784
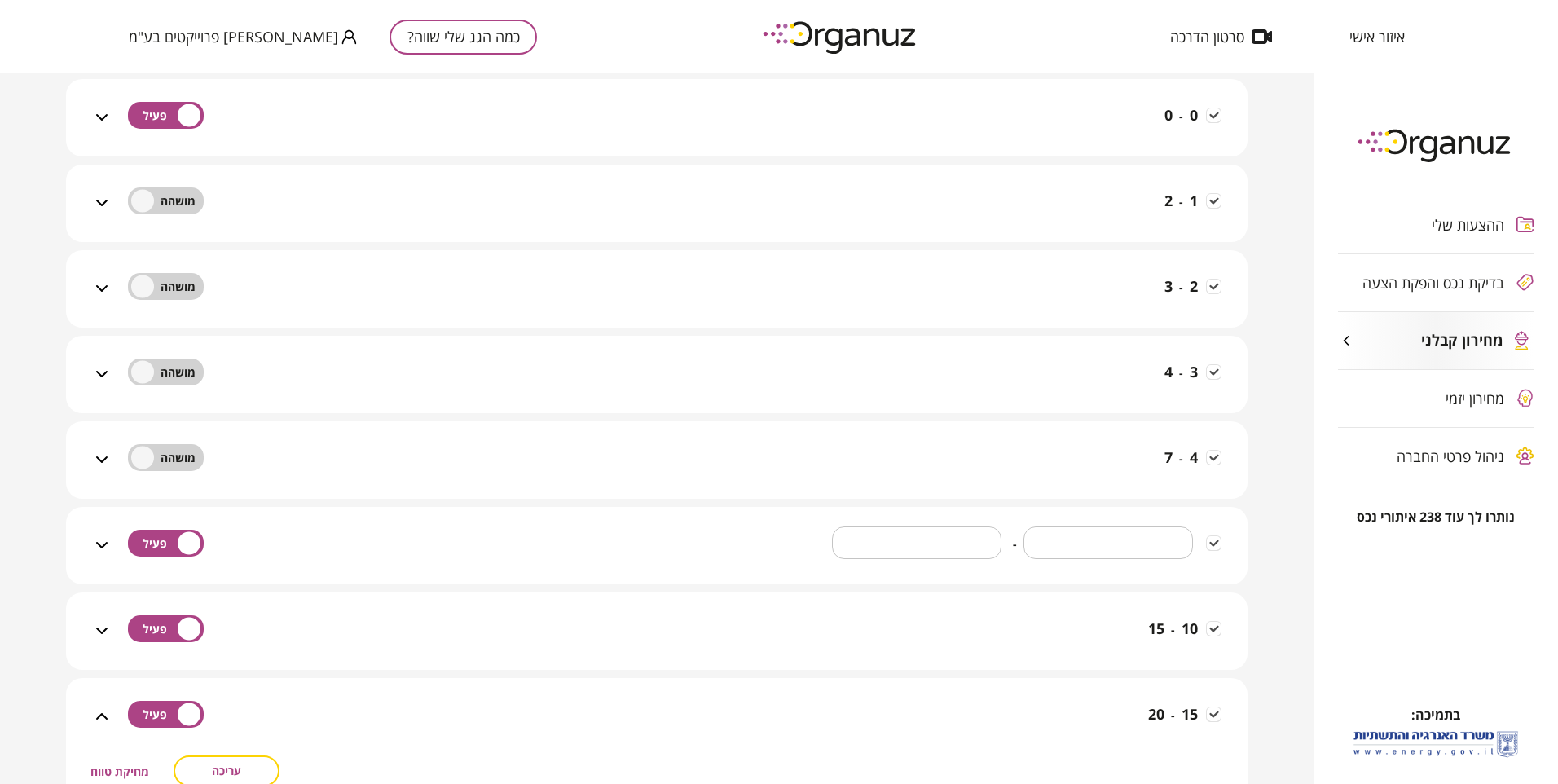
scroll to position [488, 0]
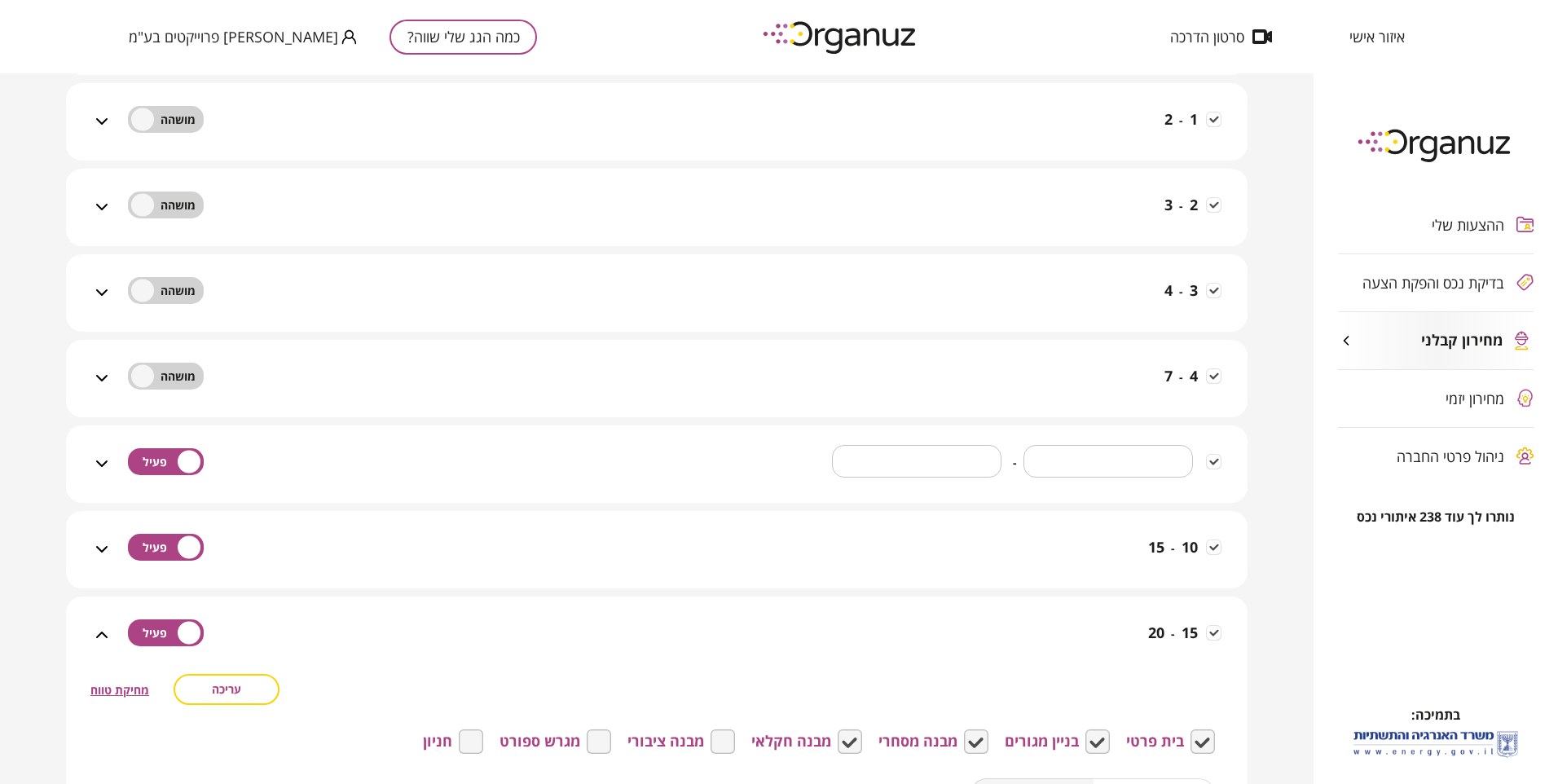
click at [102, 460] on icon at bounding box center [102, 463] width 19 height 19
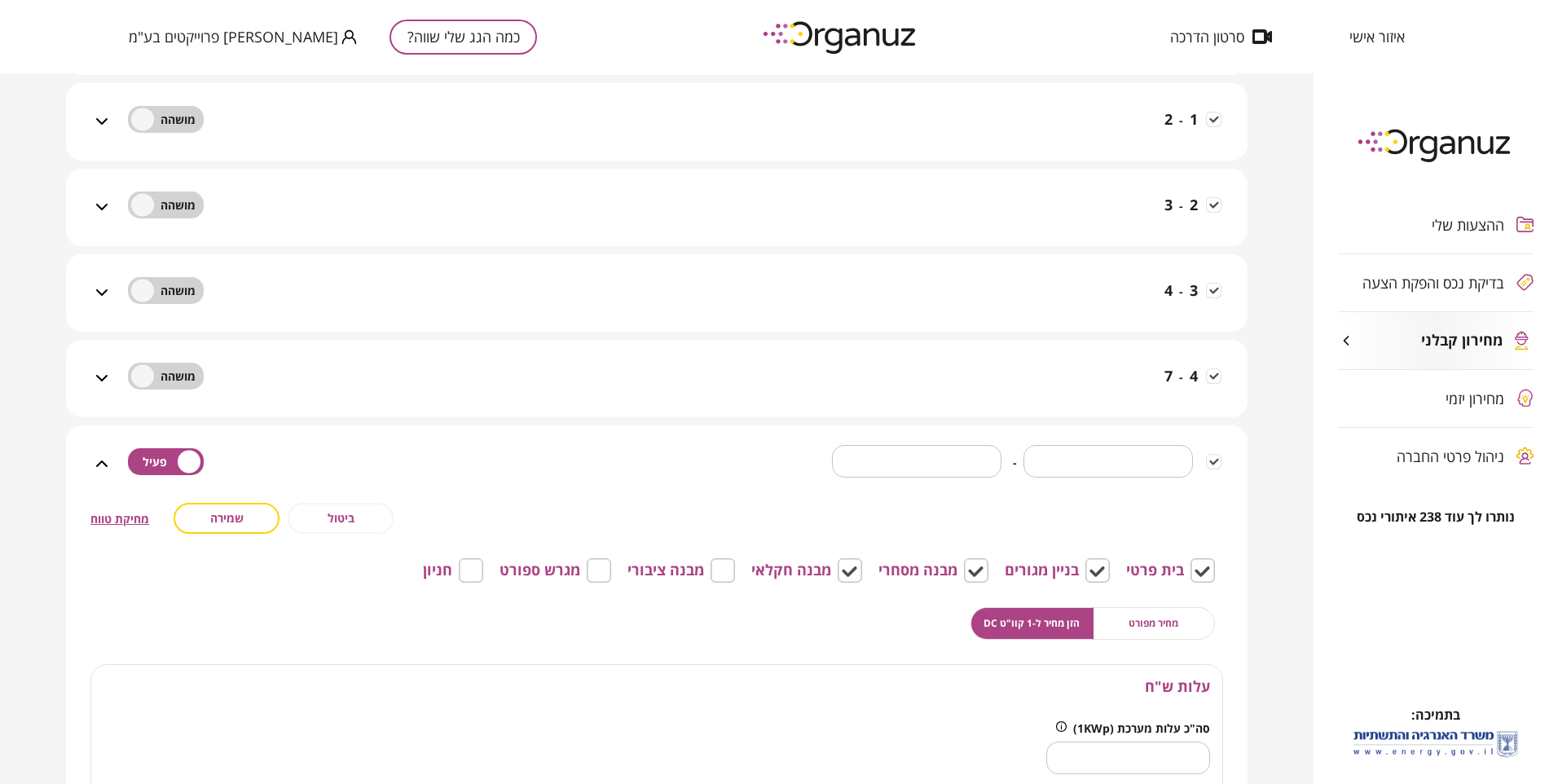
click at [330, 513] on button "ביטול" at bounding box center [341, 518] width 106 height 31
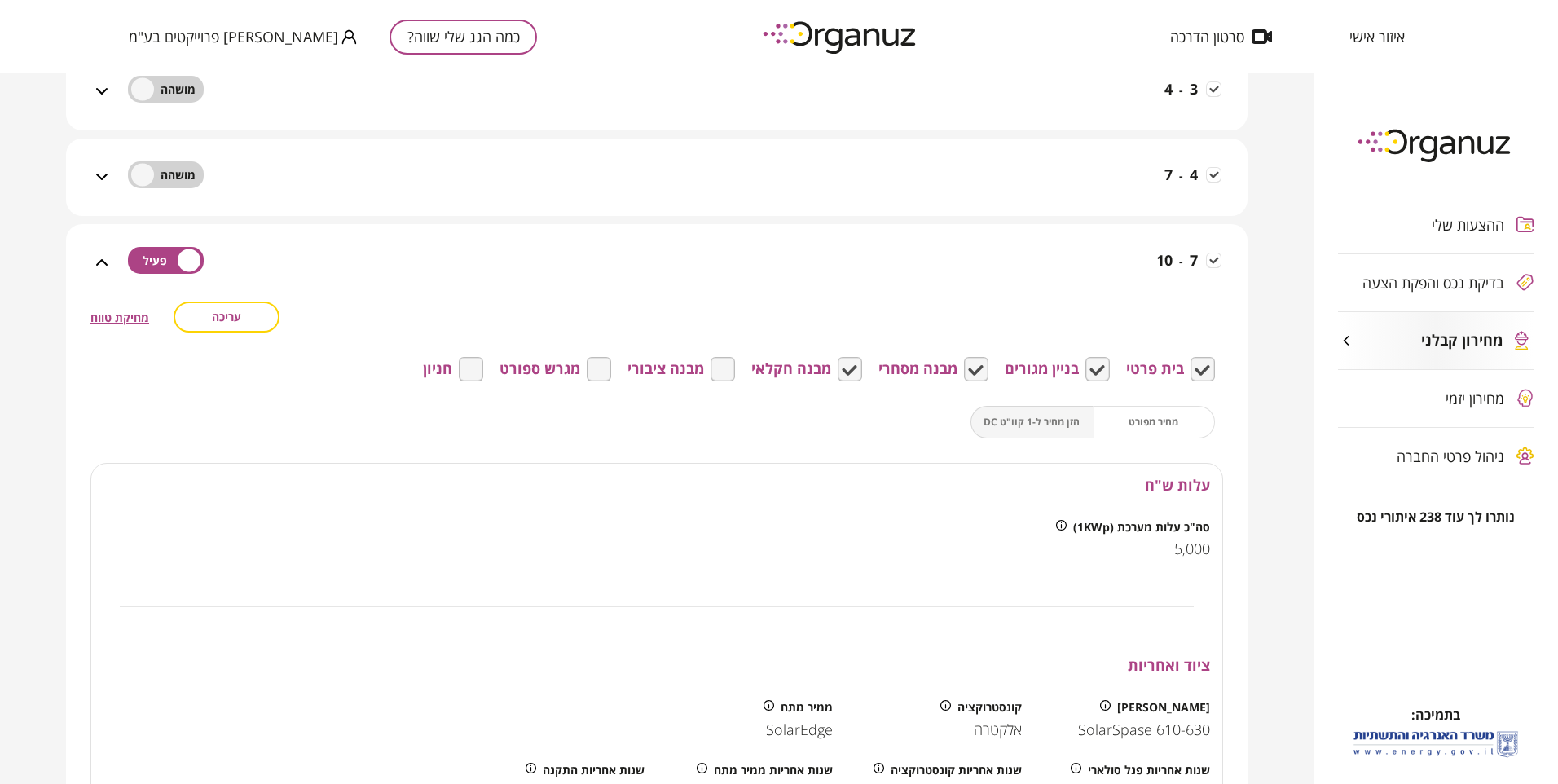
scroll to position [733, 0]
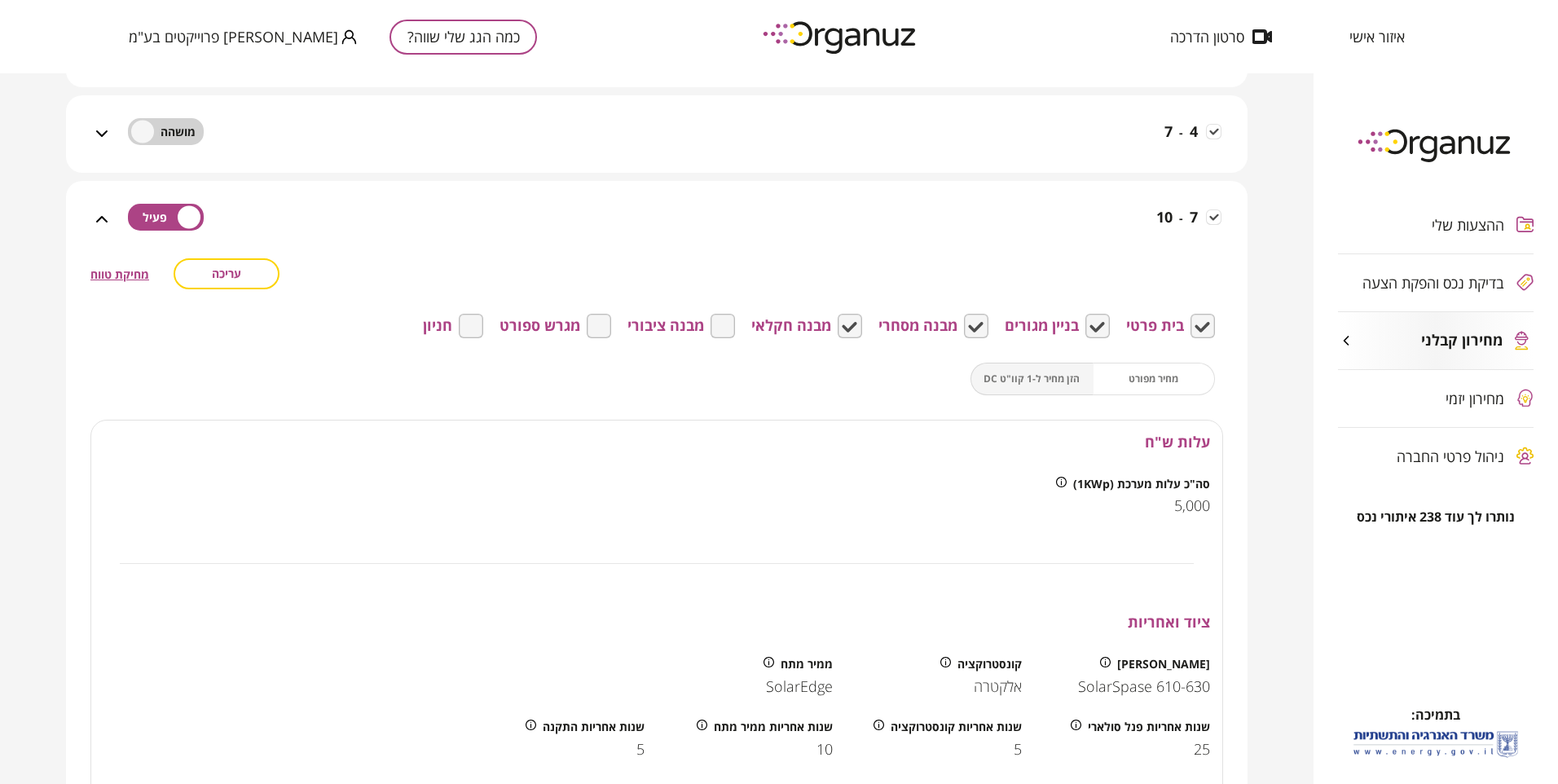
click at [99, 220] on icon at bounding box center [102, 219] width 19 height 19
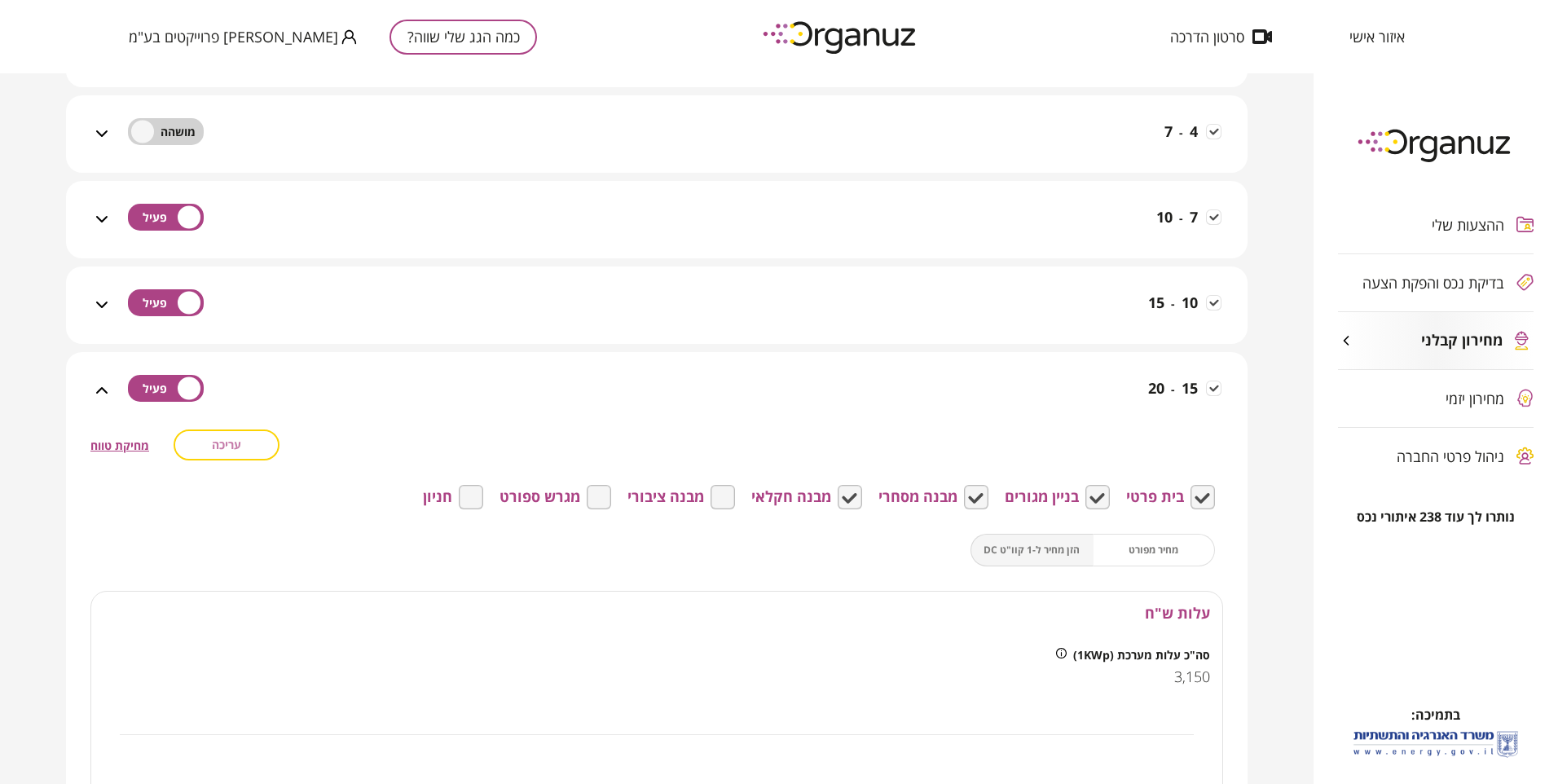
click at [246, 446] on button "עריכה" at bounding box center [226, 445] width 106 height 31
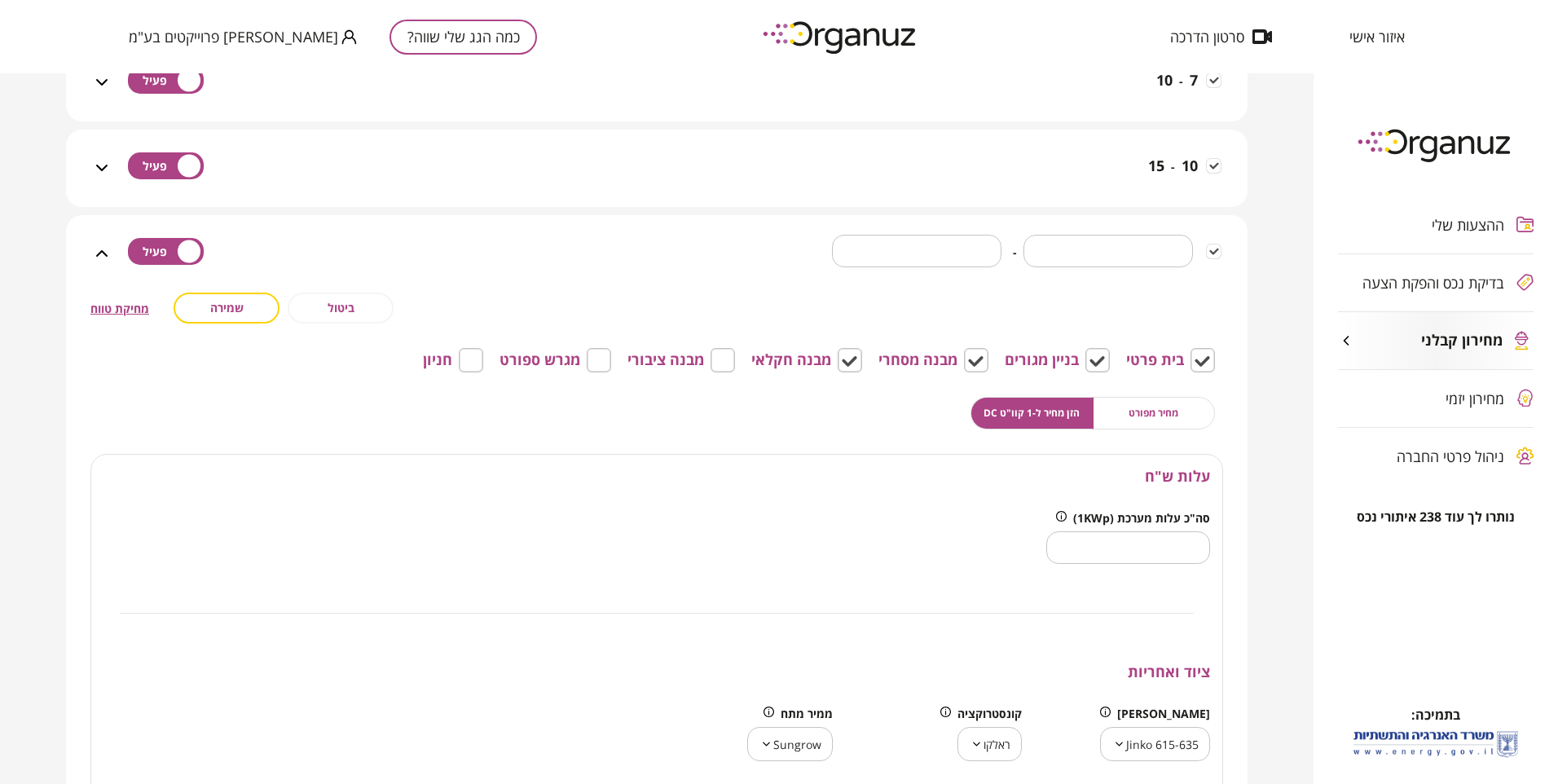
scroll to position [896, 0]
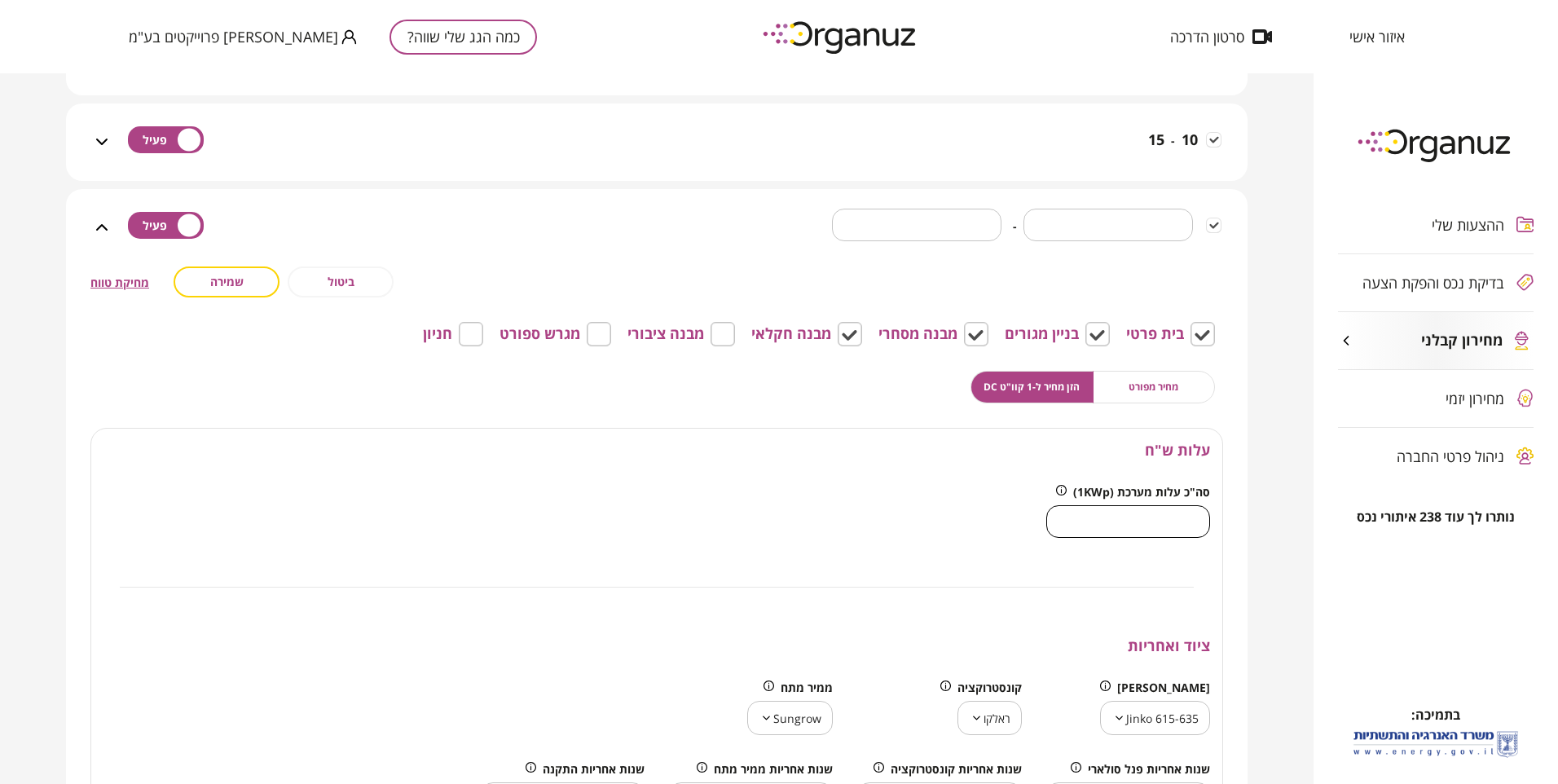
drag, startPoint x: 1112, startPoint y: 525, endPoint x: 1277, endPoint y: 520, distance: 165.1
click at [1270, 525] on div "מחירון קבלני - מערכות סולאריות במחירון הקבלני מנהלים את העלויות והרכיבים השונים…" at bounding box center [656, 429] width 1313 height 711
type input "****"
click at [101, 141] on icon at bounding box center [102, 142] width 12 height 7
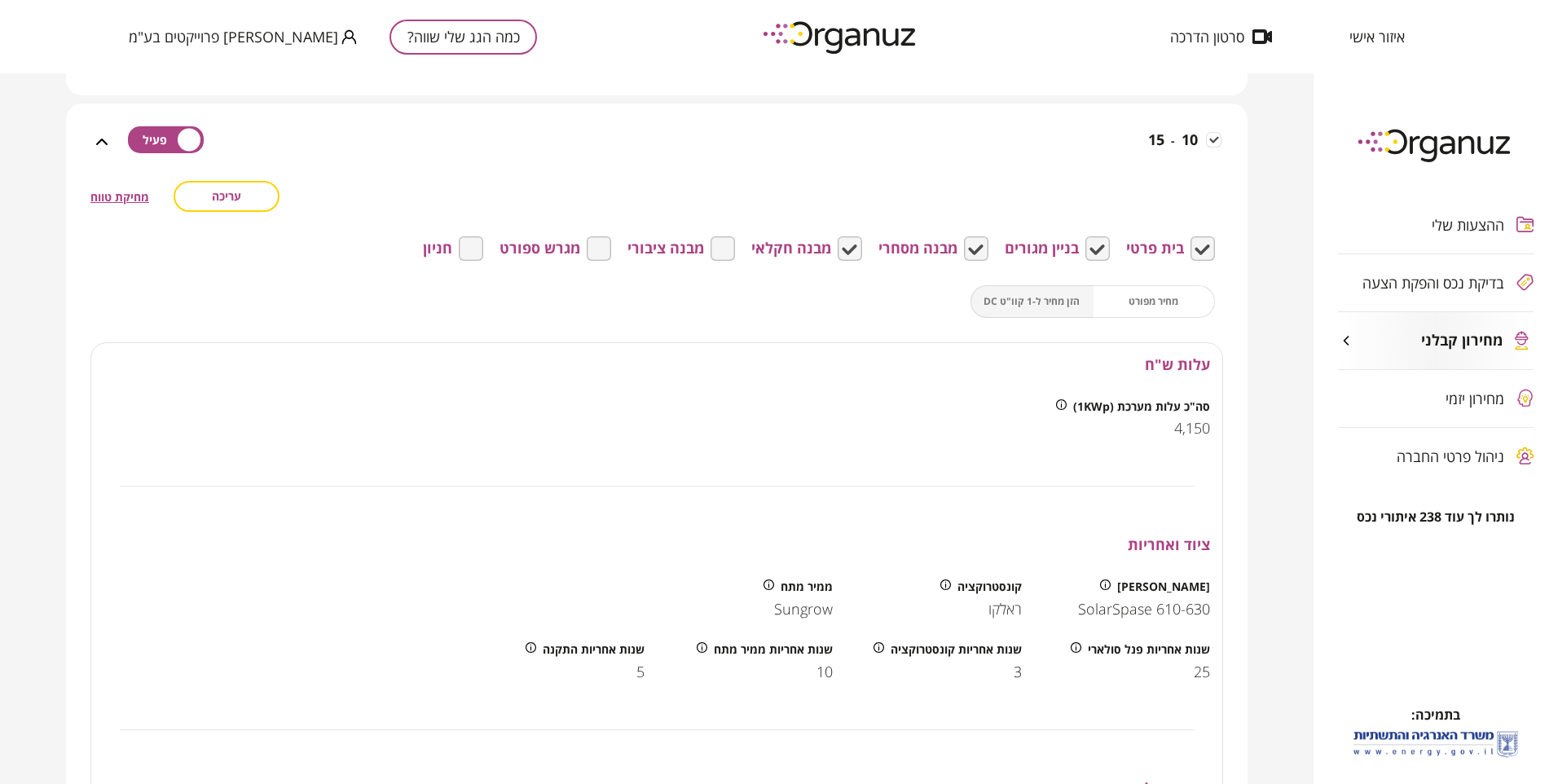
click at [101, 141] on icon at bounding box center [102, 142] width 19 height 19
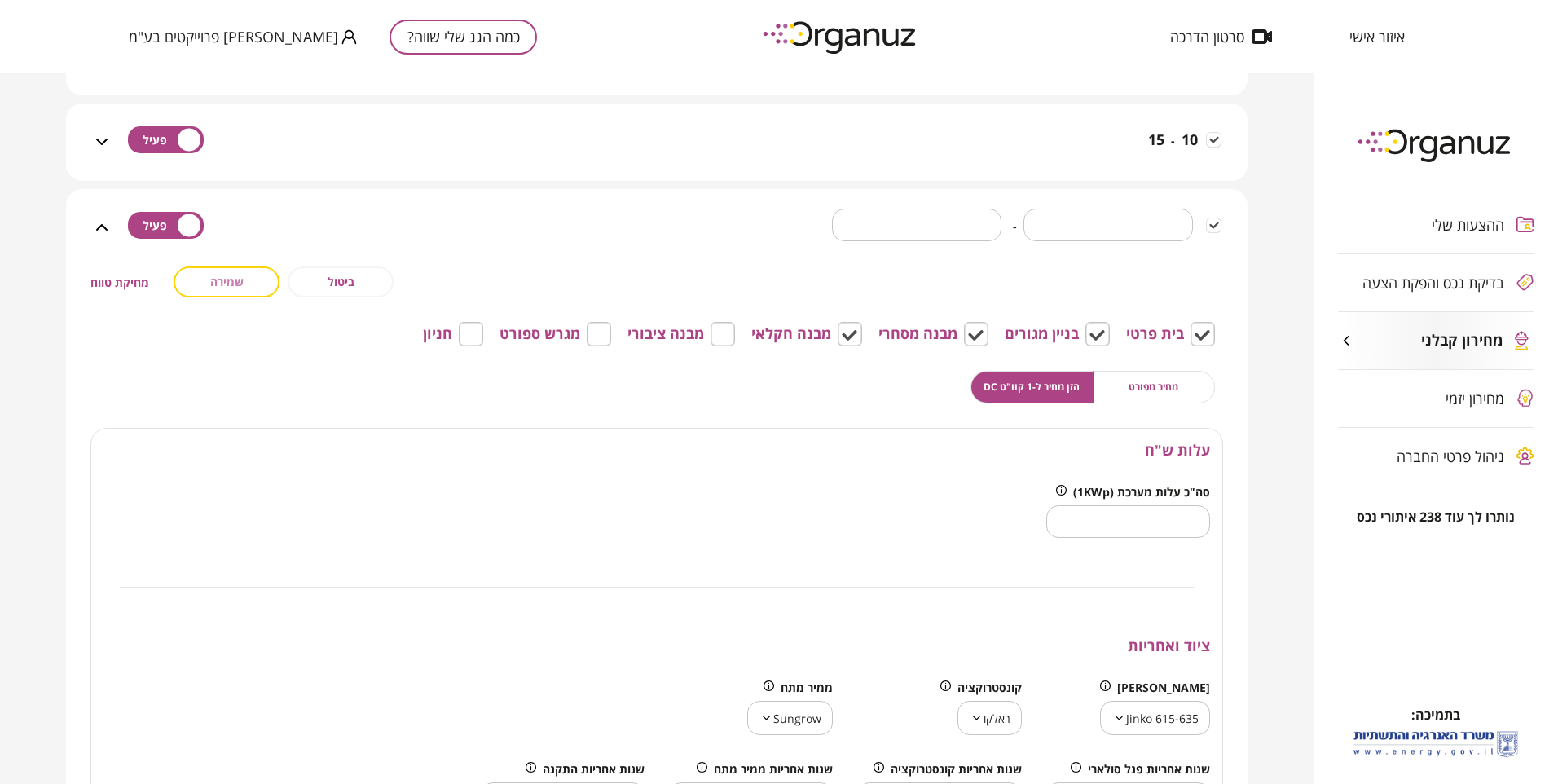
click at [219, 282] on span "שמירה" at bounding box center [226, 281] width 34 height 13
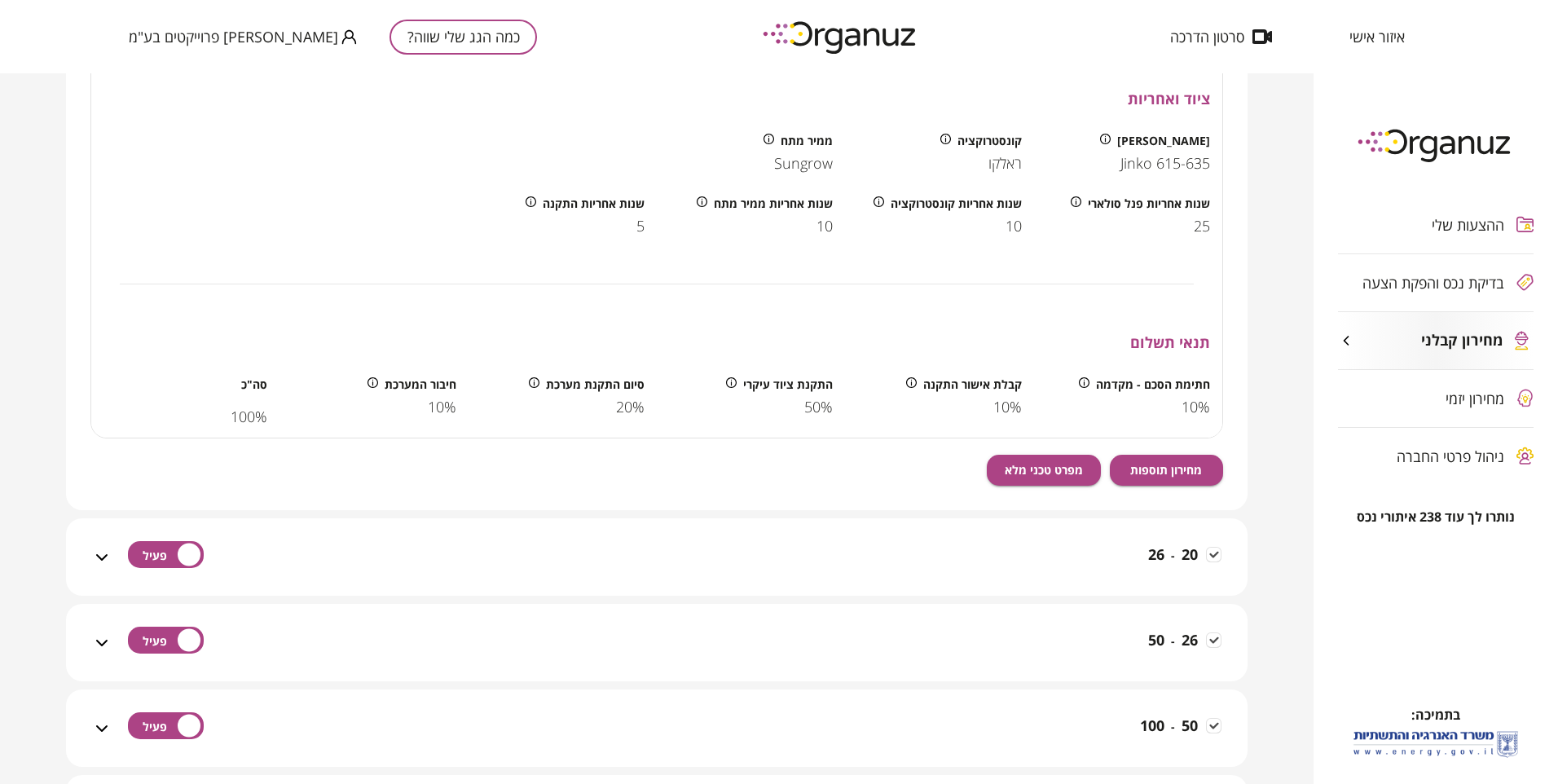
scroll to position [1466, 0]
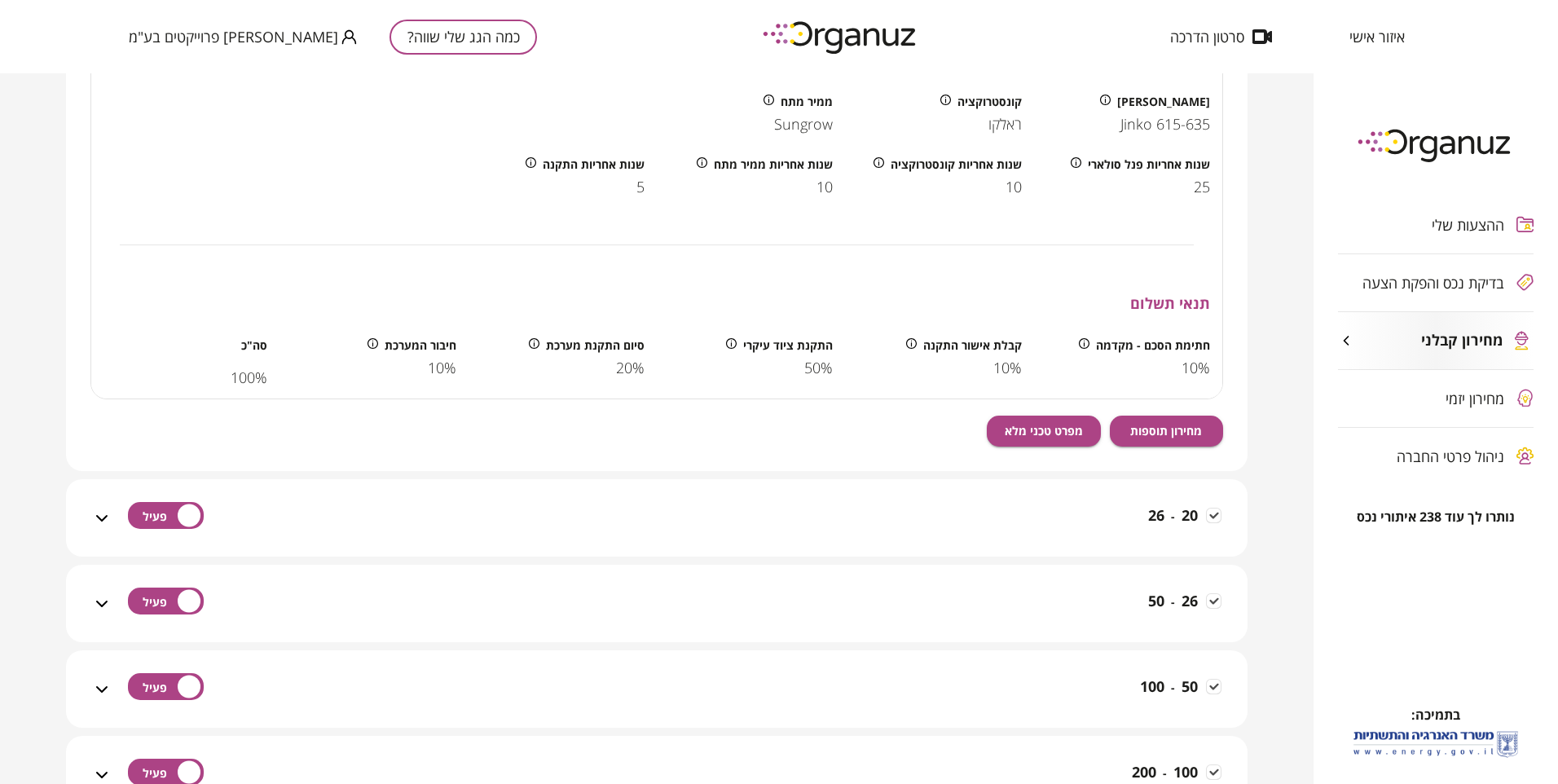
click at [99, 509] on icon at bounding box center [102, 518] width 19 height 19
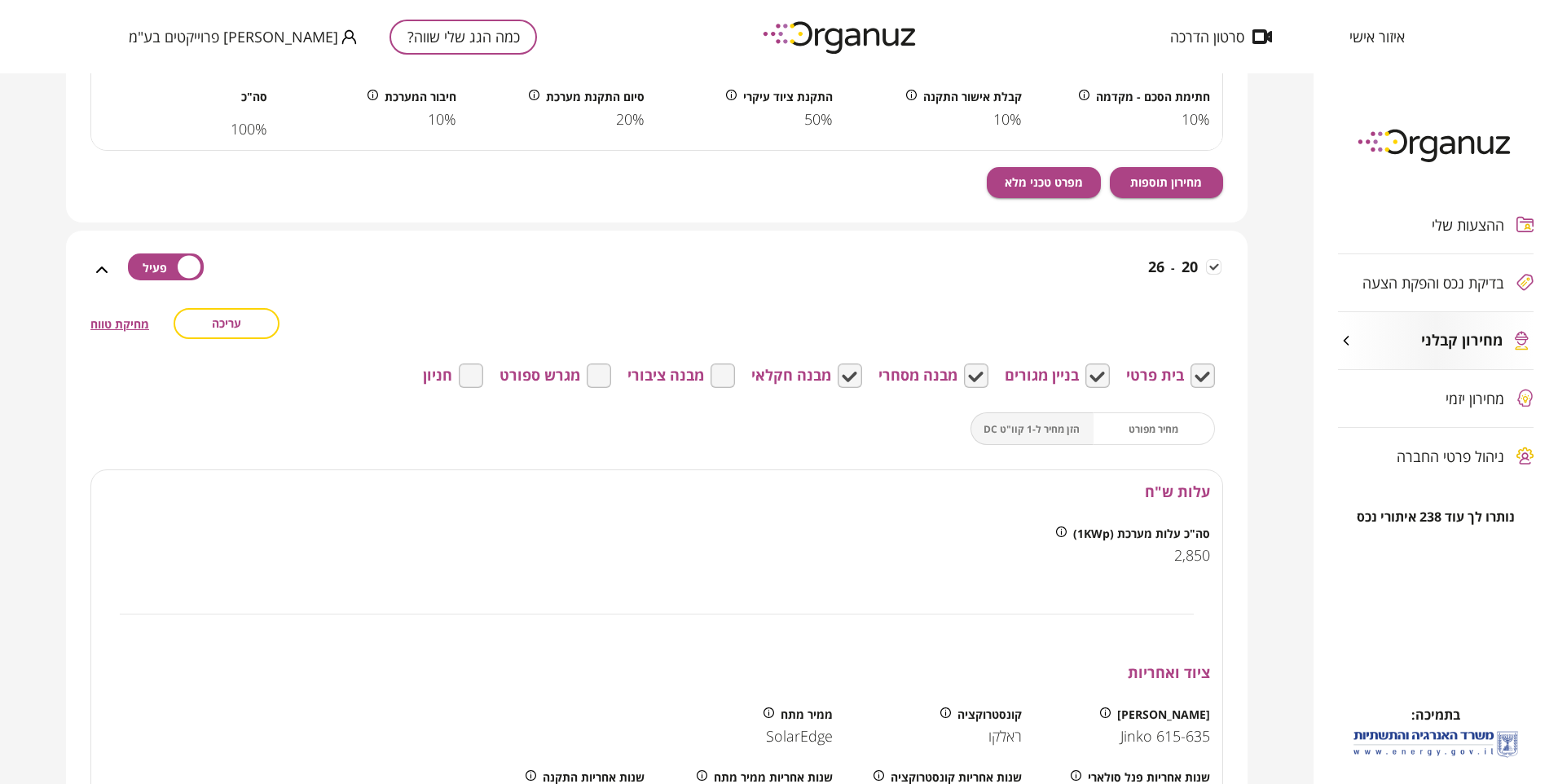
scroll to position [1792, 0]
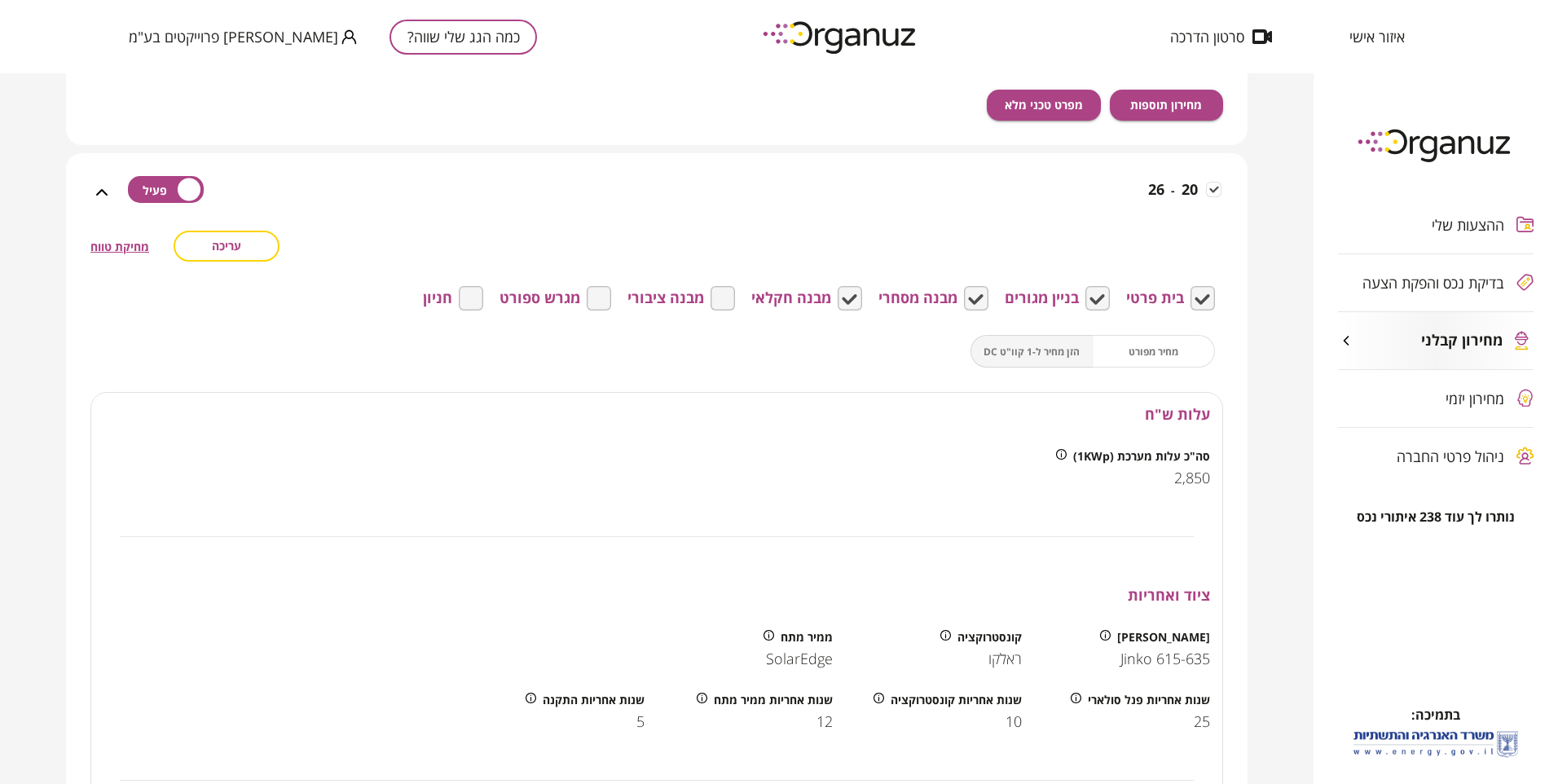
click at [104, 190] on icon at bounding box center [102, 192] width 12 height 7
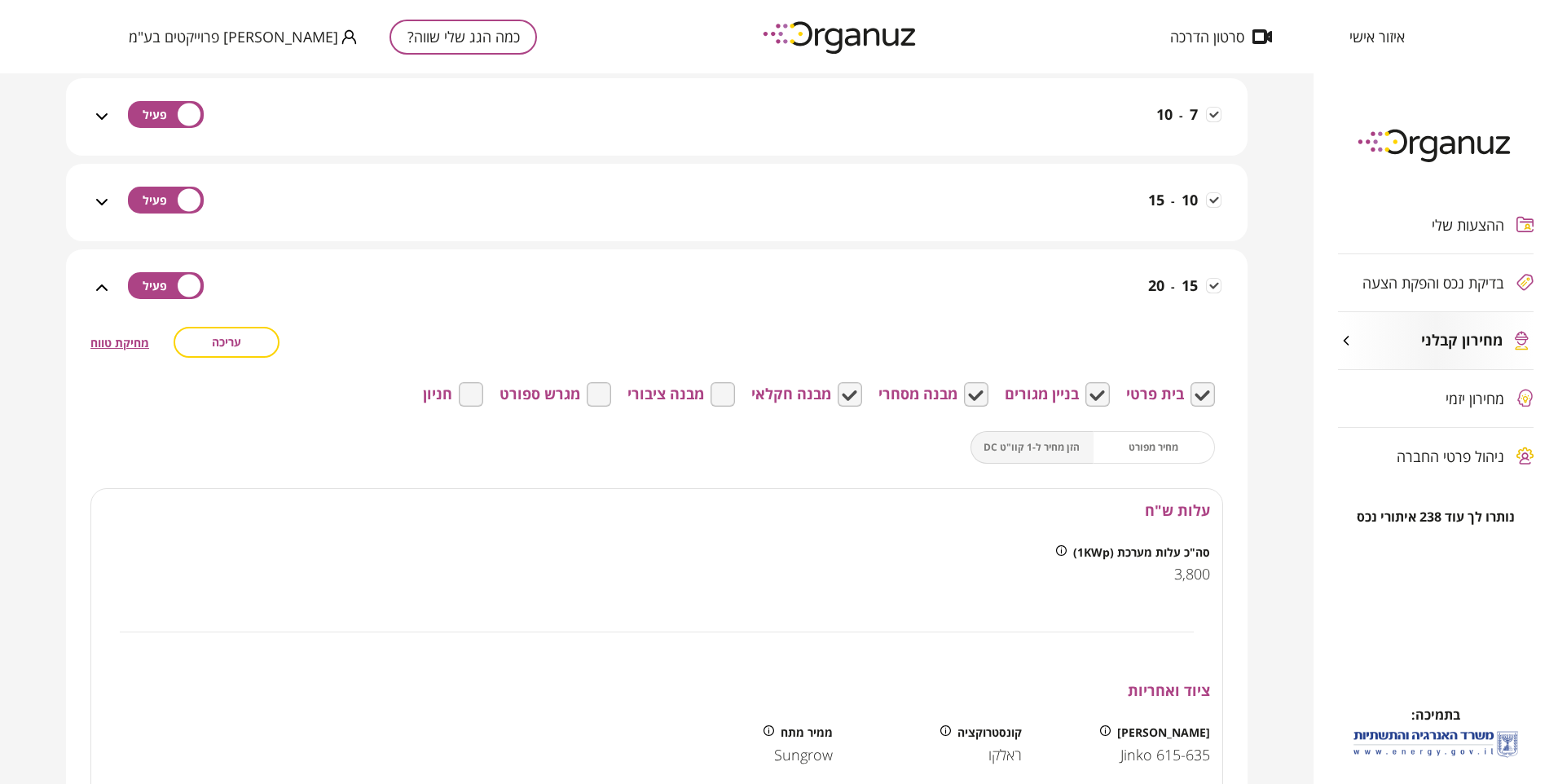
scroll to position [815, 0]
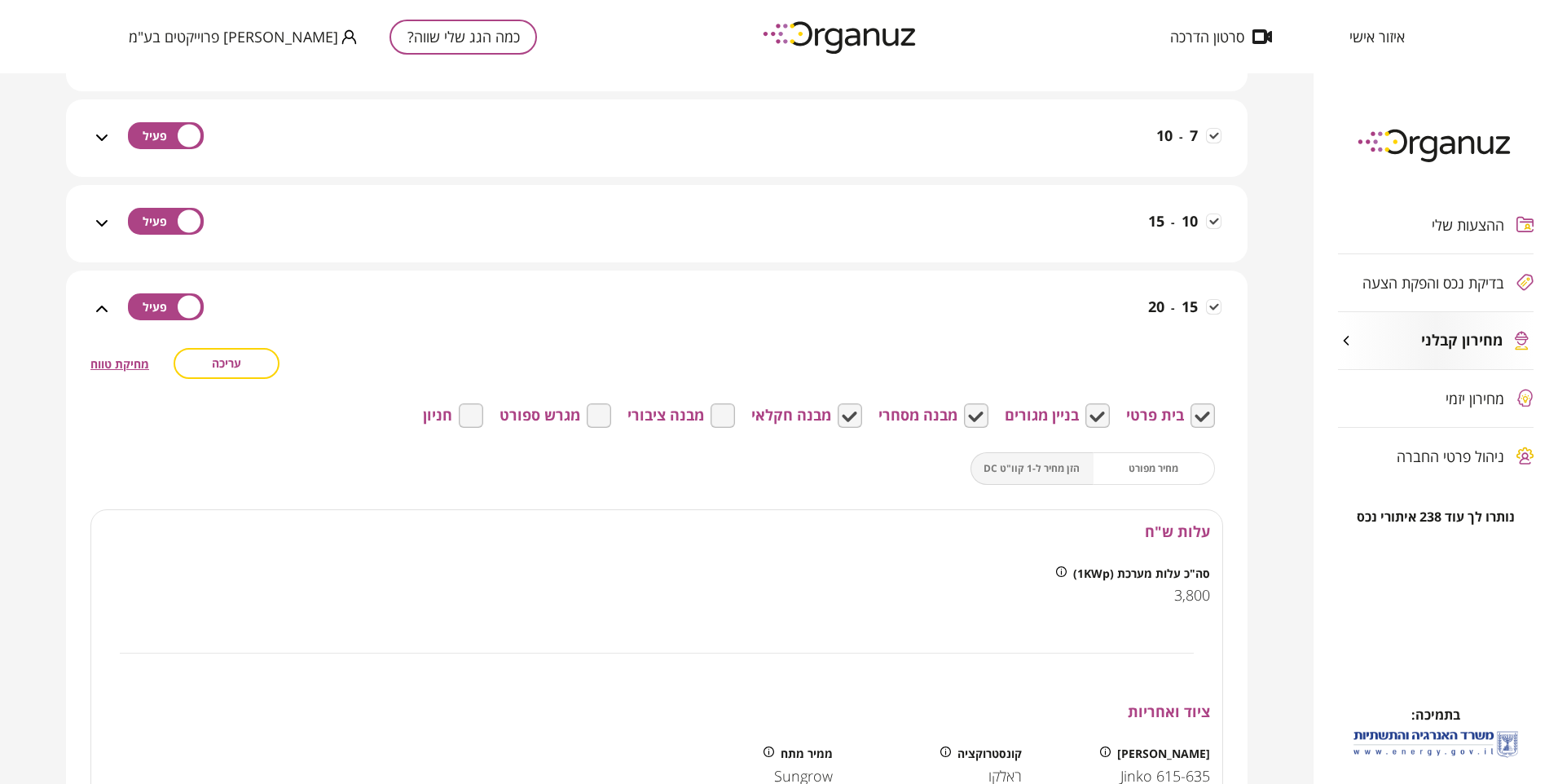
click at [112, 306] on icon at bounding box center [102, 308] width 19 height 19
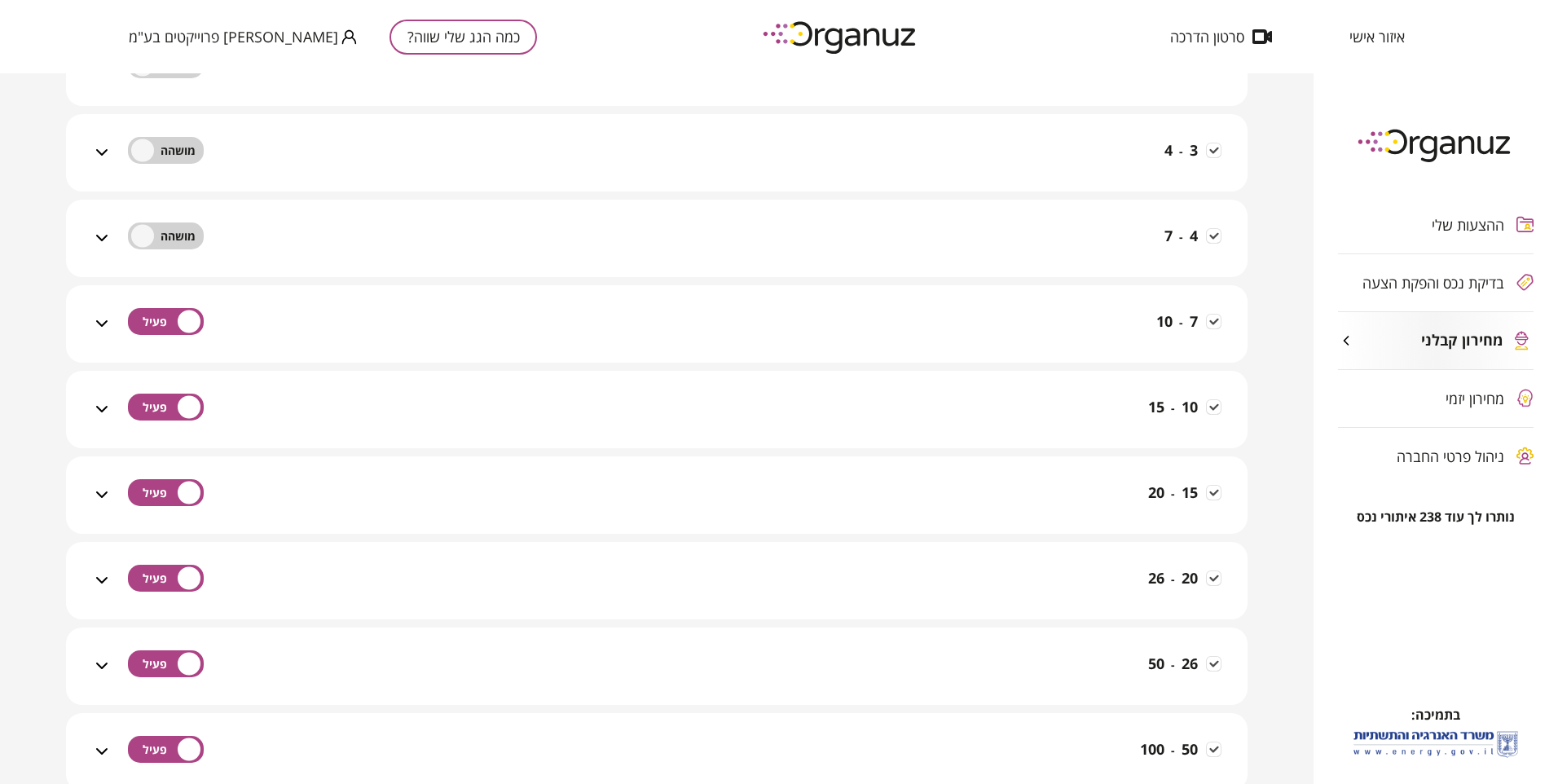
scroll to position [245, 0]
